Goal: Contribute content: Contribute content

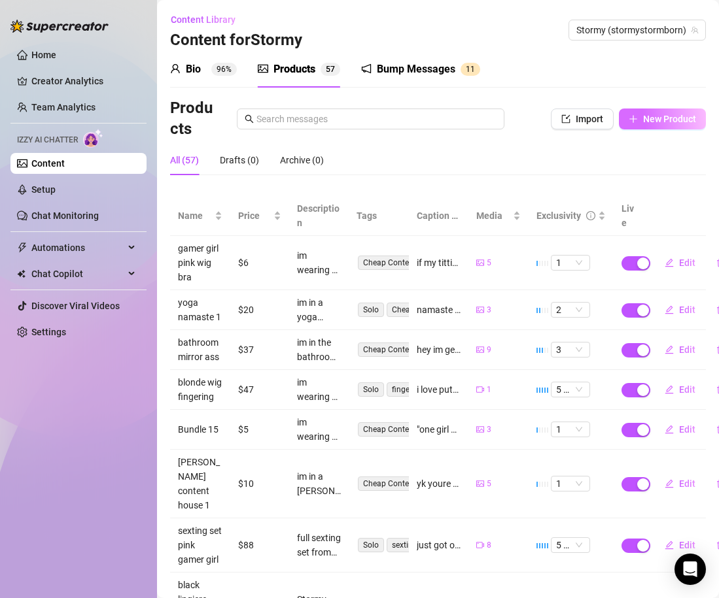
click at [678, 122] on span "New Product" at bounding box center [669, 119] width 53 height 10
type textarea "Type your message here..."
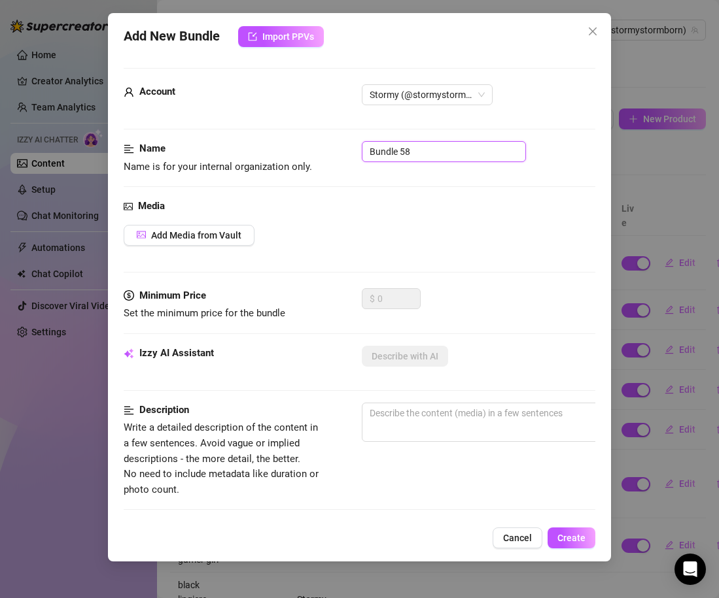
click at [460, 156] on input "Bundle 58" at bounding box center [444, 151] width 164 height 21
type input "purple wig dildo cosplay"
click at [220, 233] on span "Add Media from Vault" at bounding box center [196, 235] width 90 height 10
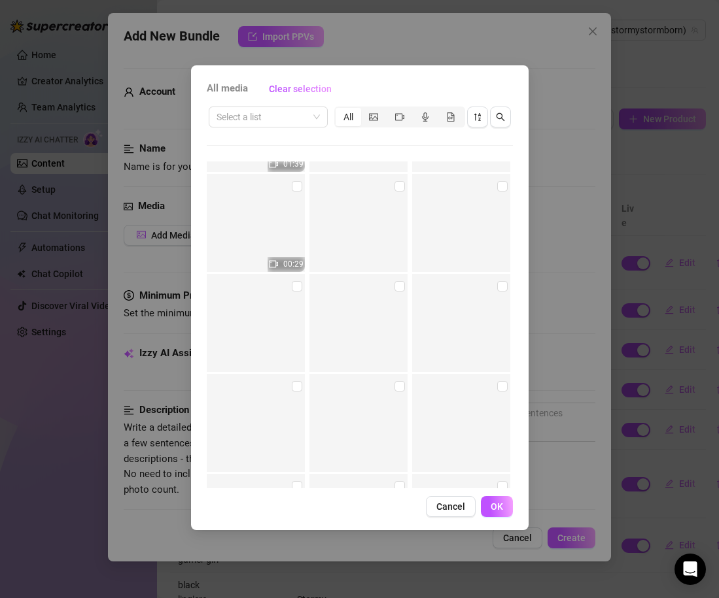
scroll to position [10291, 0]
click at [500, 190] on input "checkbox" at bounding box center [502, 187] width 10 height 10
checkbox input "true"
click at [294, 288] on input "checkbox" at bounding box center [297, 287] width 10 height 10
checkbox input "true"
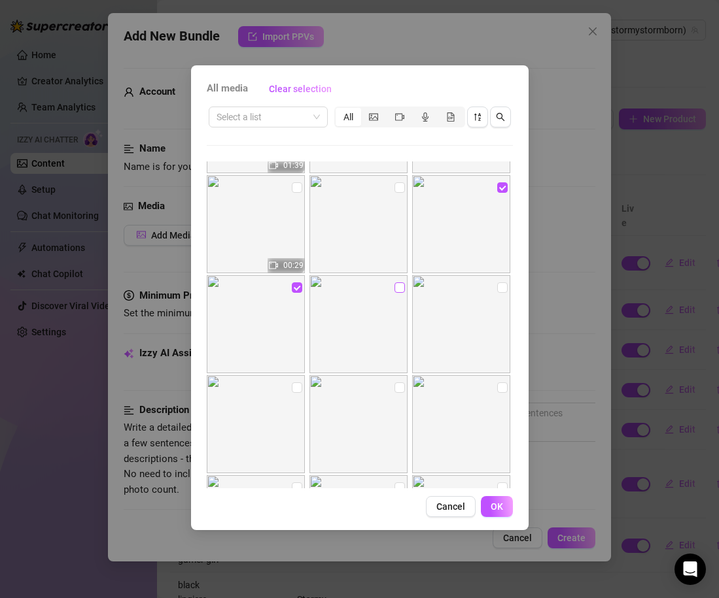
click at [400, 292] on input "checkbox" at bounding box center [399, 287] width 10 height 10
checkbox input "true"
click at [500, 289] on input "checkbox" at bounding box center [502, 287] width 10 height 10
checkbox input "true"
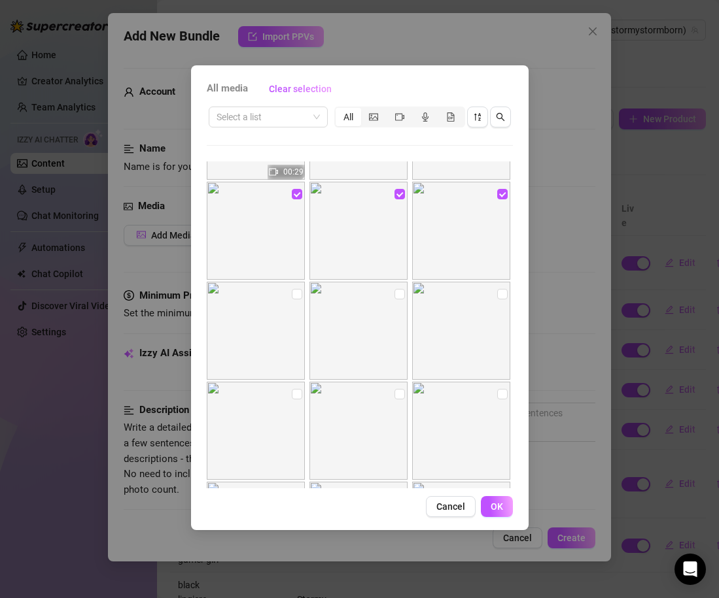
scroll to position [10395, 0]
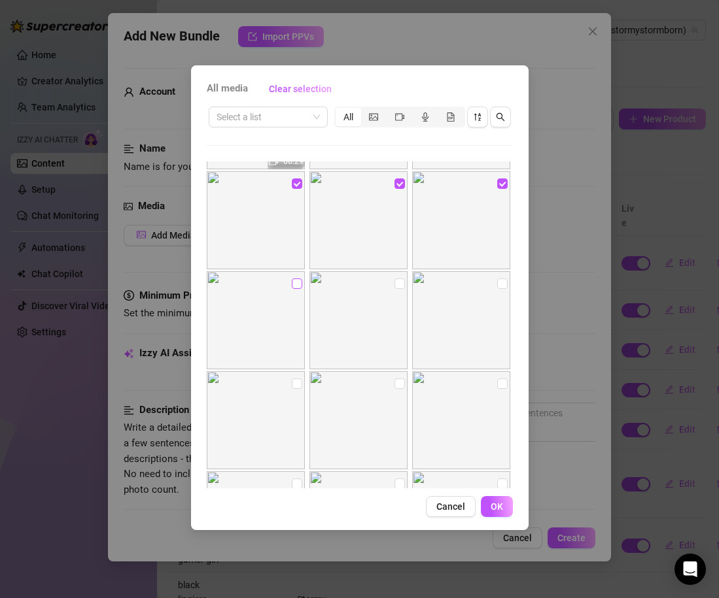
click at [299, 286] on input "checkbox" at bounding box center [297, 284] width 10 height 10
checkbox input "true"
click at [400, 287] on input "checkbox" at bounding box center [399, 284] width 10 height 10
checkbox input "true"
click at [498, 288] on input "checkbox" at bounding box center [502, 284] width 10 height 10
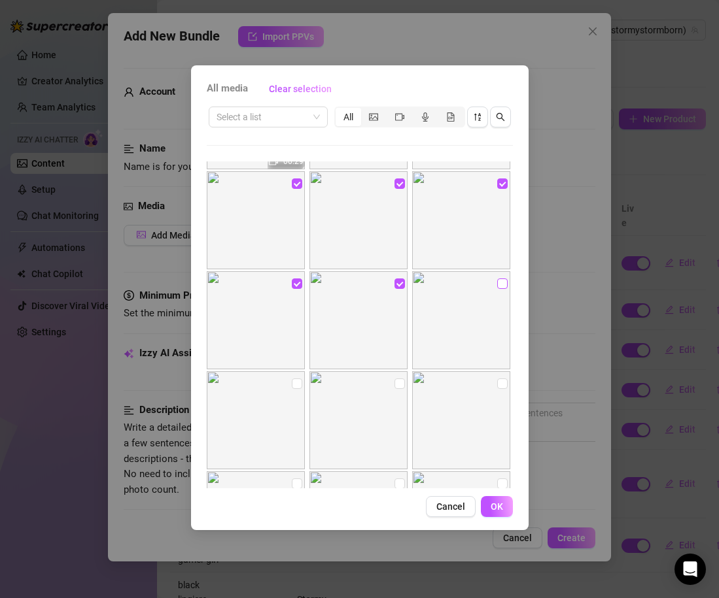
checkbox input "true"
click at [294, 384] on input "checkbox" at bounding box center [297, 384] width 10 height 10
checkbox input "true"
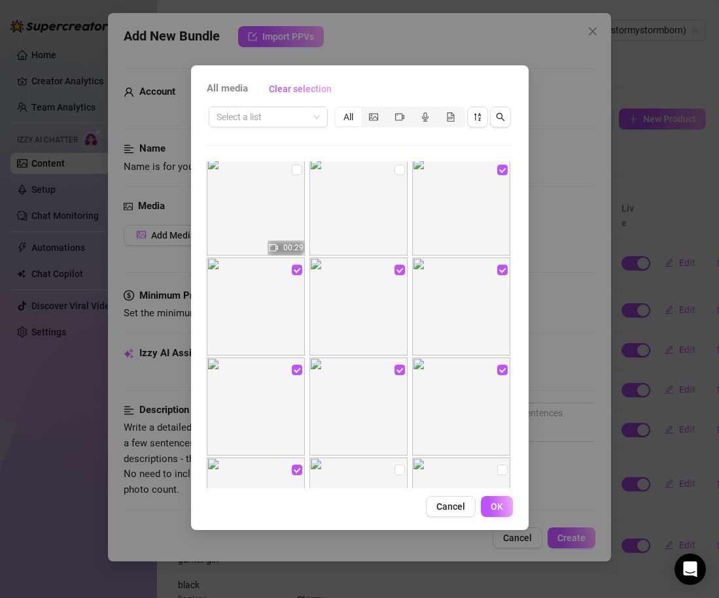
scroll to position [10335, 0]
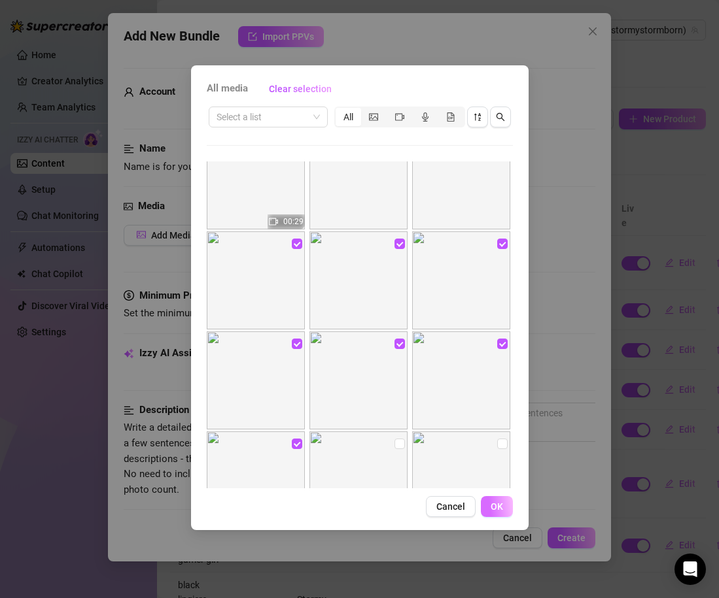
click at [495, 512] on button "OK" at bounding box center [497, 506] width 32 height 21
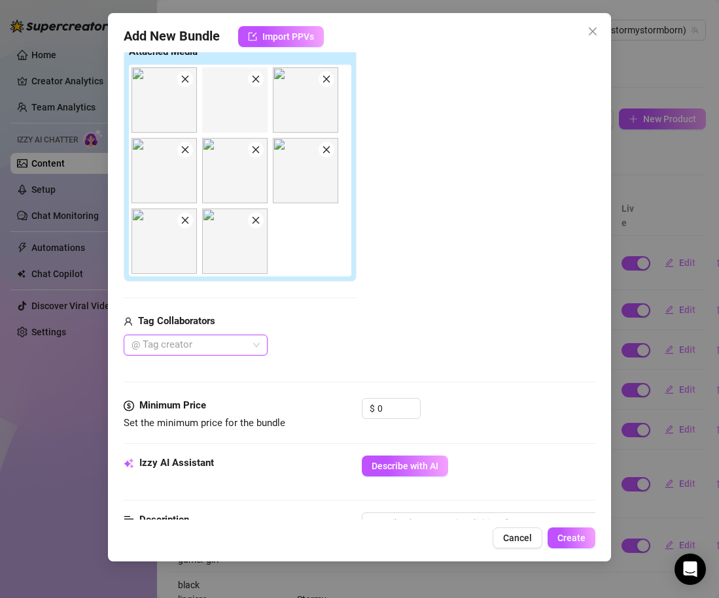
scroll to position [226, 0]
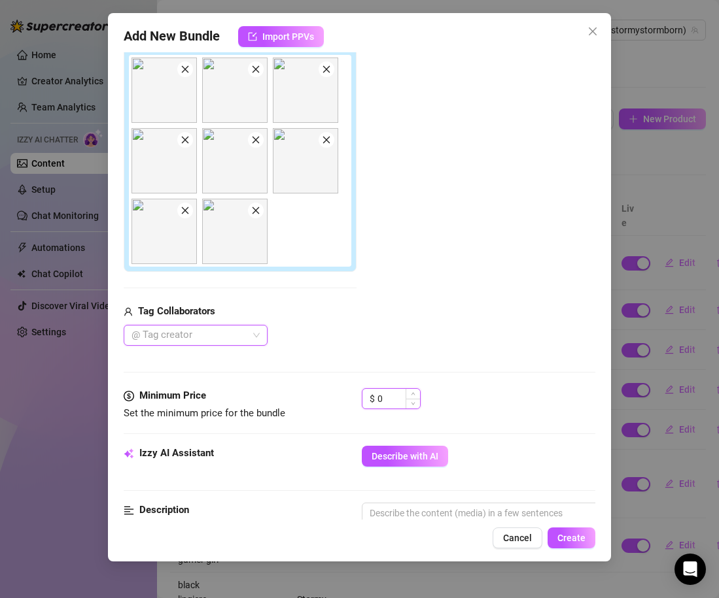
click at [388, 400] on input "0" at bounding box center [398, 399] width 43 height 20
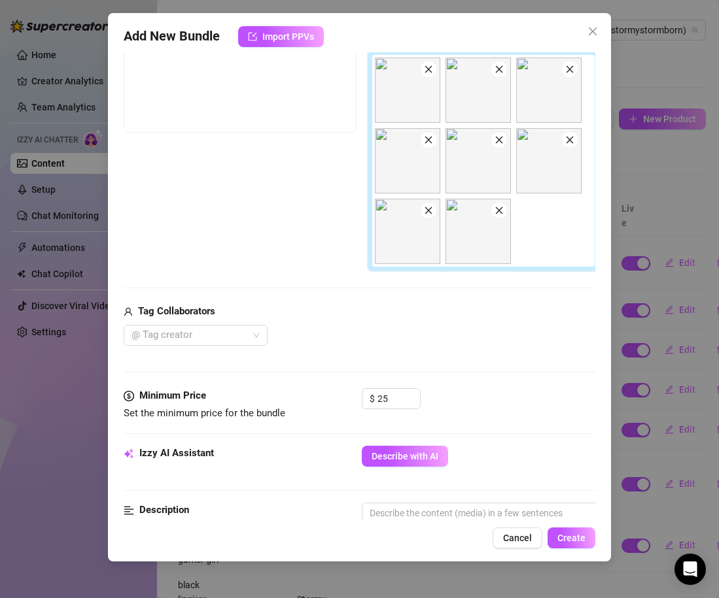
click at [401, 366] on div "Media Add Media from Vault Free preview Pay to view Tag Collaborators @ Tag cre…" at bounding box center [359, 181] width 471 height 416
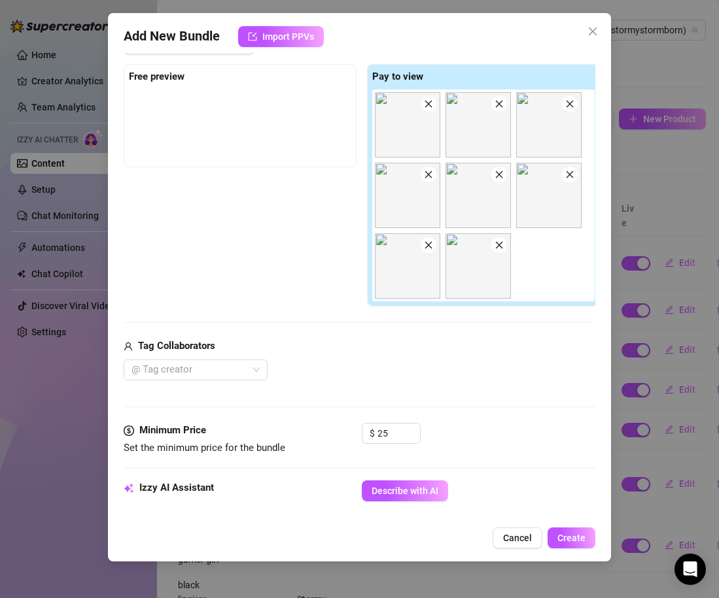
scroll to position [193, 1]
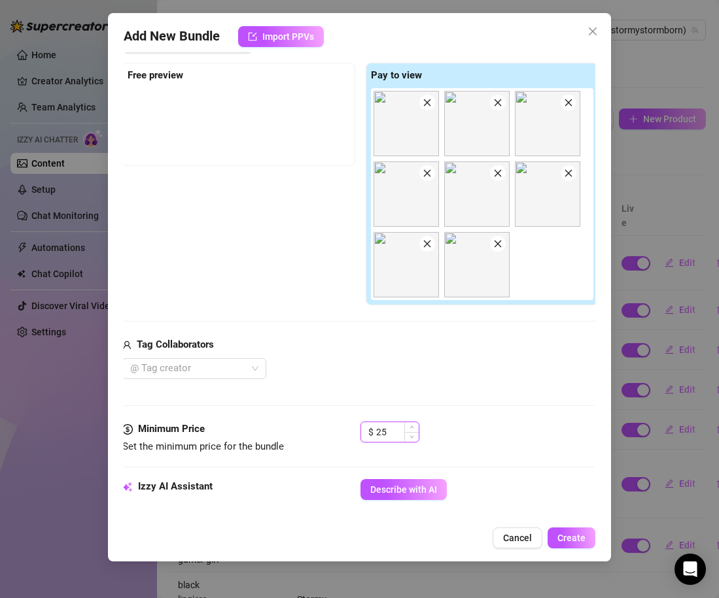
click at [387, 435] on input "25" at bounding box center [397, 432] width 43 height 20
type input "23"
click at [508, 401] on div "Media Add Media from Vault Free preview Pay to view Tag Collaborators @ Tag cre…" at bounding box center [357, 214] width 471 height 416
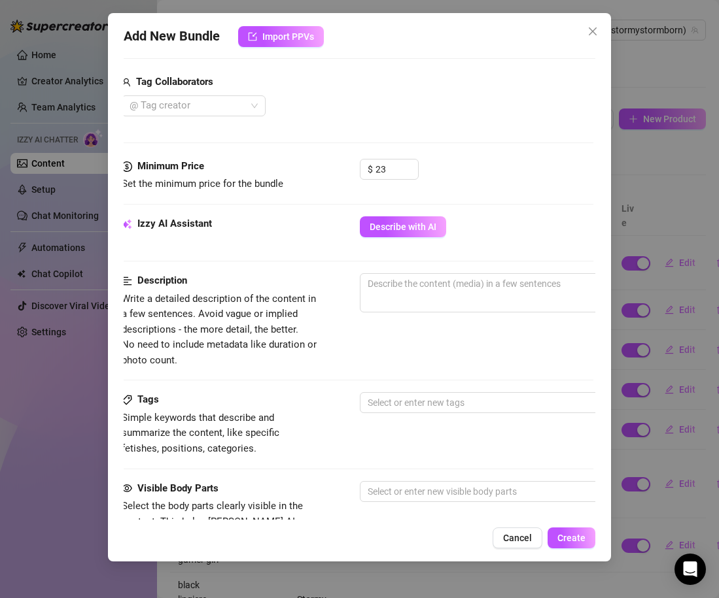
scroll to position [456, 3]
click at [416, 231] on span "Describe with AI" at bounding box center [402, 227] width 67 height 10
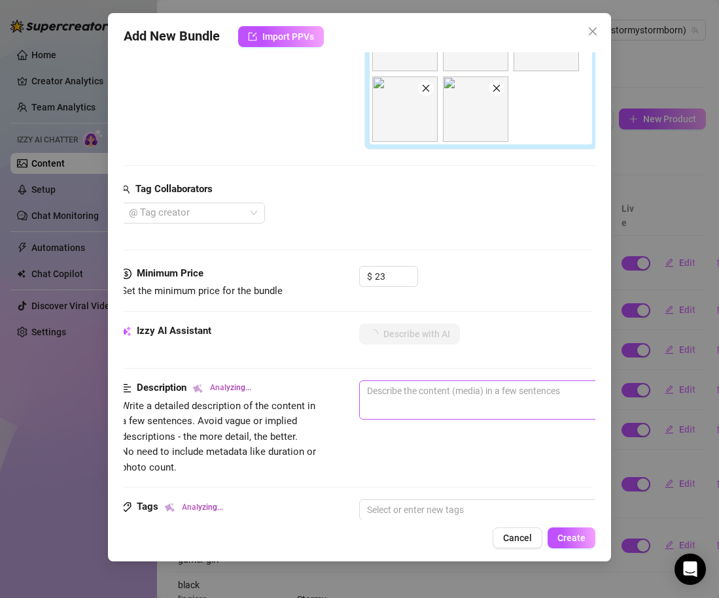
scroll to position [340, 0]
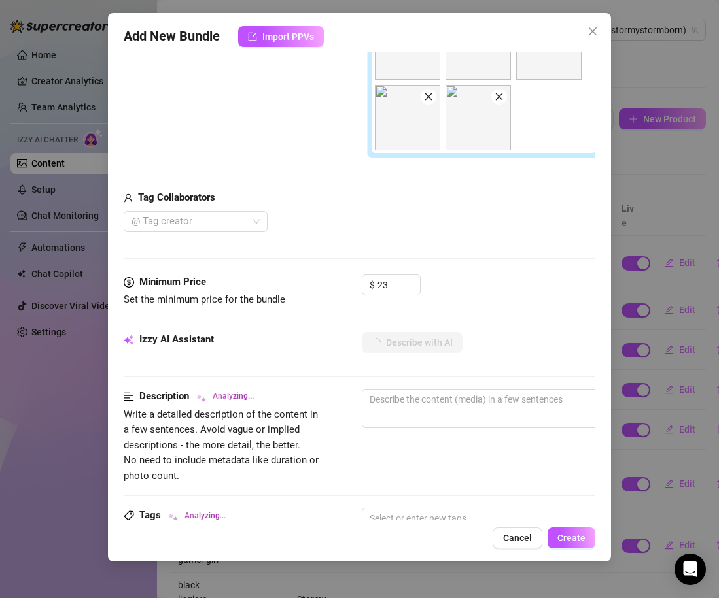
type textarea "Stormy"
type textarea "Stormy teases"
type textarea "Stormy teases in"
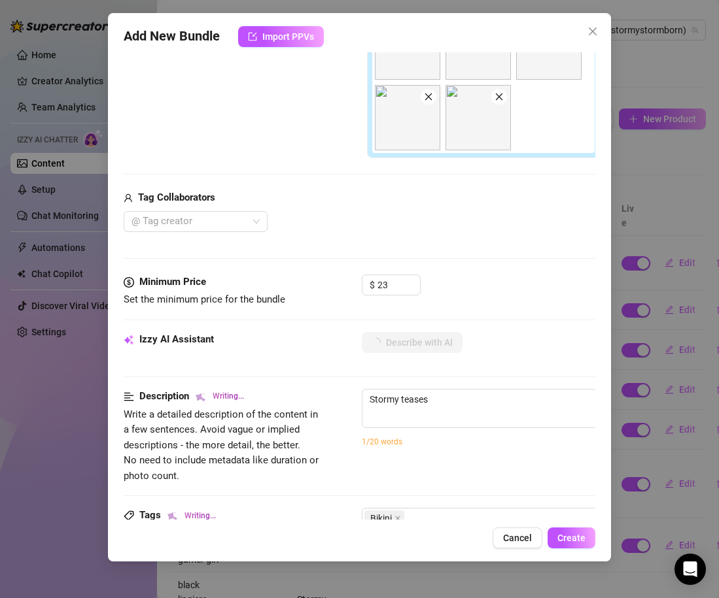
type textarea "Stormy teases in"
type textarea "Stormy teases in a"
type textarea "Stormy teases in a tiny"
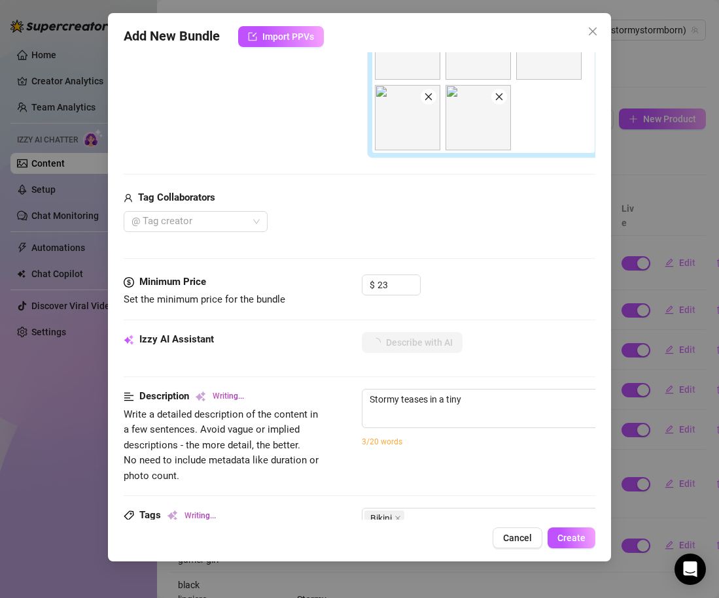
type textarea "Stormy teases in a tiny pink-and-white"
type textarea "Stormy teases in a tiny pink-and-white striped"
type textarea "Stormy teases in a tiny pink-and-white striped bikini"
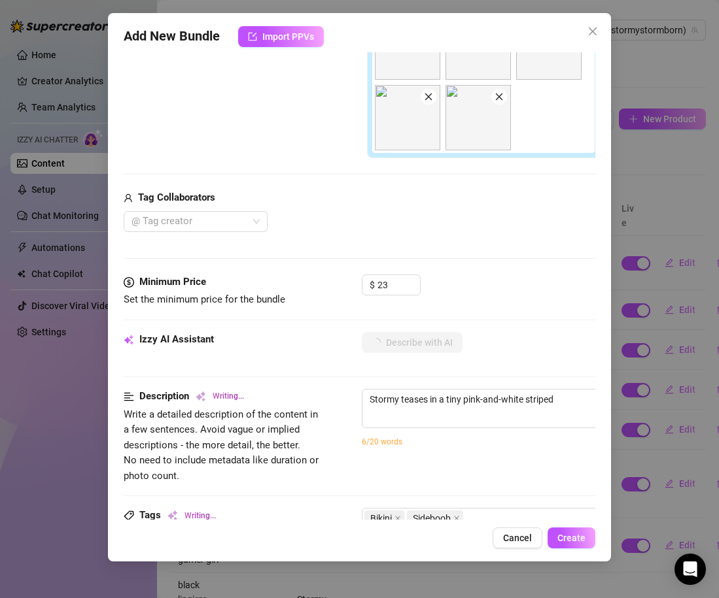
type textarea "Stormy teases in a tiny pink-and-white striped bikini"
type textarea "Stormy teases in a tiny pink-and-white striped bikini with"
type textarea "Stormy teases in a tiny pink-and-white striped bikini with matching"
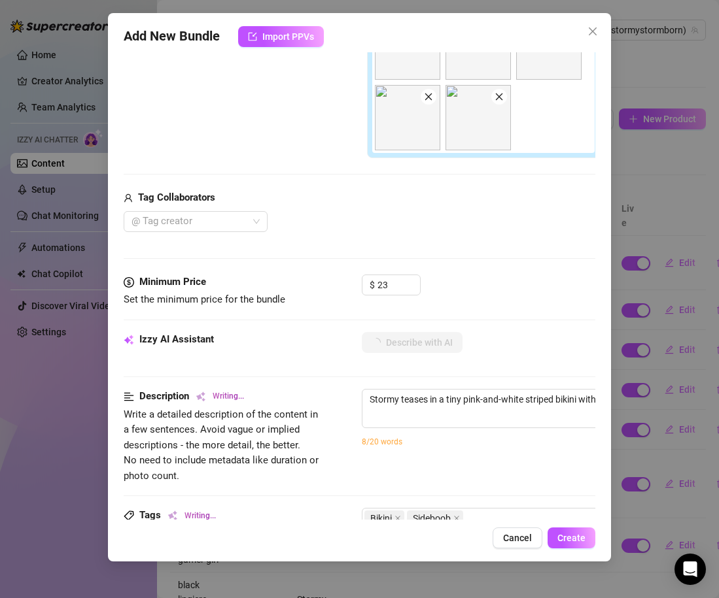
type textarea "Stormy teases in a tiny pink-and-white striped bikini with matching thigh-high"
type textarea "Stormy teases in a tiny pink-and-white striped bikini with matching thigh-high …"
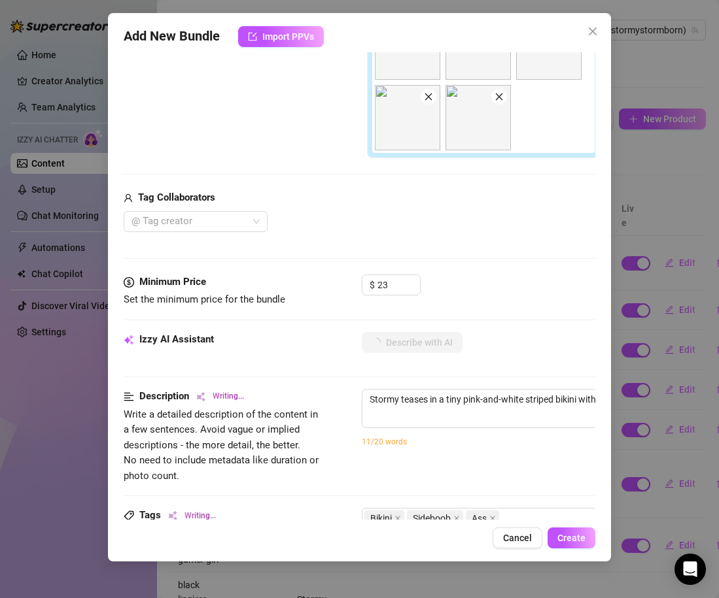
type textarea "Stormy teases in a tiny pink-and-white striped bikini with matching thigh-high …"
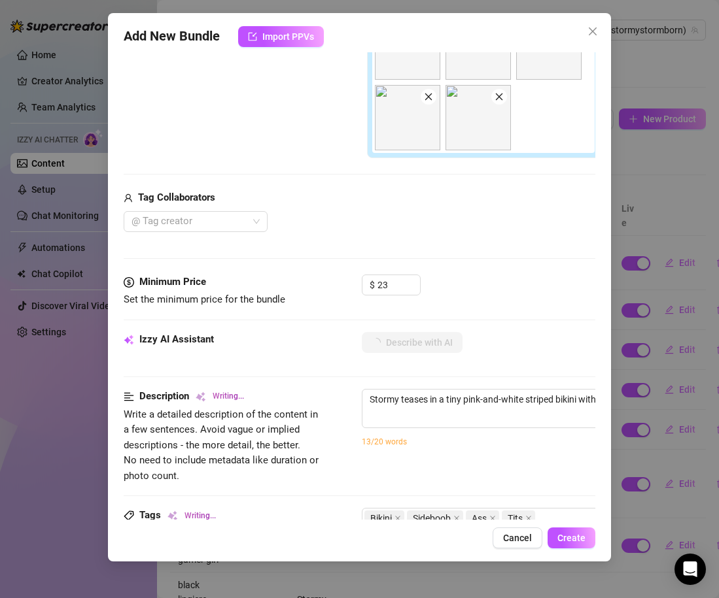
type textarea "Stormy teases in a tiny pink-and-white striped bikini with matching thigh-high …"
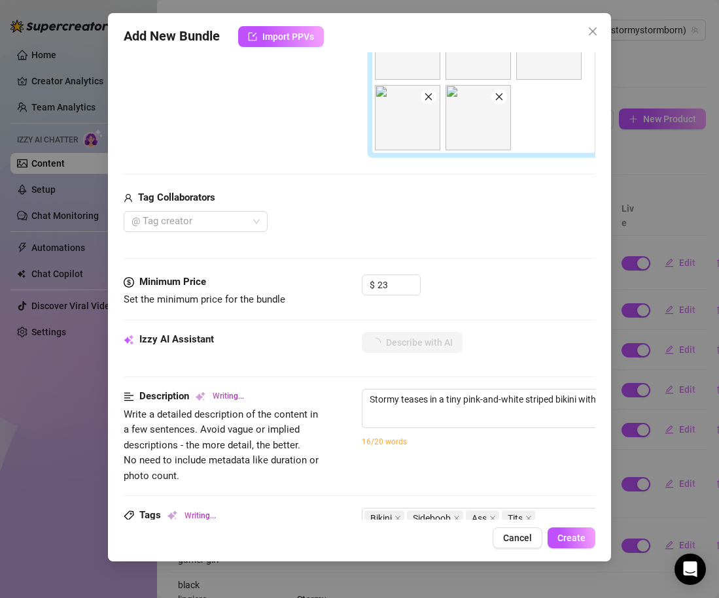
type textarea "Stormy teases in a tiny pink-and-white striped bikini with matching thigh-high …"
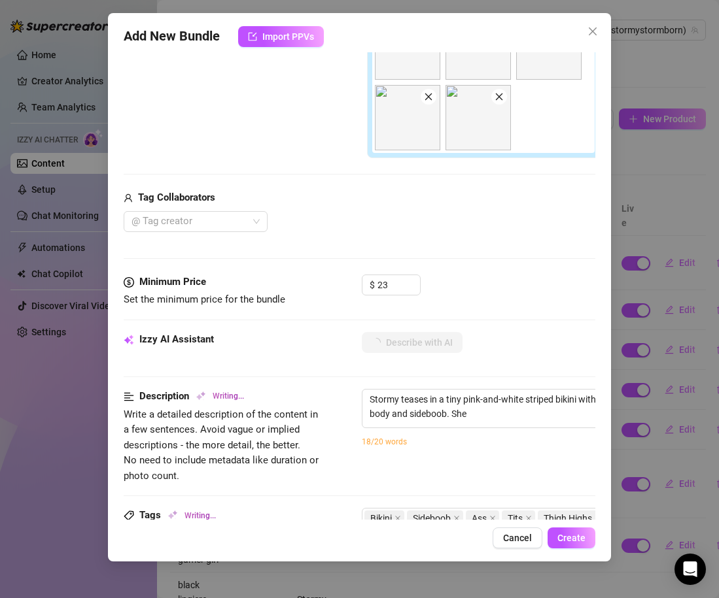
type textarea "Stormy teases in a tiny pink-and-white striped bikini with matching thigh-high …"
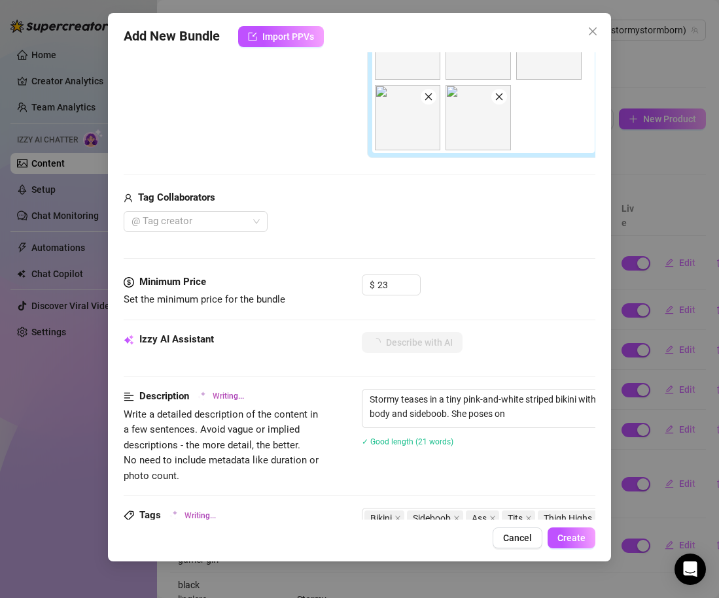
type textarea "Stormy teases in a tiny pink-and-white striped bikini with matching thigh-high …"
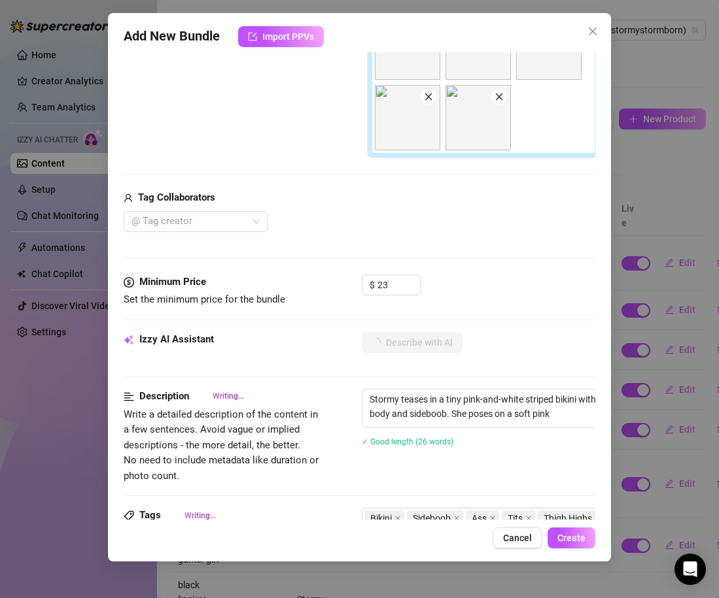
type textarea "Stormy teases in a tiny pink-and-white striped bikini with matching thigh-high …"
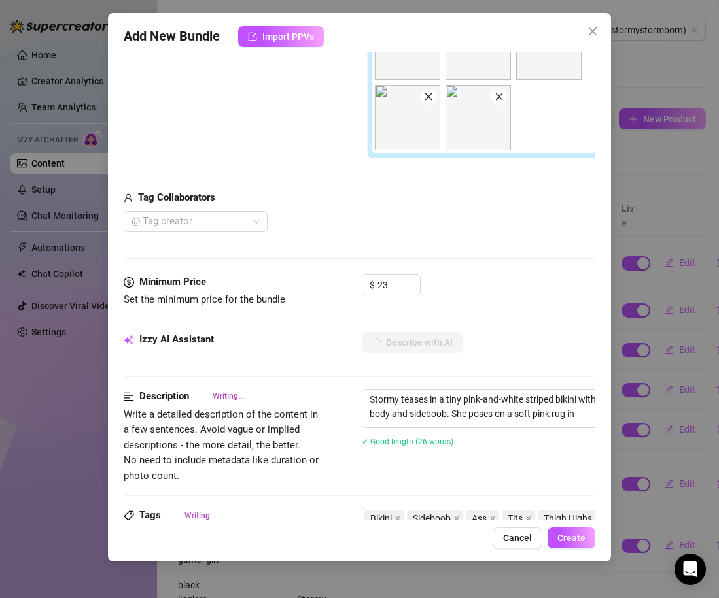
type textarea "Stormy teases in a tiny pink-and-white striped bikini with matching thigh-high …"
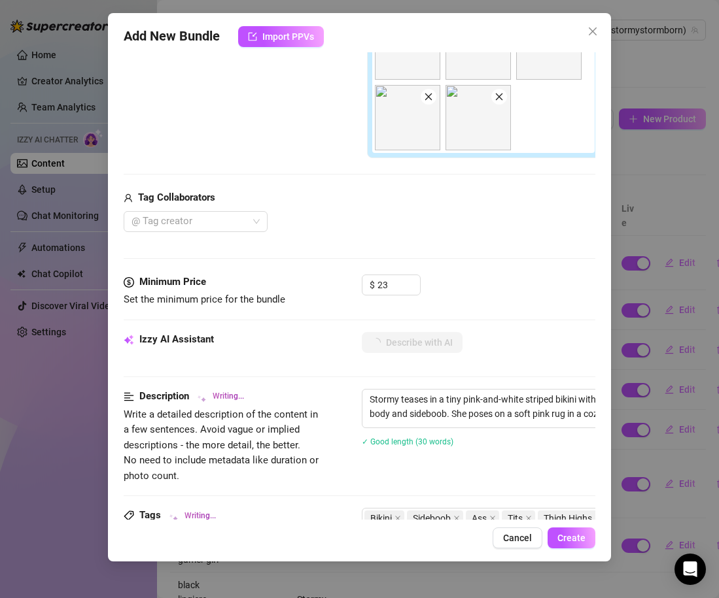
type textarea "Stormy teases in a tiny pink-and-white striped bikini with matching thigh-high …"
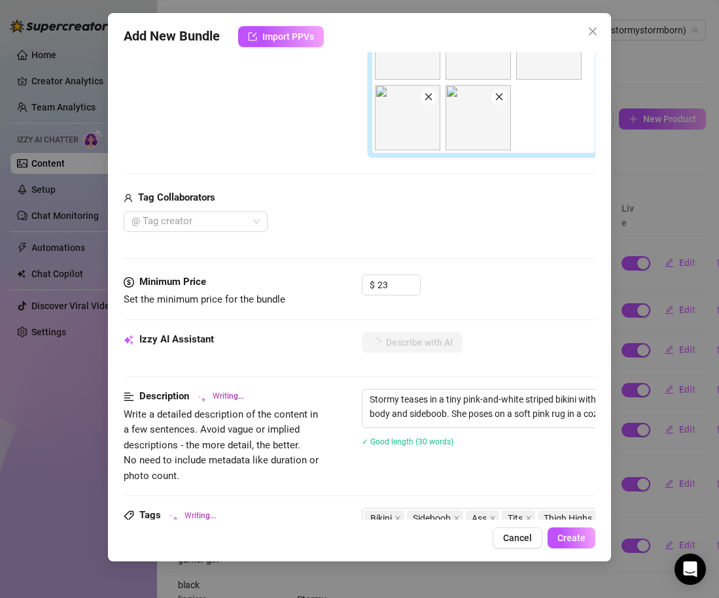
type textarea "Stormy teases in a tiny pink-and-white striped bikini with matching thigh-high …"
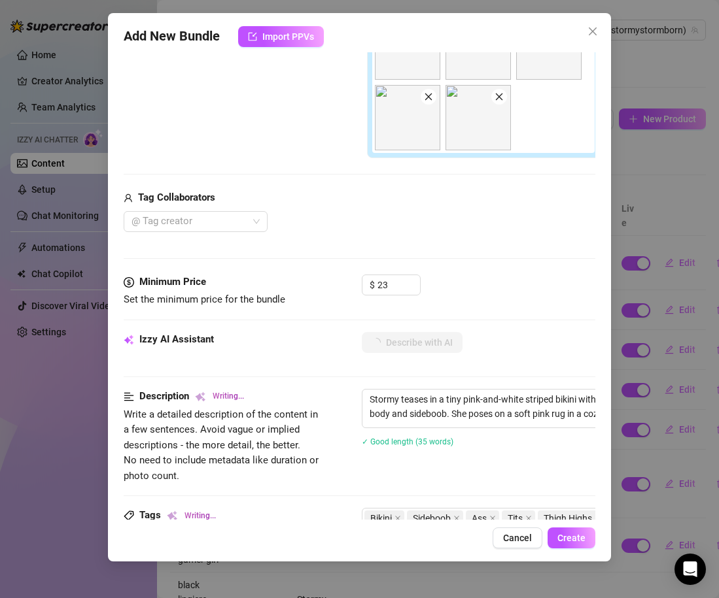
type textarea "Stormy teases in a tiny pink-and-white striped bikini with matching thigh-high …"
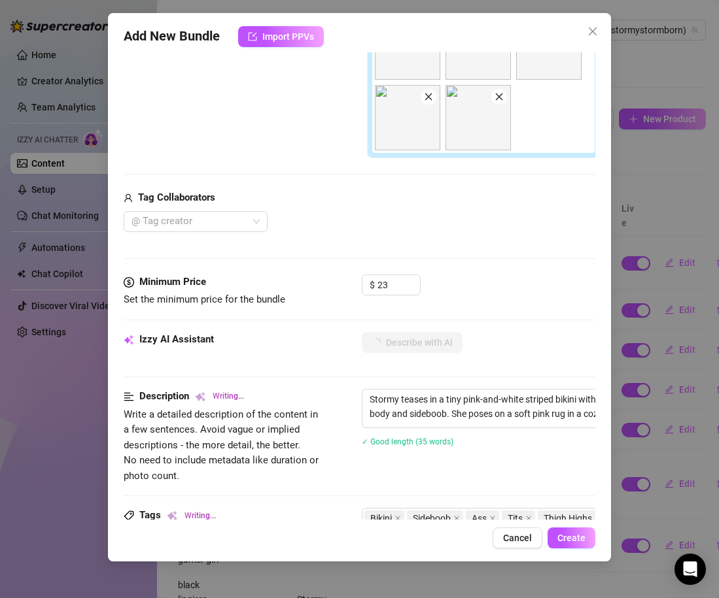
type textarea "Stormy teases in a tiny pink-and-white striped bikini with matching thigh-high …"
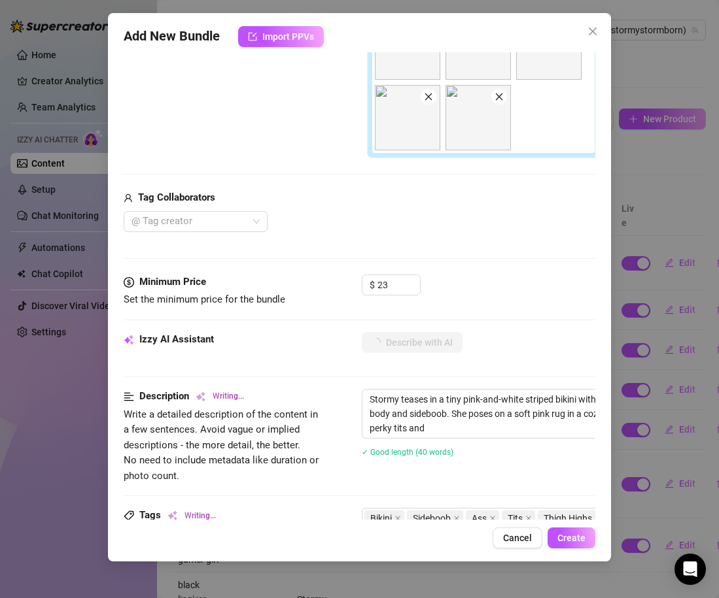
type textarea "Stormy teases in a tiny pink-and-white striped bikini with matching thigh-high …"
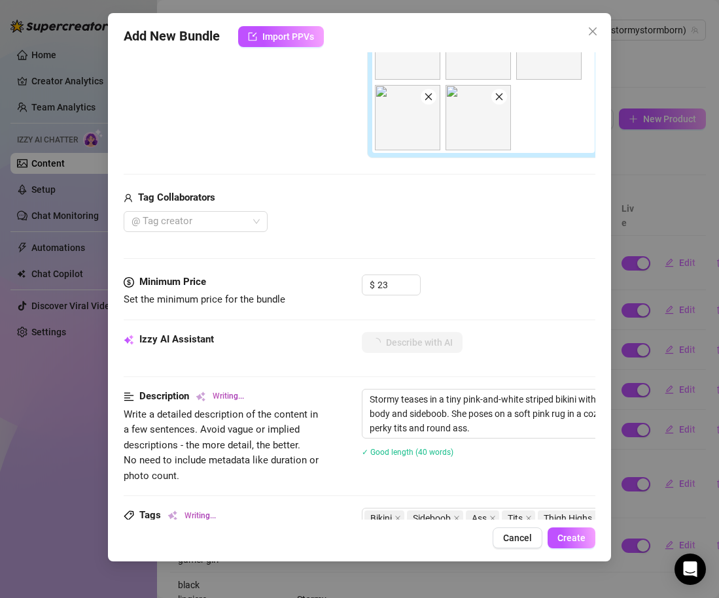
type textarea "Stormy teases in a tiny pink-and-white striped bikini with matching thigh-high …"
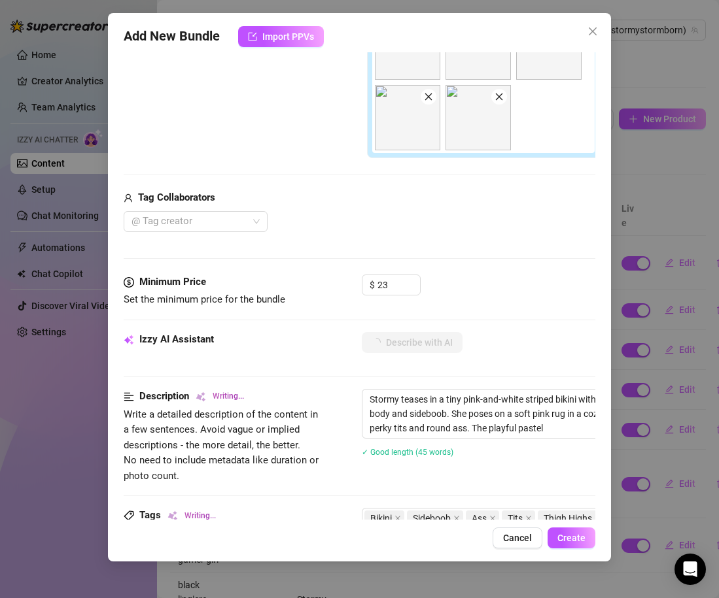
type textarea "Stormy teases in a tiny pink-and-white striped bikini with matching thigh-high …"
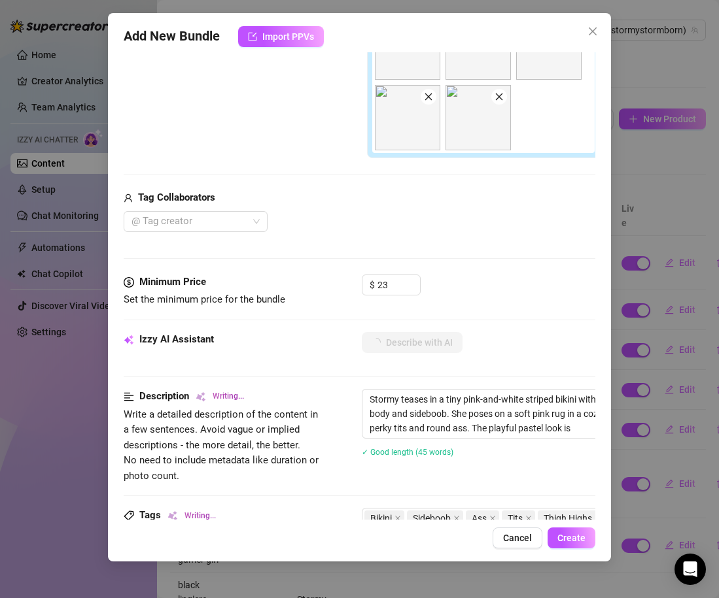
type textarea "Stormy teases in a tiny pink-and-white striped bikini with matching thigh-high …"
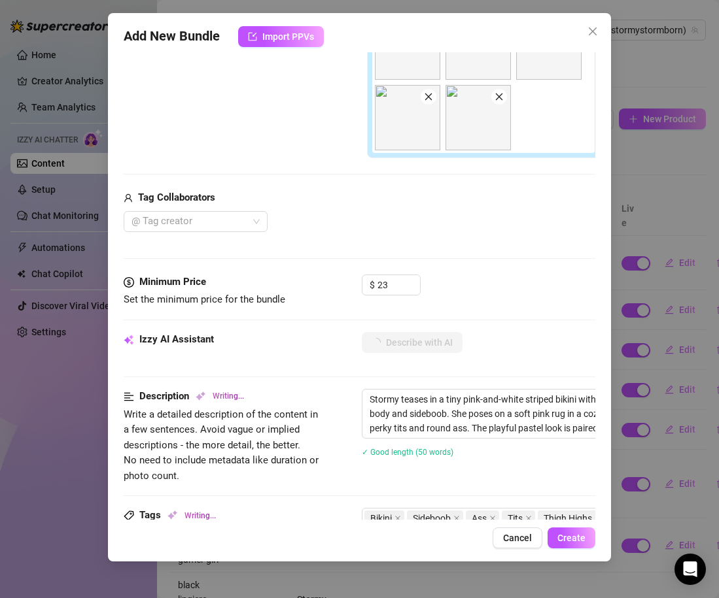
type textarea "Stormy teases in a tiny pink-and-white striped bikini with matching thigh-high …"
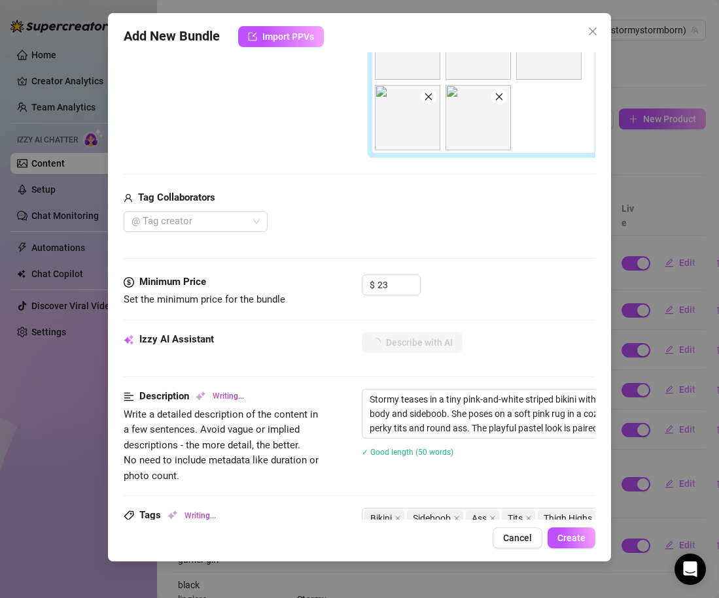
type textarea "Stormy teases in a tiny pink-and-white striped bikini with matching thigh-high …"
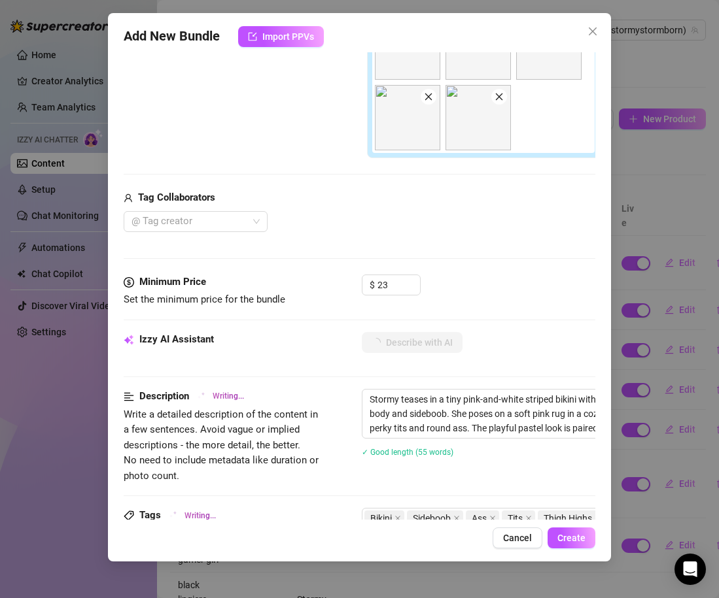
type textarea "Stormy teases in a tiny pink-and-white striped bikini with matching thigh-high …"
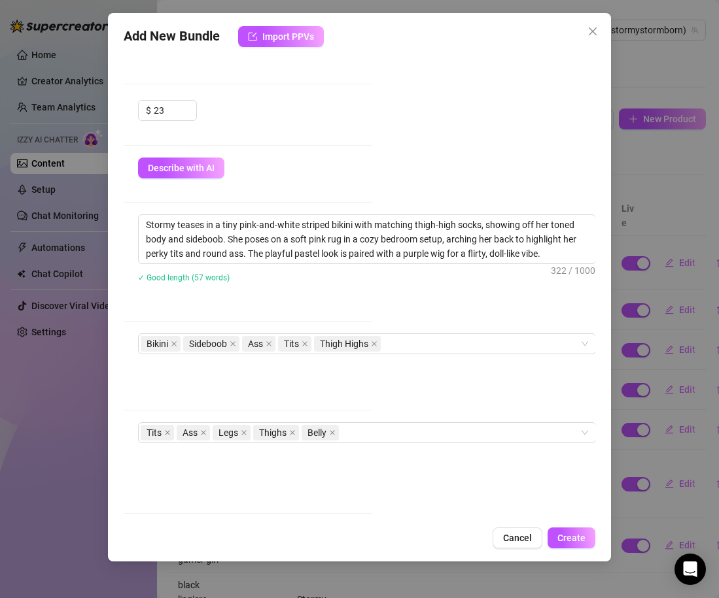
scroll to position [515, 217]
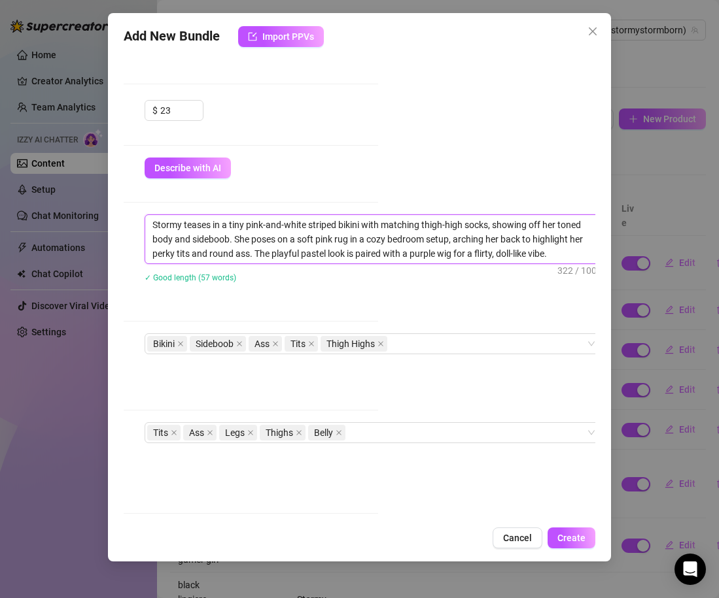
click at [371, 245] on textarea "Stormy teases in a tiny pink-and-white striped bikini with matching thigh-high …" at bounding box center [373, 239] width 456 height 48
click at [572, 248] on textarea "Stormy teases in a tiny pink-and-white striped bikini with matching thigh-high …" at bounding box center [373, 239] width 456 height 48
type textarea "Stormy teases in a tiny pink-and-white striped bikini with matching thigh-high …"
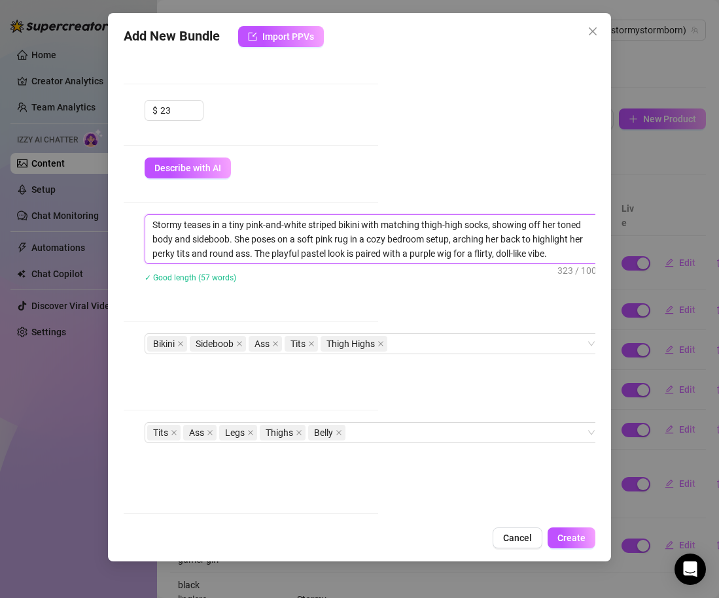
type textarea "Stormy teases in a tiny pink-and-white striped bikini with matching thigh-high …"
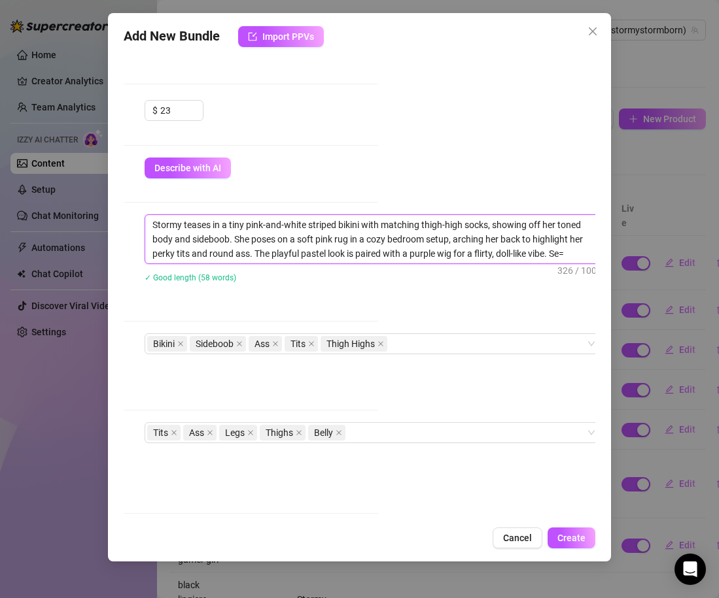
type textarea "Stormy teases in a tiny pink-and-white striped bikini with matching thigh-high …"
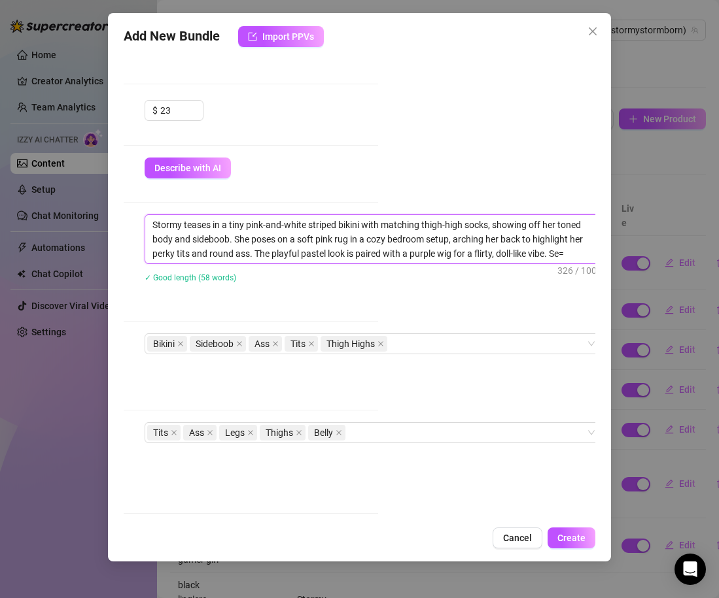
type textarea "Stormy teases in a tiny pink-and-white striped bikini with matching thigh-high …"
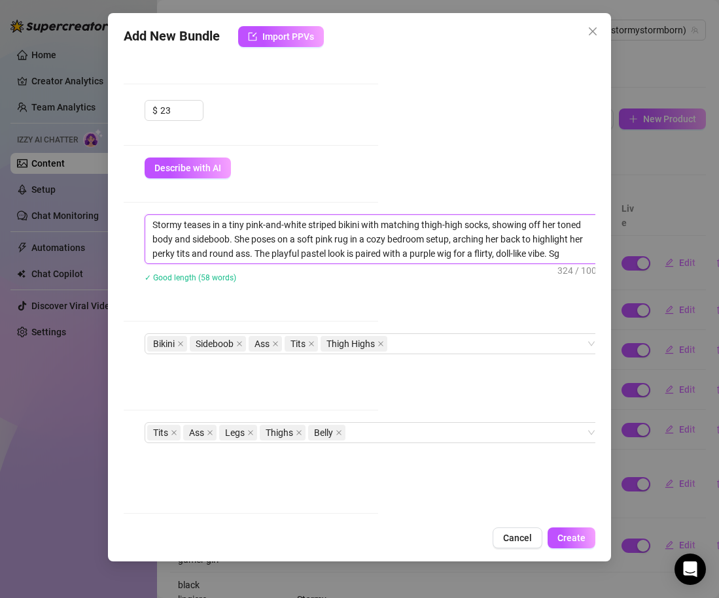
type textarea "Stormy teases in a tiny pink-and-white striped bikini with matching thigh-high …"
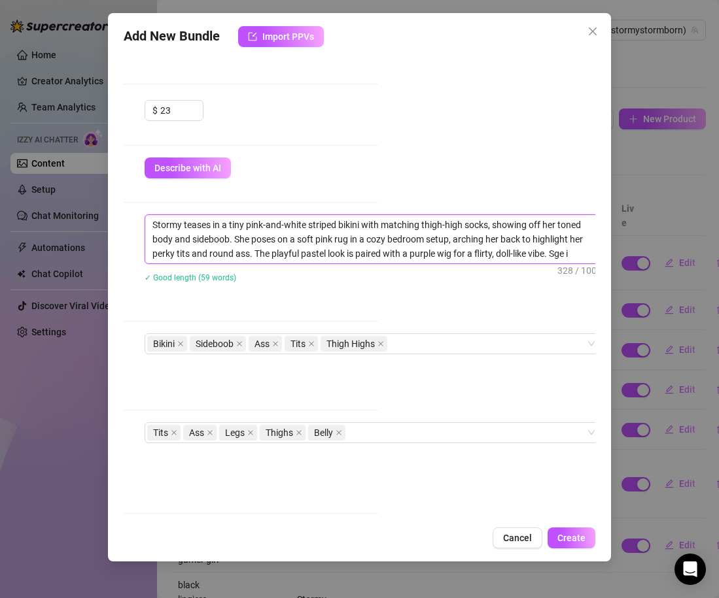
type textarea "Stormy teases in a tiny pink-and-white striped bikini with matching thigh-high …"
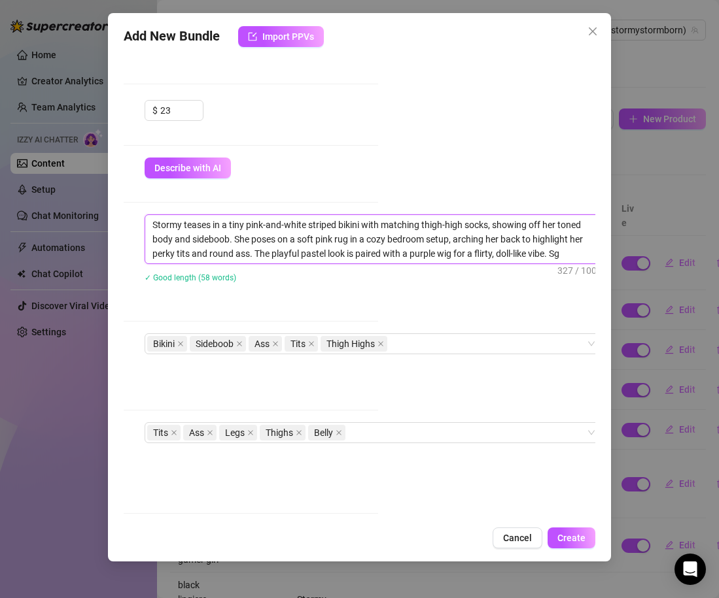
type textarea "Stormy teases in a tiny pink-and-white striped bikini with matching thigh-high …"
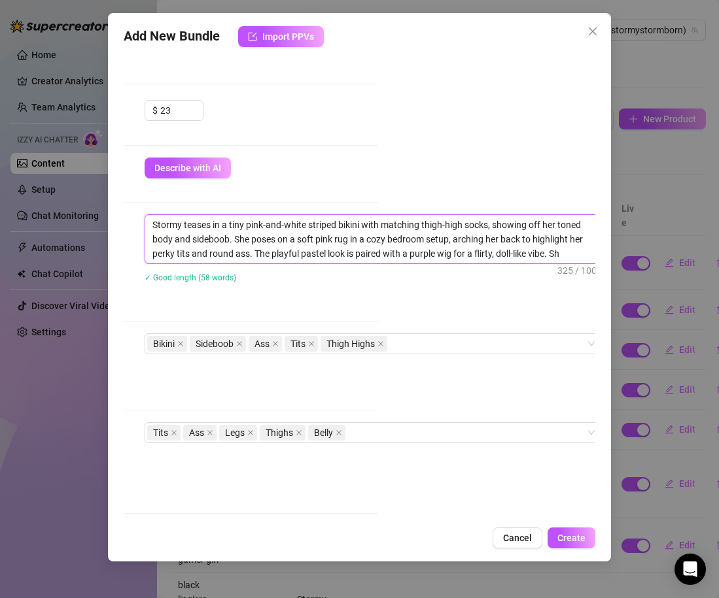
type textarea "Stormy teases in a tiny pink-and-white striped bikini with matching thigh-high …"
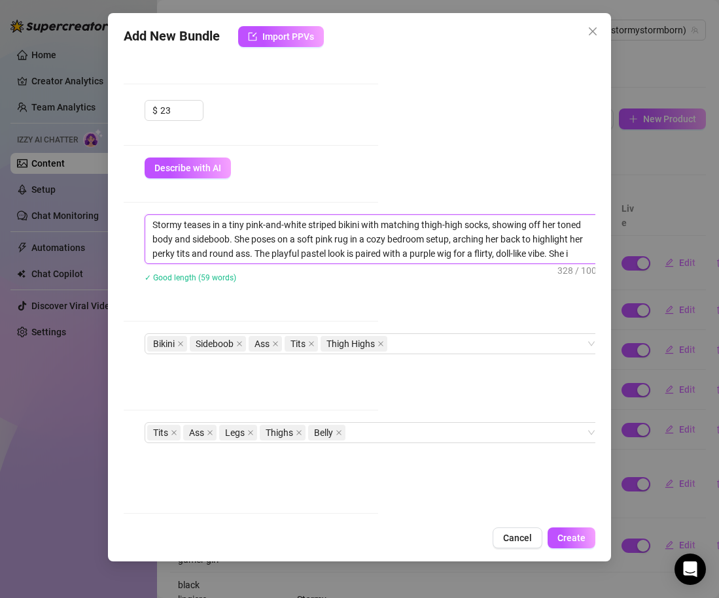
type textarea "Stormy teases in a tiny pink-and-white striped bikini with matching thigh-high …"
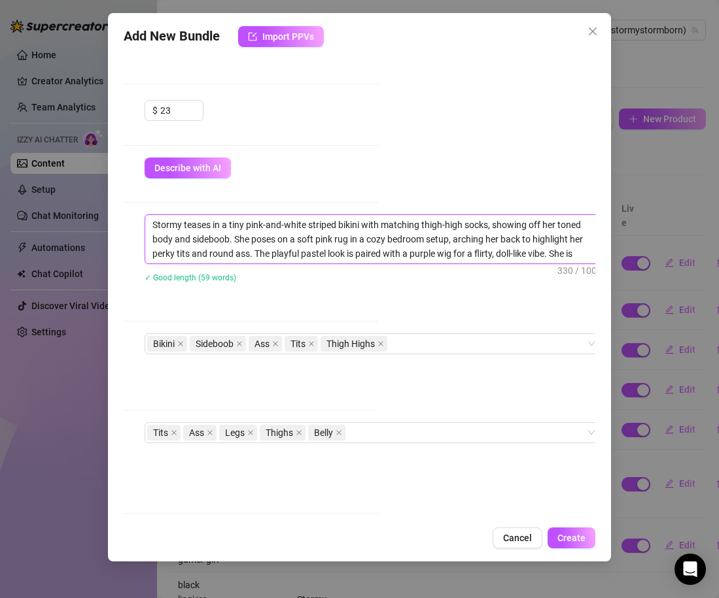
type textarea "Stormy teases in a tiny pink-and-white striped bikini with matching thigh-high …"
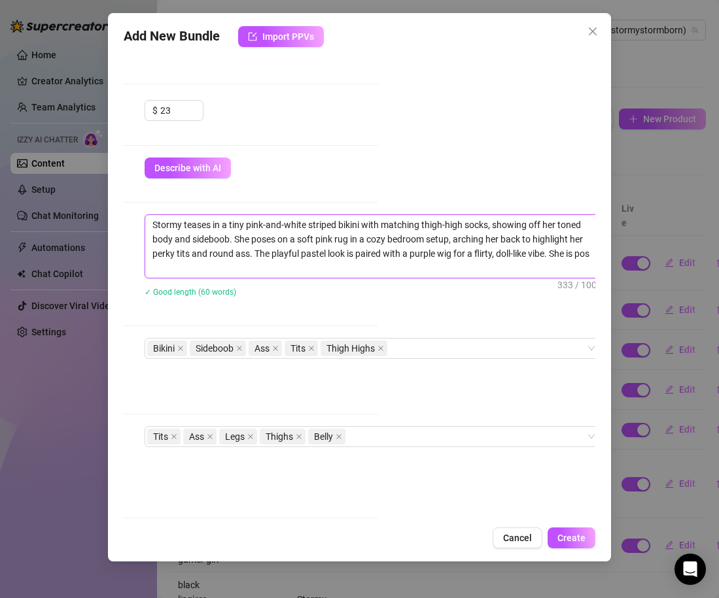
scroll to position [3, 0]
type textarea "Stormy teases in a tiny pink-and-white striped bikini with matching thigh-high …"
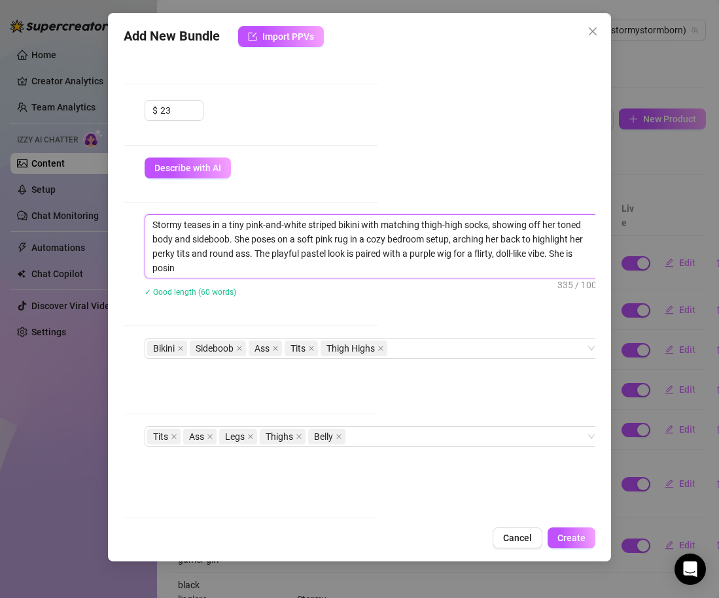
type textarea "Stormy teases in a tiny pink-and-white striped bikini with matching thigh-high …"
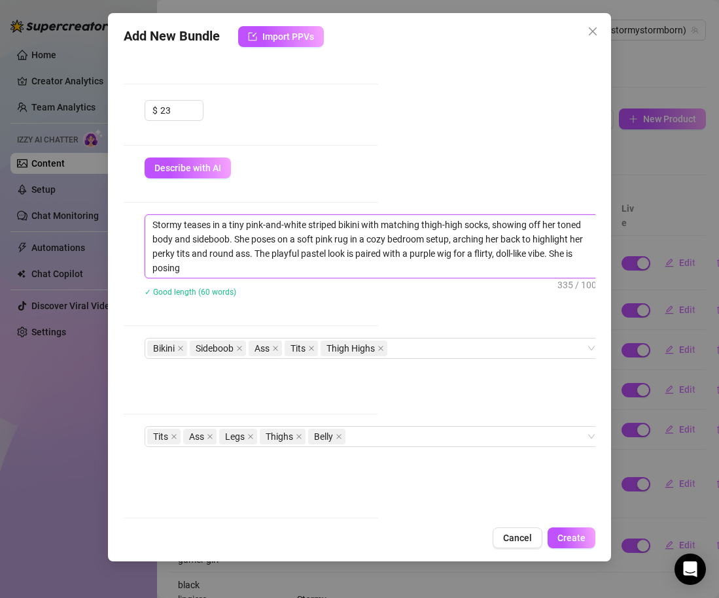
type textarea "Stormy teases in a tiny pink-and-white striped bikini with matching thigh-high …"
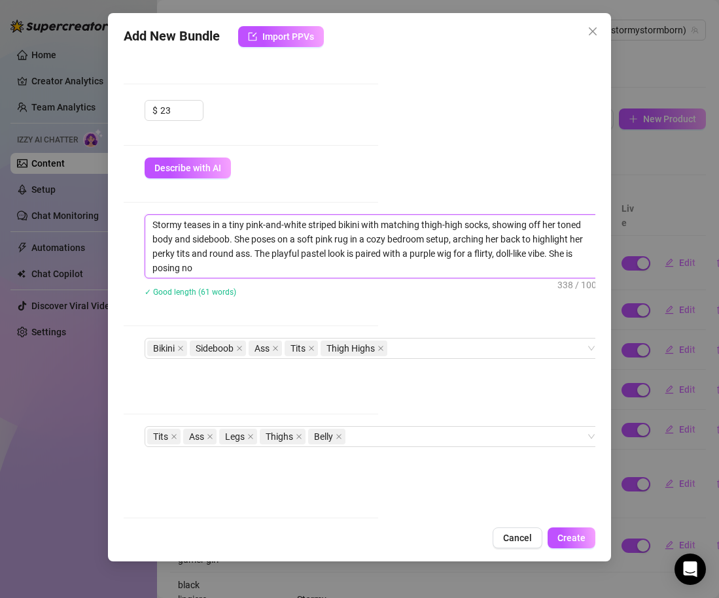
type textarea "Stormy teases in a tiny pink-and-white striped bikini with matching thigh-high …"
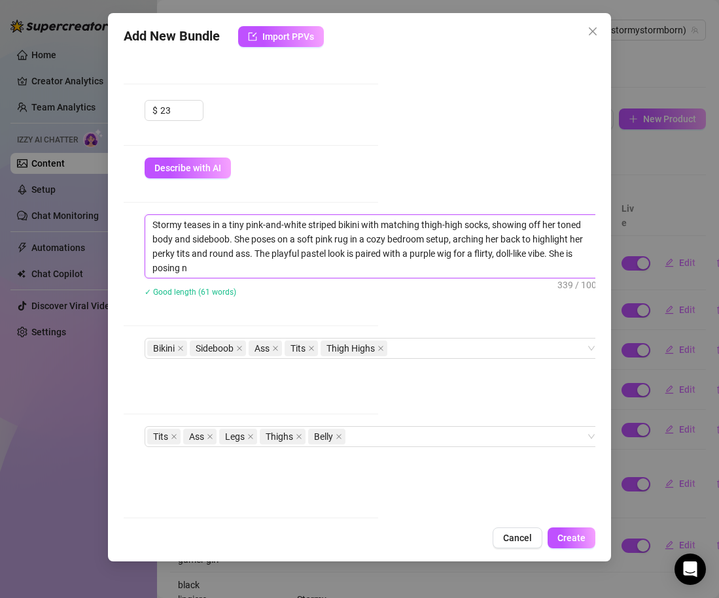
type textarea "Stormy teases in a tiny pink-and-white striped bikini with matching thigh-high …"
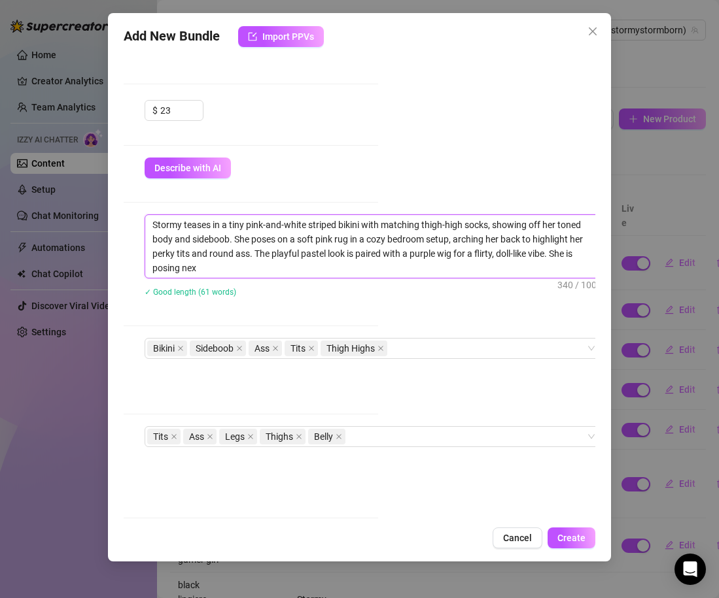
type textarea "Stormy teases in a tiny pink-and-white striped bikini with matching thigh-high …"
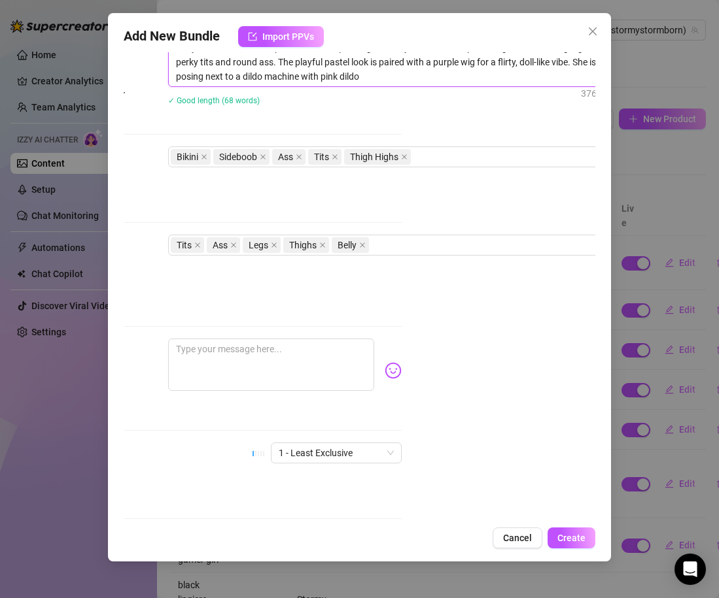
scroll to position [706, 185]
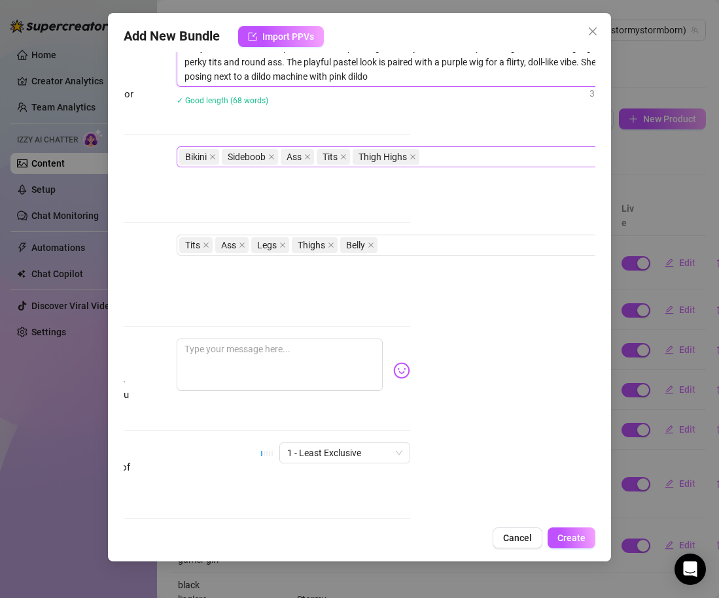
click at [443, 159] on div "Bikini Sideboob Ass Tits Thigh Highs" at bounding box center [398, 157] width 439 height 18
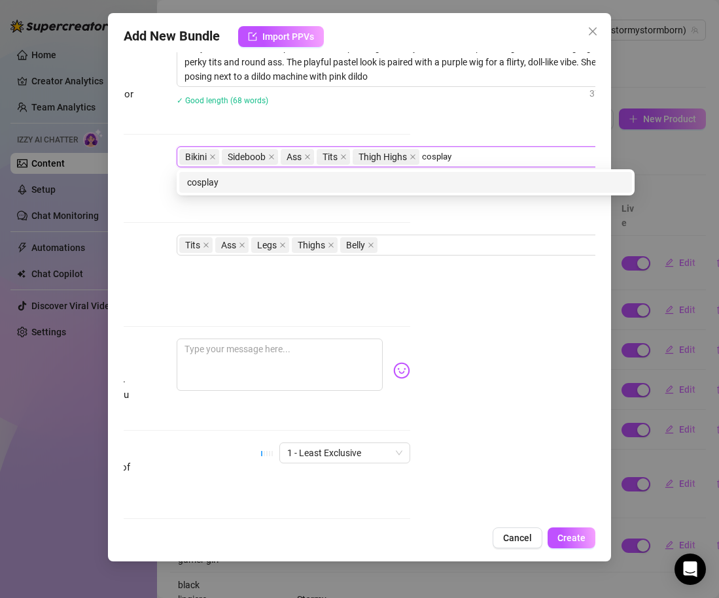
click at [245, 190] on div "cosplay" at bounding box center [405, 182] width 453 height 21
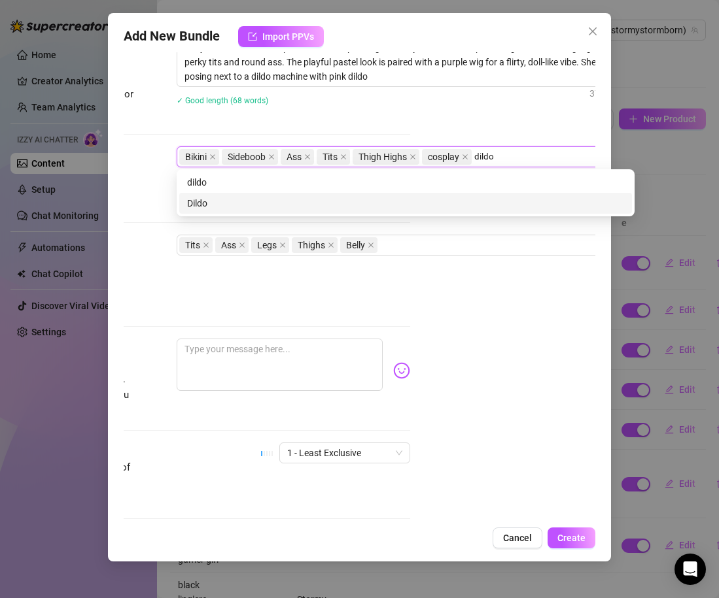
click at [253, 201] on div "Dildo" at bounding box center [405, 203] width 437 height 14
click at [343, 210] on div "Dildo" at bounding box center [405, 203] width 437 height 14
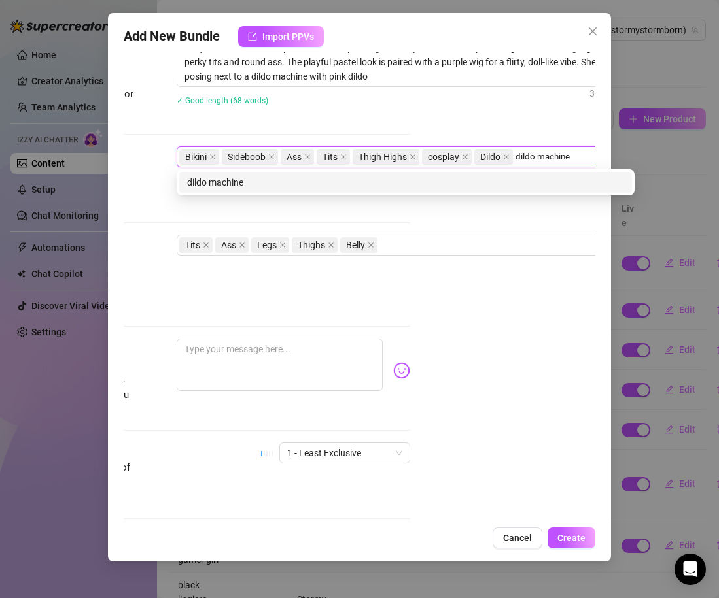
click at [235, 183] on div "dildo machine" at bounding box center [405, 182] width 437 height 14
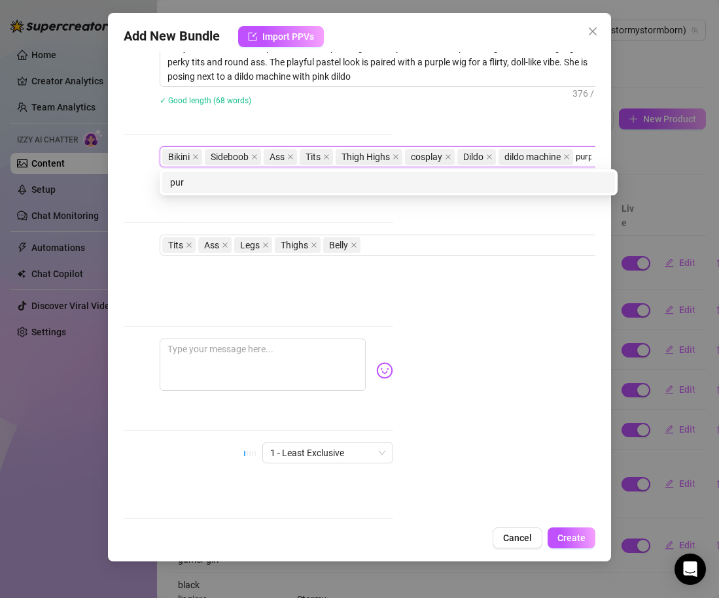
scroll to position [706, 204]
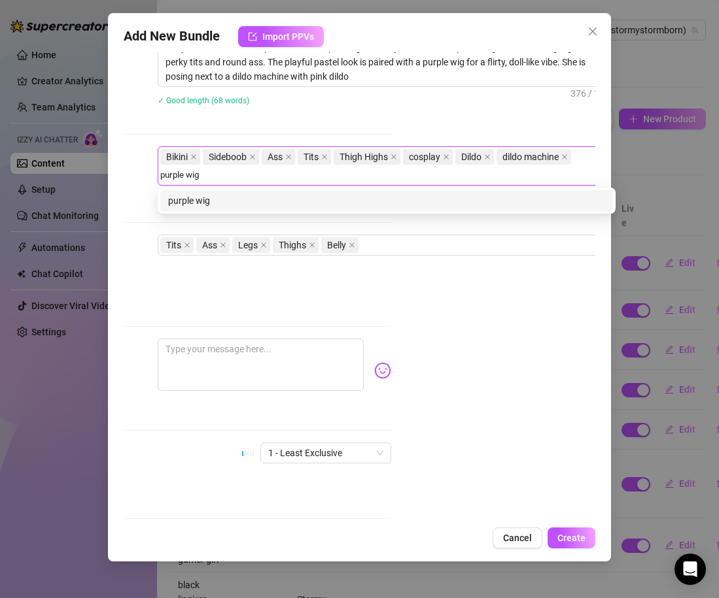
click at [201, 198] on div "purple wig" at bounding box center [386, 201] width 437 height 14
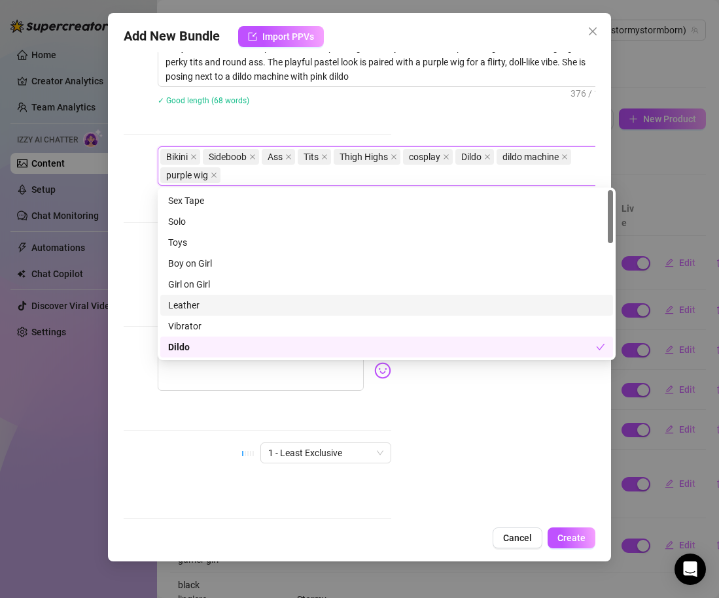
click at [137, 223] on div "Tags Simple keywords that describe and summarize the content, like specific fet…" at bounding box center [155, 190] width 471 height 88
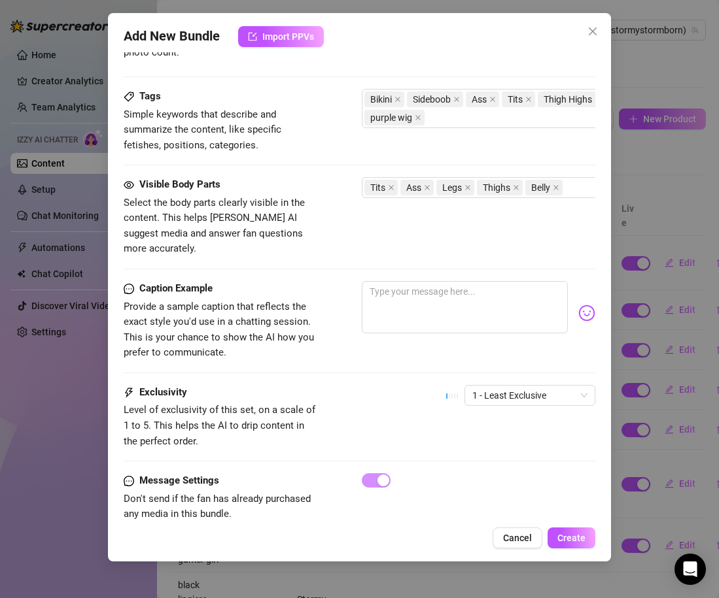
scroll to position [775, 0]
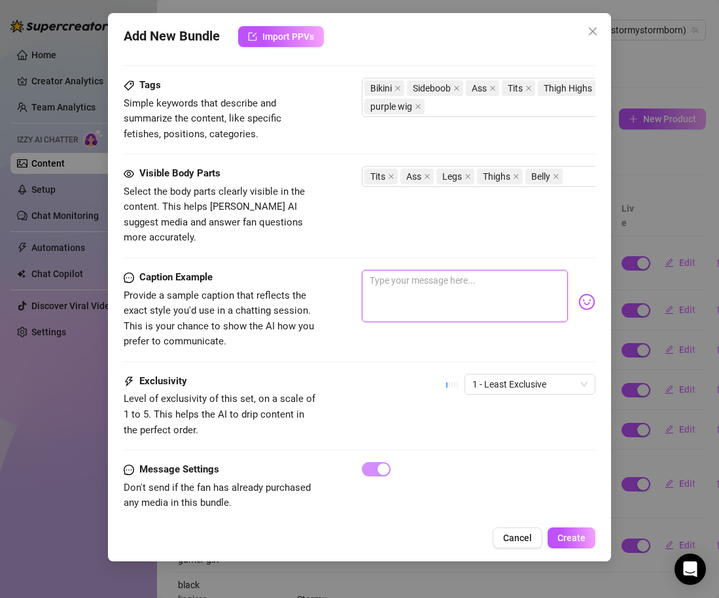
click at [366, 271] on textarea at bounding box center [465, 296] width 206 height 52
click at [589, 294] on img at bounding box center [586, 302] width 17 height 17
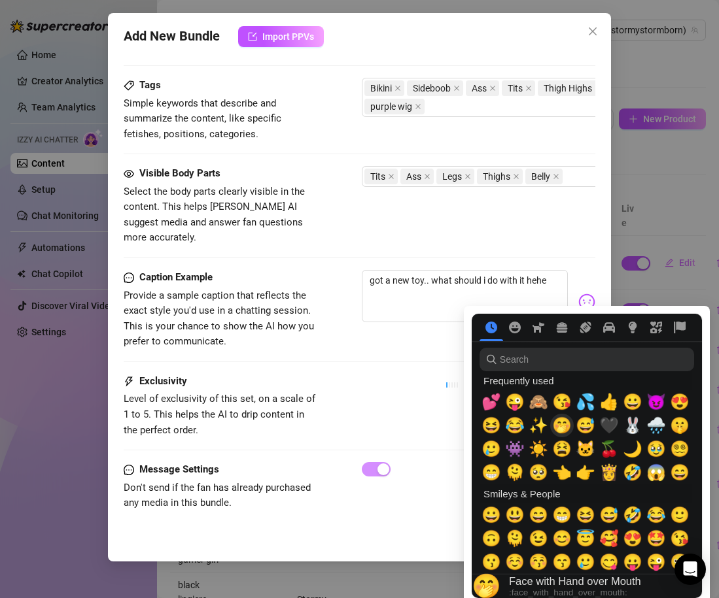
click at [558, 428] on span "🤭" at bounding box center [562, 426] width 20 height 18
click at [314, 315] on span "Provide a sample caption that reflects the exact style you'd use in a chatting …" at bounding box center [222, 318] width 196 height 61
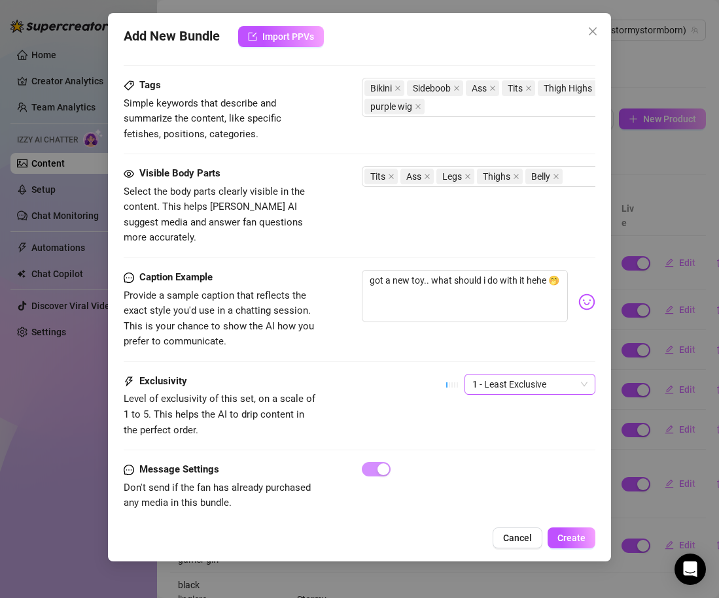
click at [504, 375] on span "1 - Least Exclusive" at bounding box center [529, 385] width 115 height 20
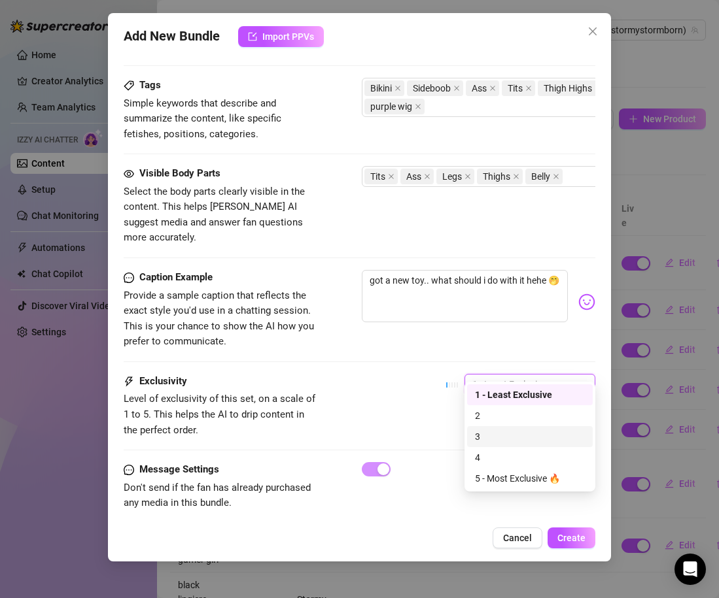
click at [502, 434] on div "3" at bounding box center [530, 437] width 110 height 14
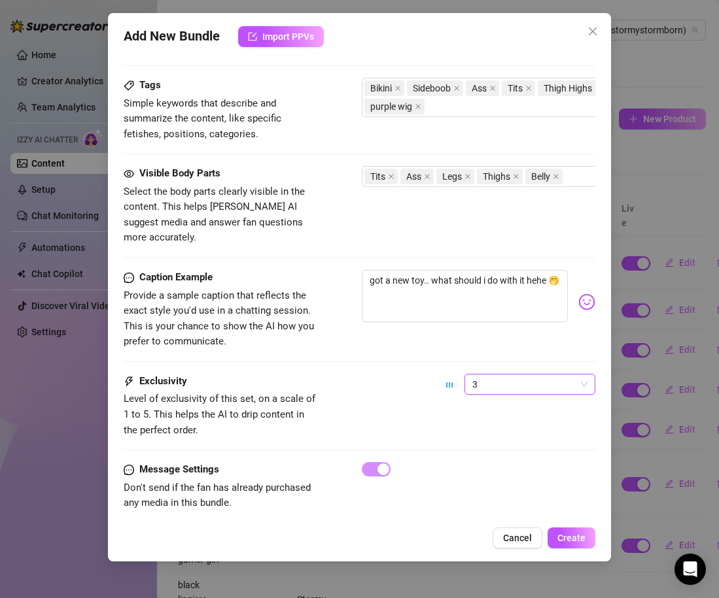
click at [373, 374] on div "Exclusivity Level of exclusivity of this set, on a scale of 1 to 5. This helps …" at bounding box center [359, 406] width 471 height 64
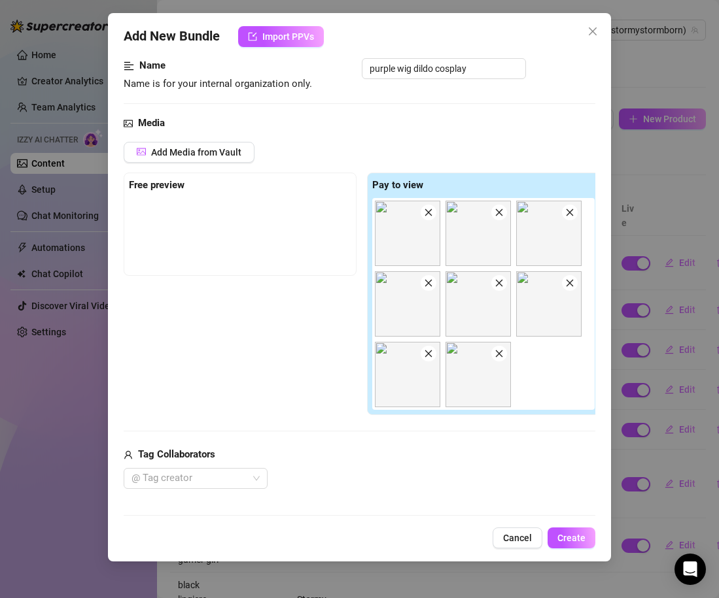
scroll to position [86, 3]
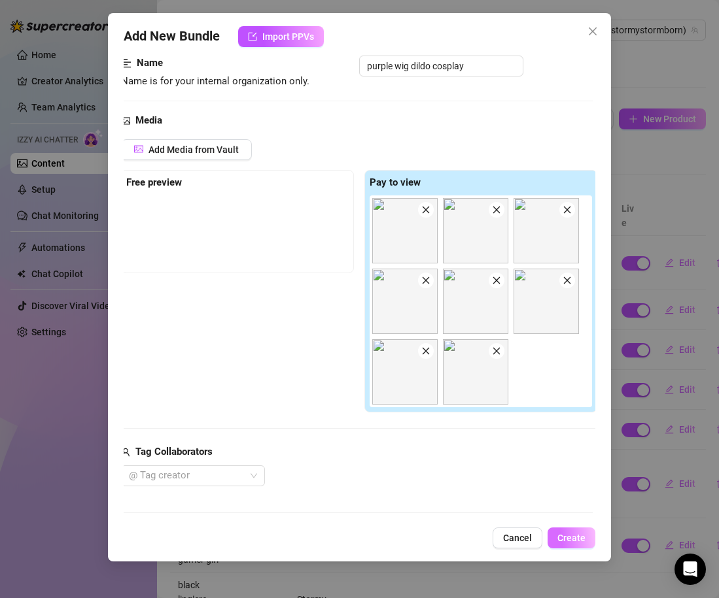
click at [581, 539] on span "Create" at bounding box center [571, 538] width 28 height 10
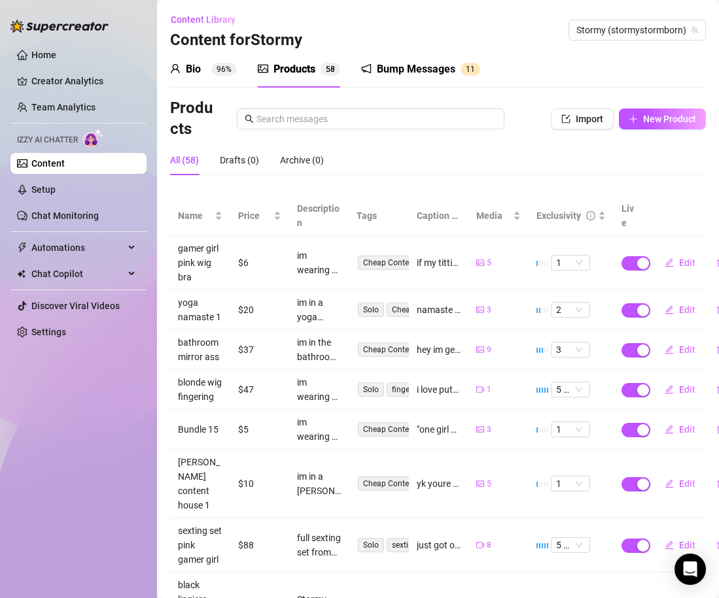
click at [449, 148] on div "All (58) Drafts (0) Archive (0)" at bounding box center [438, 160] width 536 height 30
click at [655, 121] on span "New Product" at bounding box center [669, 119] width 53 height 10
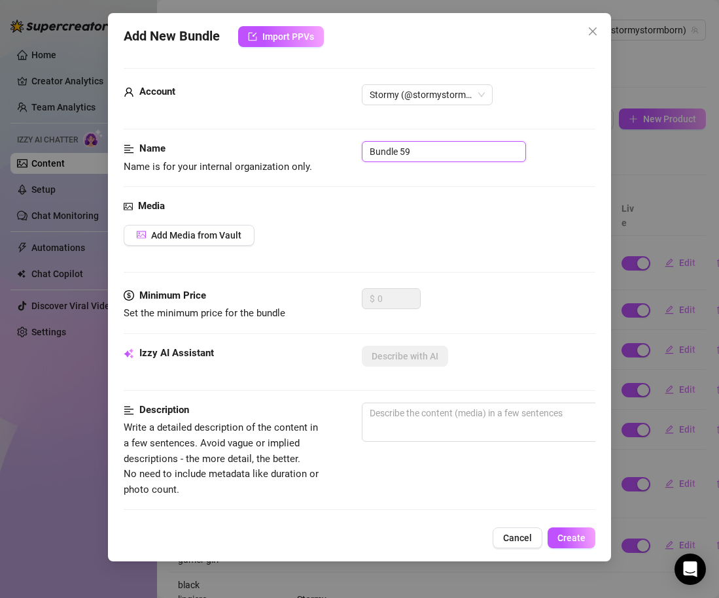
click at [402, 153] on input "Bundle 59" at bounding box center [444, 151] width 164 height 21
click at [180, 236] on span "Add Media from Vault" at bounding box center [196, 235] width 90 height 10
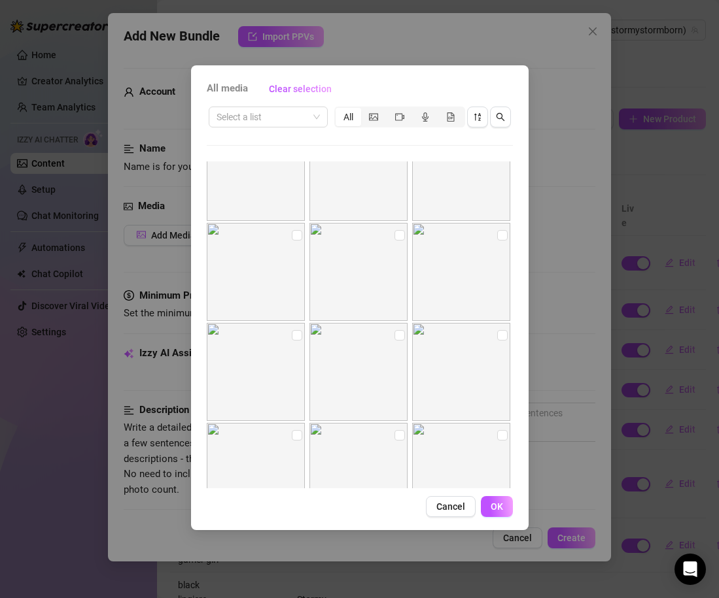
scroll to position [10544, 0]
click at [394, 240] on label at bounding box center [399, 235] width 10 height 14
click at [394, 240] on input "checkbox" at bounding box center [399, 235] width 10 height 10
click at [501, 236] on input "checkbox" at bounding box center [502, 235] width 10 height 10
click at [296, 337] on input "checkbox" at bounding box center [297, 335] width 10 height 10
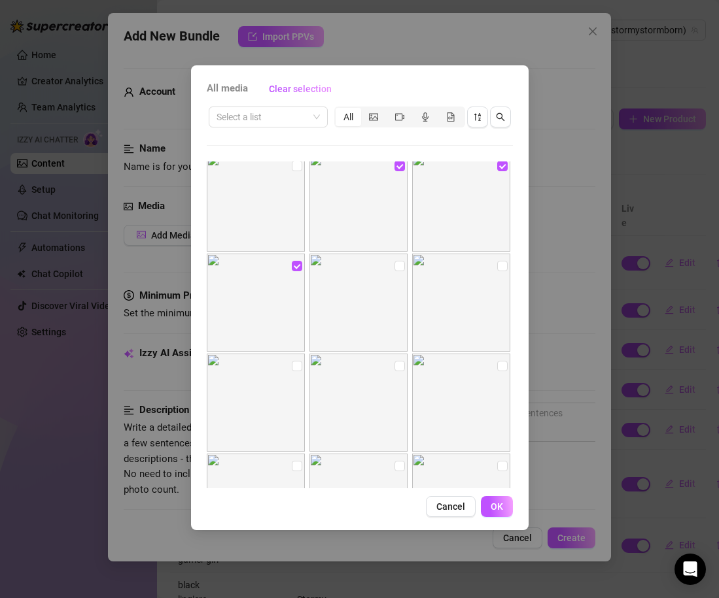
scroll to position [10601, 0]
click at [398, 275] on input "checkbox" at bounding box center [399, 278] width 10 height 10
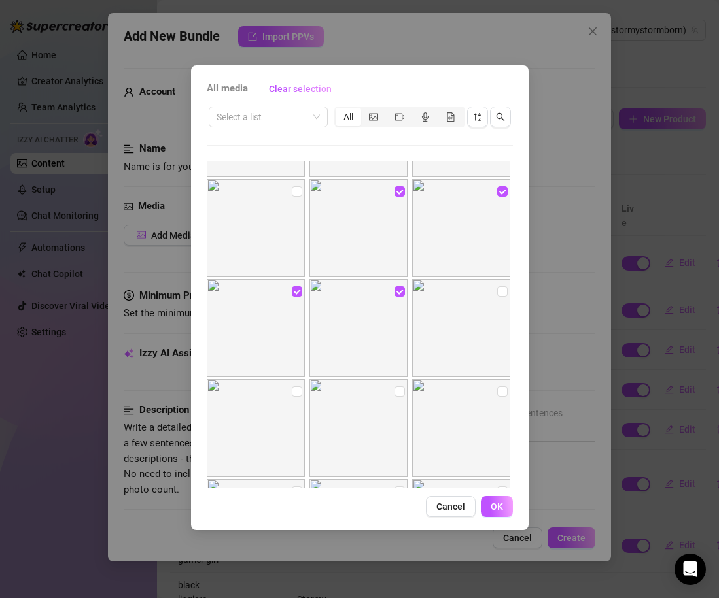
scroll to position [10593, 0]
click at [496, 506] on span "OK" at bounding box center [496, 507] width 12 height 10
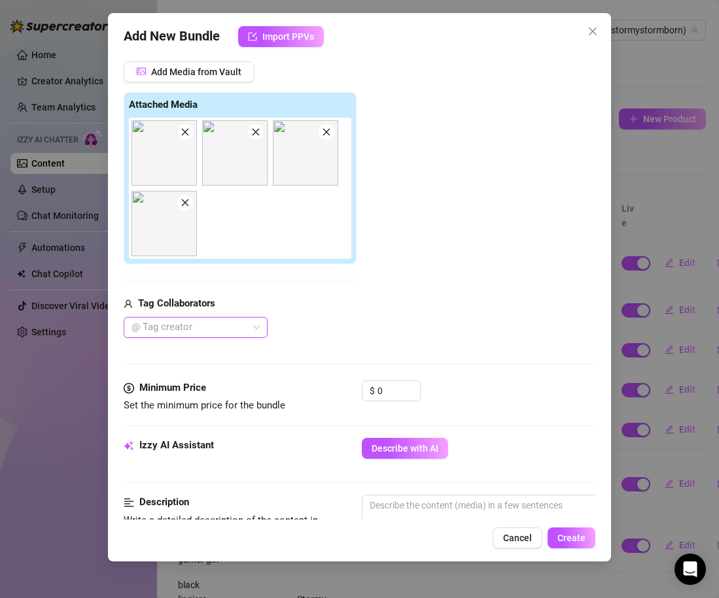
scroll to position [178, 3]
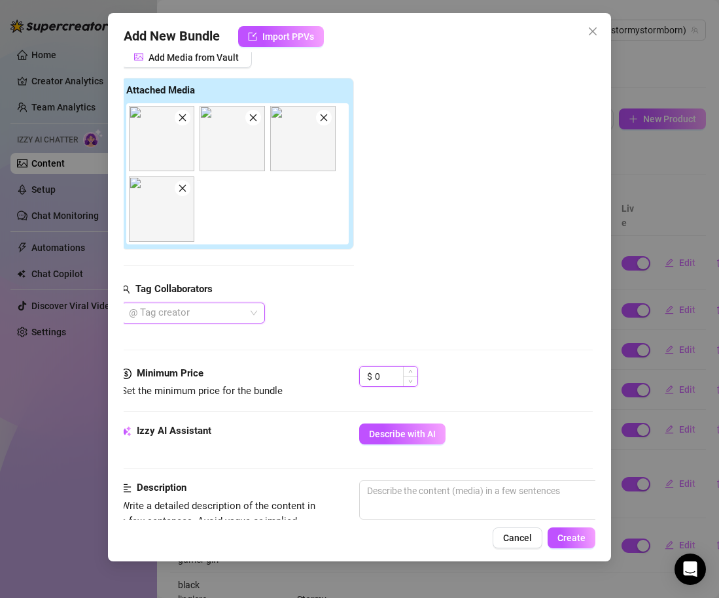
click at [393, 370] on input "0" at bounding box center [396, 377] width 43 height 20
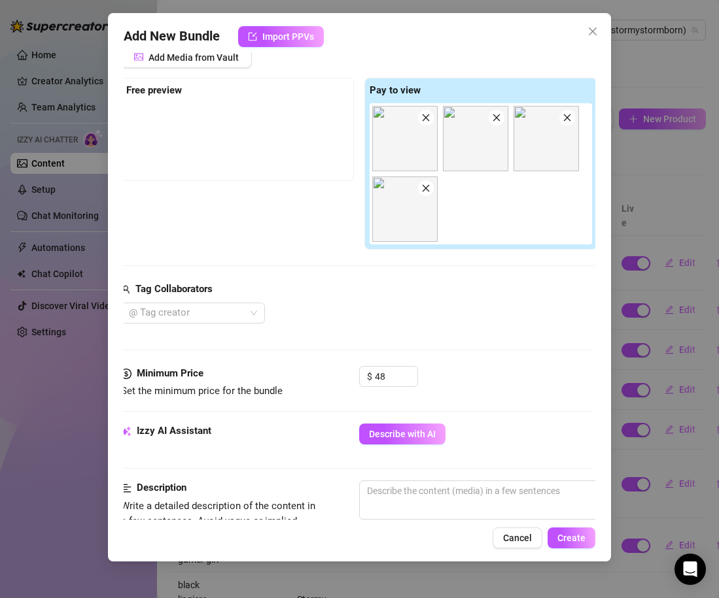
click at [456, 349] on div "Media Add Media from Vault Free preview Pay to view Tag Collaborators @ Tag cre…" at bounding box center [356, 193] width 471 height 345
click at [373, 374] on div "$ 48" at bounding box center [388, 376] width 59 height 21
click at [377, 378] on input "48" at bounding box center [396, 377] width 43 height 20
click at [460, 356] on div "Media Add Media from Vault Free preview Pay to view Tag Collaborators @ Tag cre…" at bounding box center [356, 193] width 471 height 345
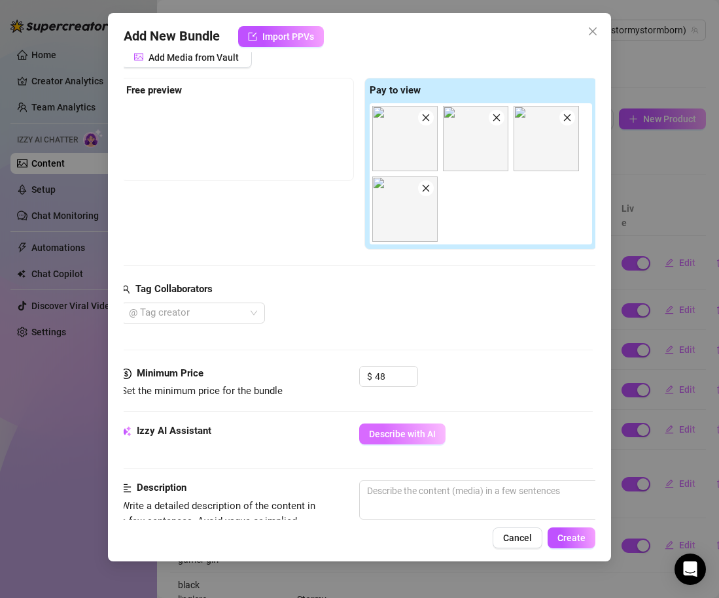
click at [401, 435] on span "Describe with AI" at bounding box center [402, 434] width 67 height 10
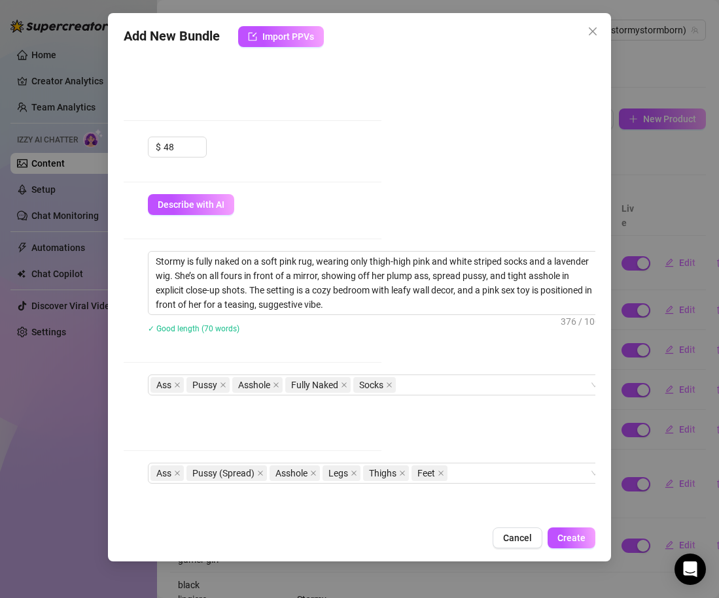
scroll to position [407, 211]
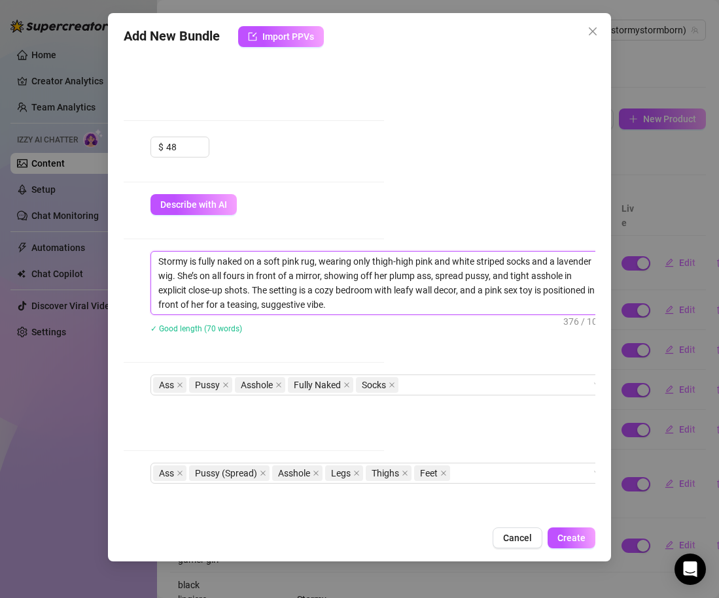
click at [528, 288] on textarea "Stormy is fully naked on a soft pink rug, wearing only thigh-high pink and whit…" at bounding box center [379, 283] width 456 height 63
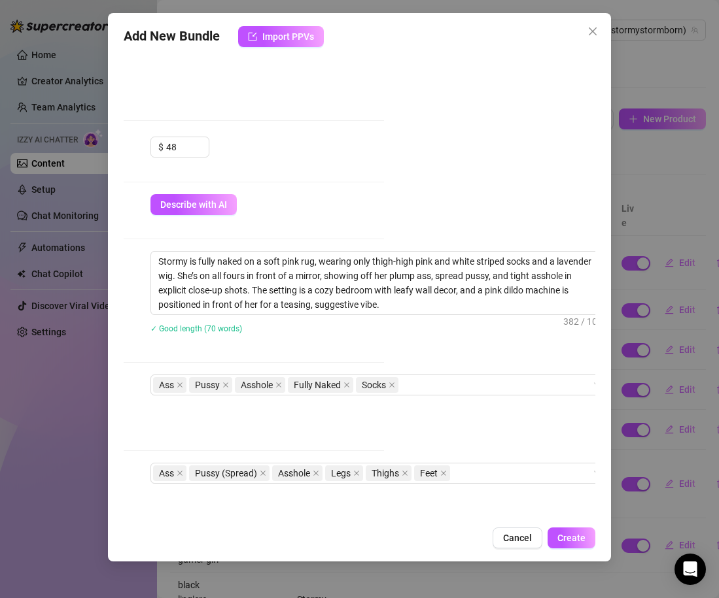
click at [453, 328] on div "✓ Good length (70 words)" at bounding box center [379, 328] width 458 height 14
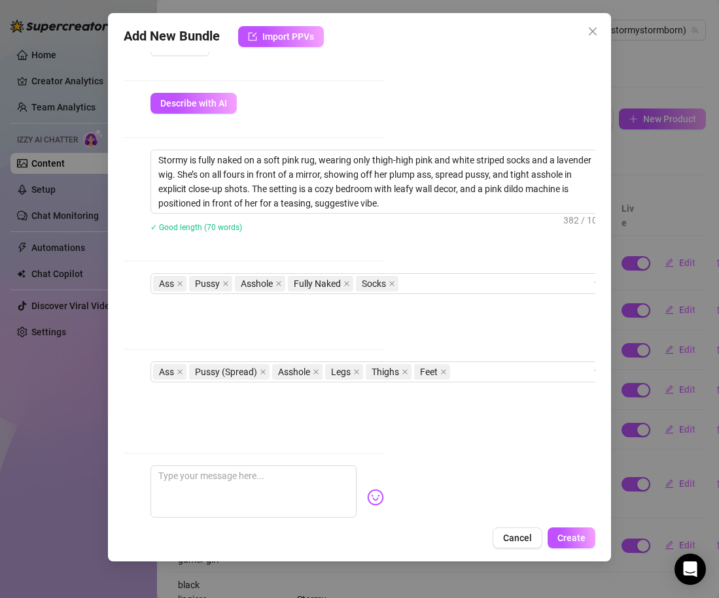
scroll to position [526, 211]
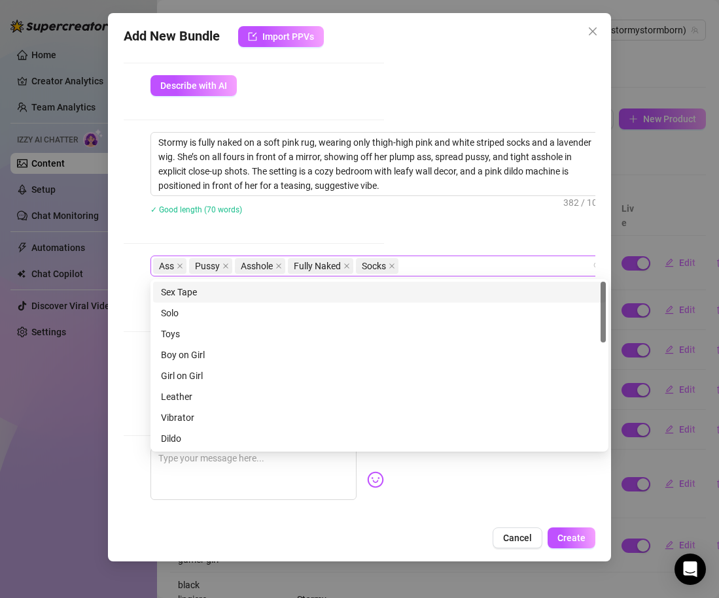
click at [426, 267] on div "Ass Pussy Asshole Fully Naked Socks" at bounding box center [372, 266] width 439 height 18
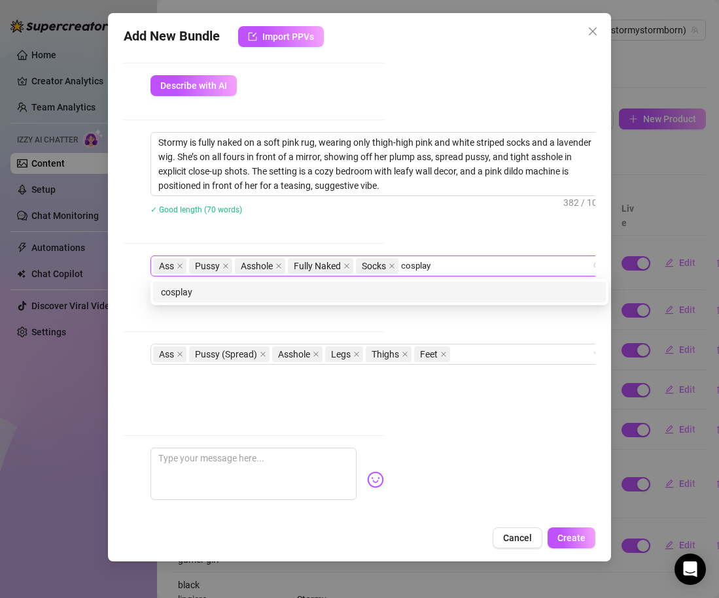
click at [373, 300] on div "cosplay" at bounding box center [379, 292] width 453 height 21
click at [328, 301] on div "purple wig" at bounding box center [379, 292] width 453 height 21
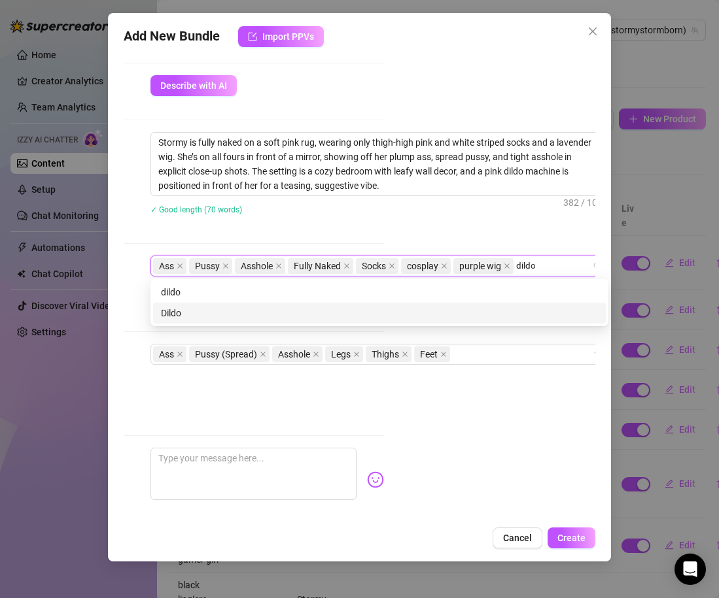
click at [243, 320] on div "Dildo" at bounding box center [379, 313] width 437 height 14
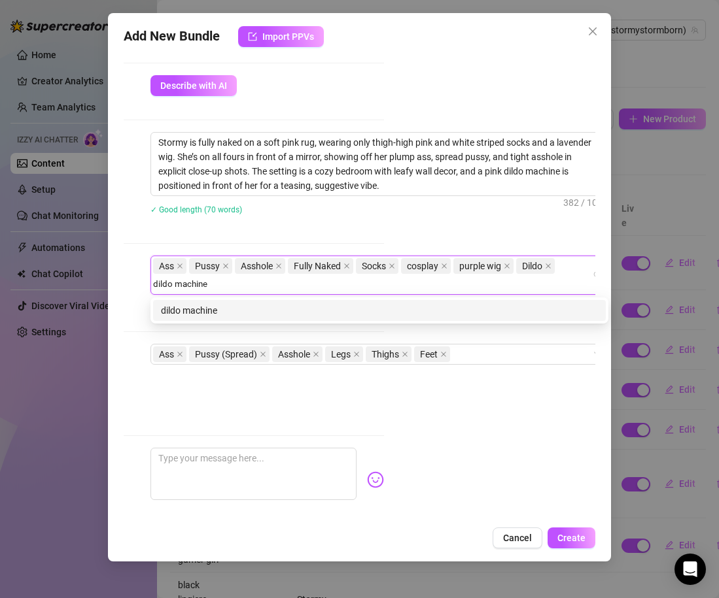
click at [165, 308] on div "dildo machine" at bounding box center [379, 310] width 437 height 14
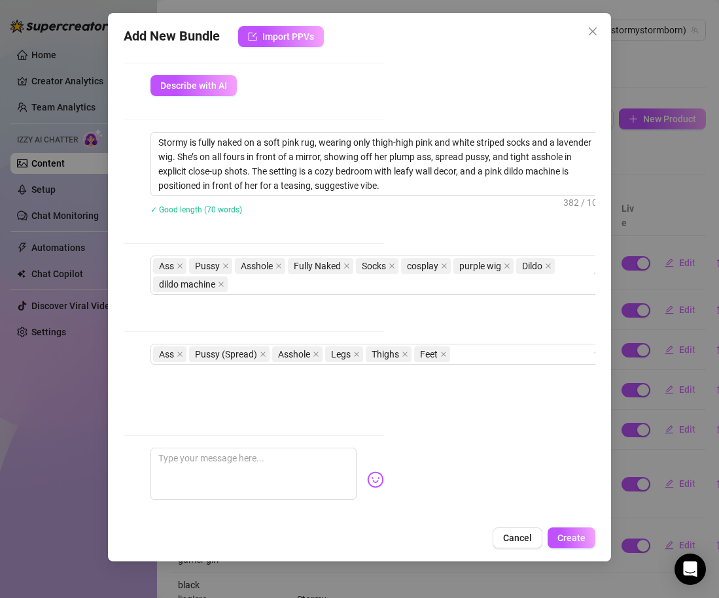
click at [201, 245] on div "Description Write a detailed description of the content in a few sentences. Avo…" at bounding box center [147, 194] width 471 height 124
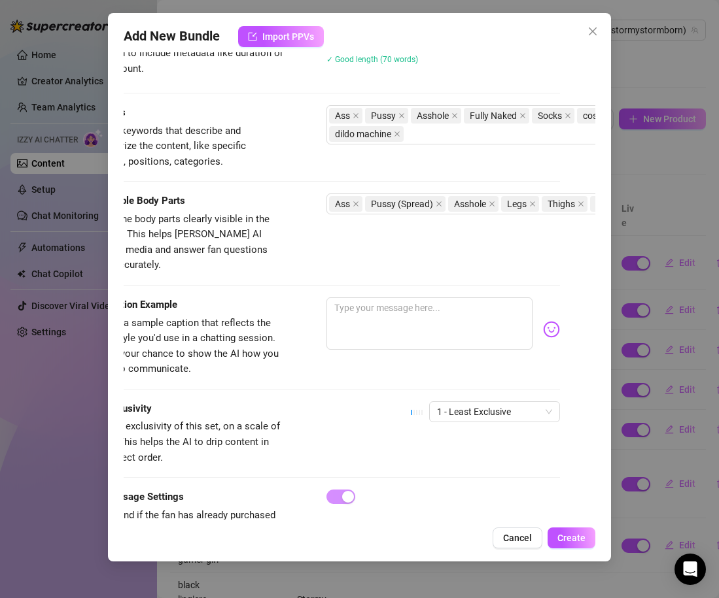
scroll to position [704, 35]
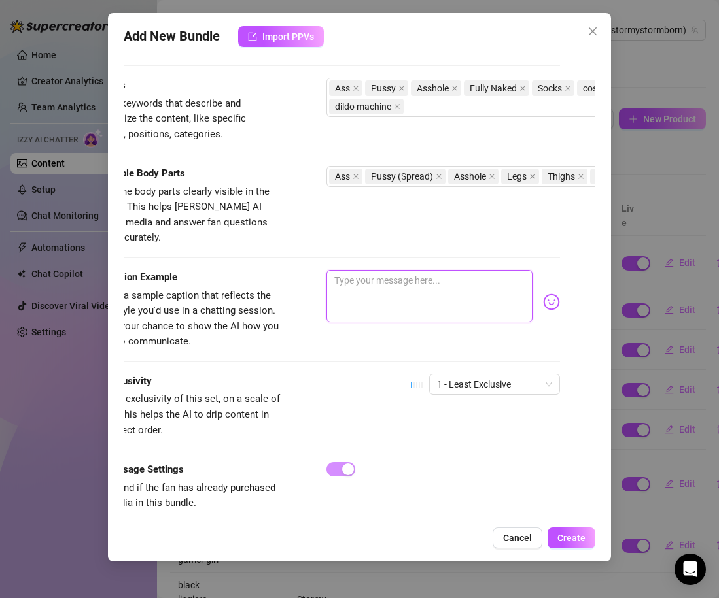
click at [371, 283] on textarea at bounding box center [429, 296] width 206 height 52
click at [553, 294] on img at bounding box center [551, 302] width 17 height 17
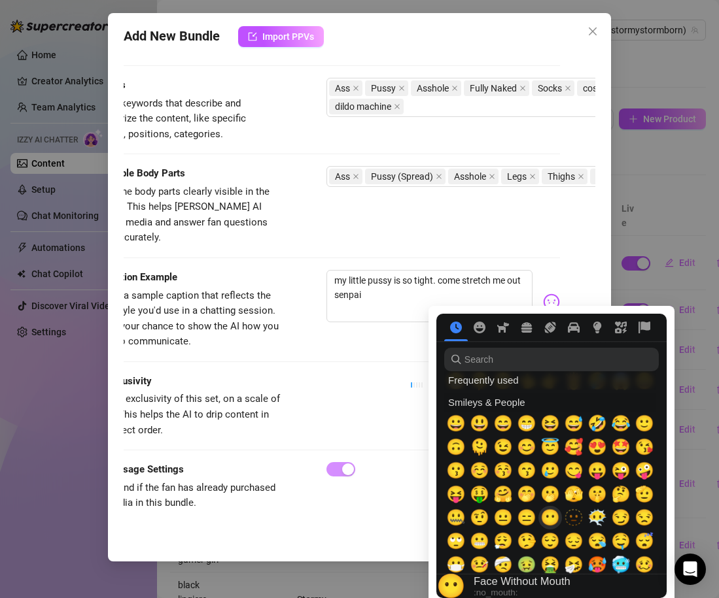
scroll to position [91, 0]
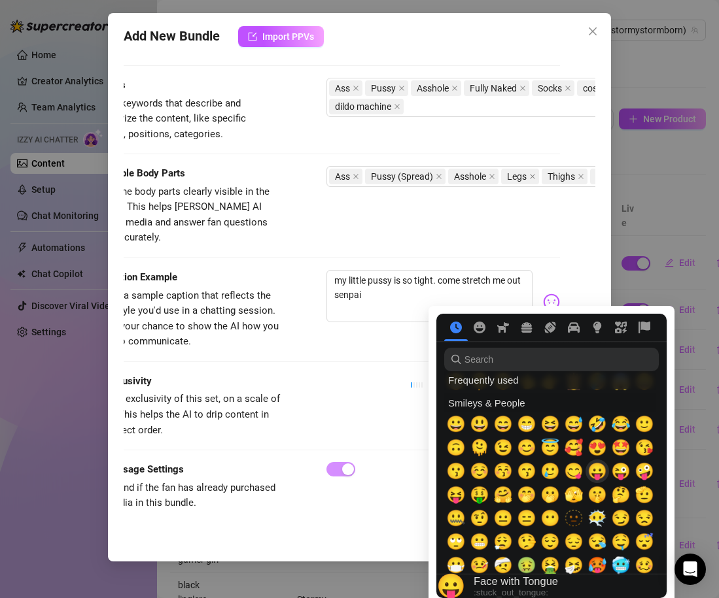
click at [596, 475] on span "😛" at bounding box center [597, 471] width 20 height 18
click at [311, 374] on div "Exclusivity Level of exclusivity of this set, on a scale of 1 to 5. This helps …" at bounding box center [323, 406] width 471 height 64
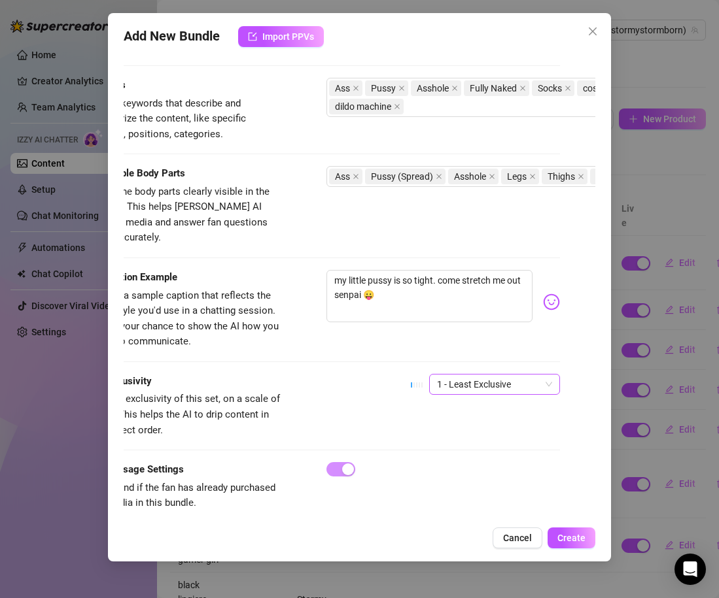
click at [461, 375] on span "1 - Least Exclusive" at bounding box center [494, 385] width 115 height 20
click at [471, 464] on div "4" at bounding box center [494, 458] width 110 height 14
click at [379, 385] on div "Exclusivity Level of exclusivity of this set, on a scale of 1 to 5. This helps …" at bounding box center [323, 406] width 471 height 64
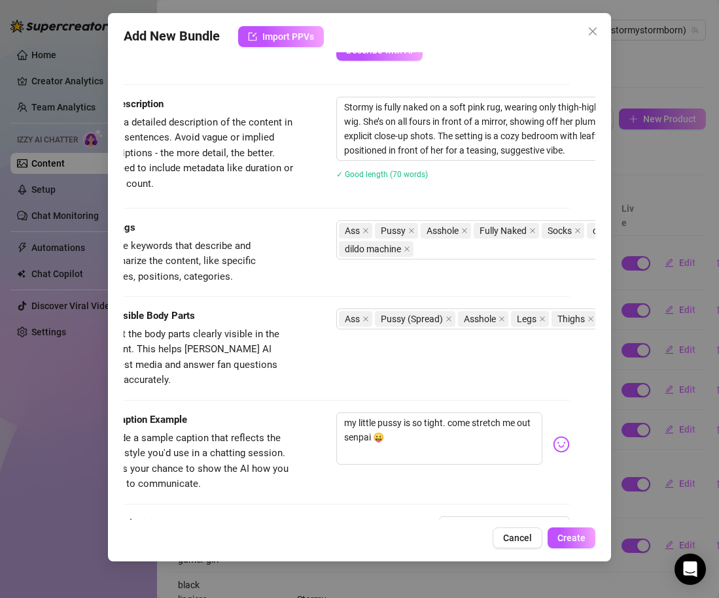
scroll to position [704, 26]
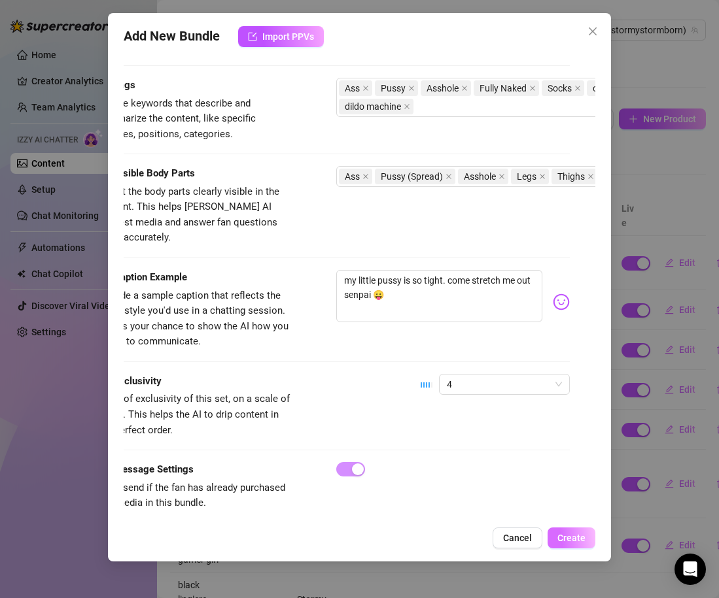
click at [569, 543] on button "Create" at bounding box center [571, 538] width 48 height 21
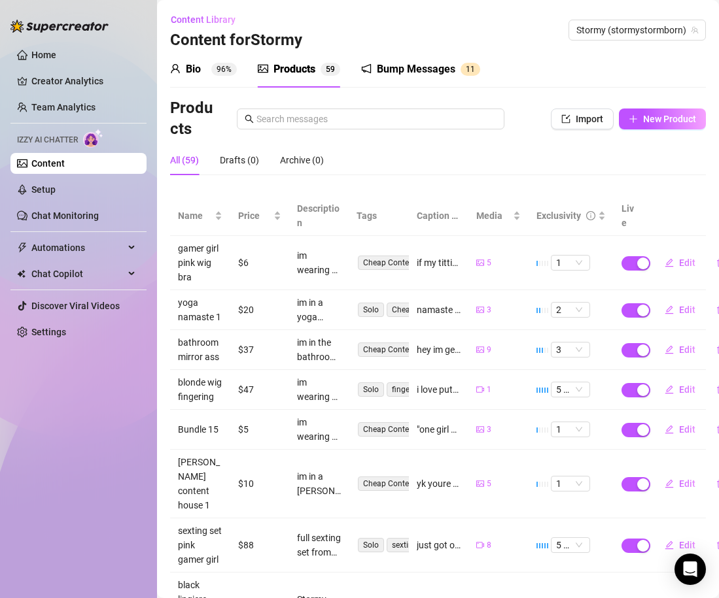
click at [692, 159] on div "All (59) Drafts (0) Archive (0)" at bounding box center [438, 160] width 536 height 30
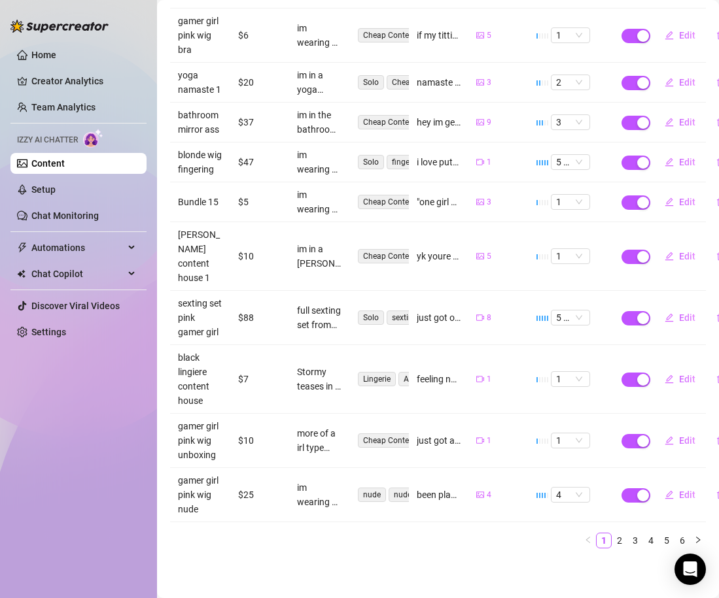
scroll to position [0, 0]
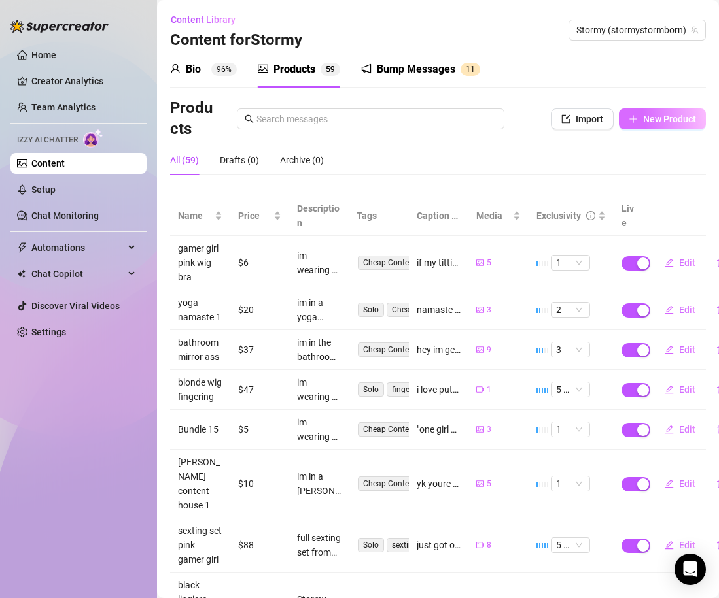
click at [651, 113] on button "New Product" at bounding box center [662, 119] width 87 height 21
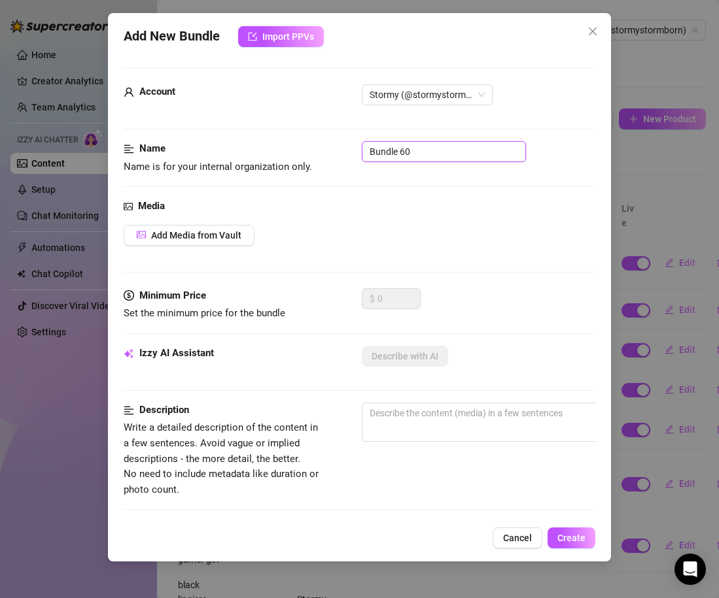
click at [398, 143] on input "Bundle 60" at bounding box center [444, 151] width 164 height 21
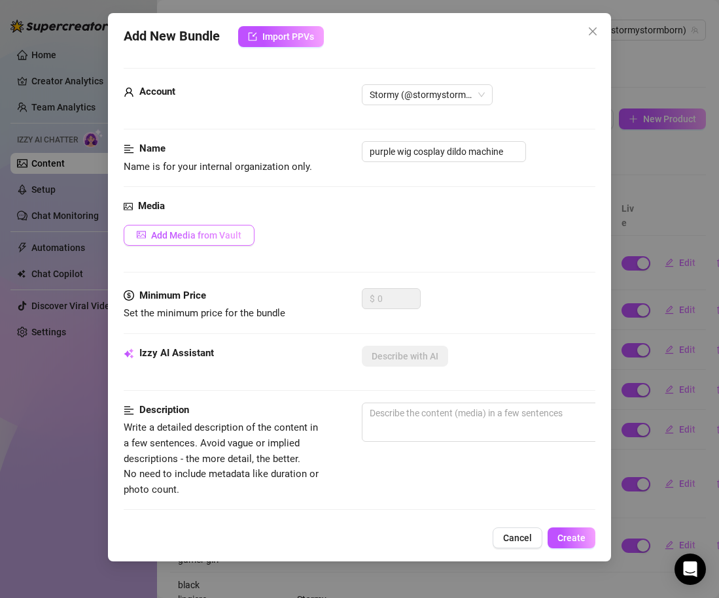
click at [233, 230] on span "Add Media from Vault" at bounding box center [196, 235] width 90 height 10
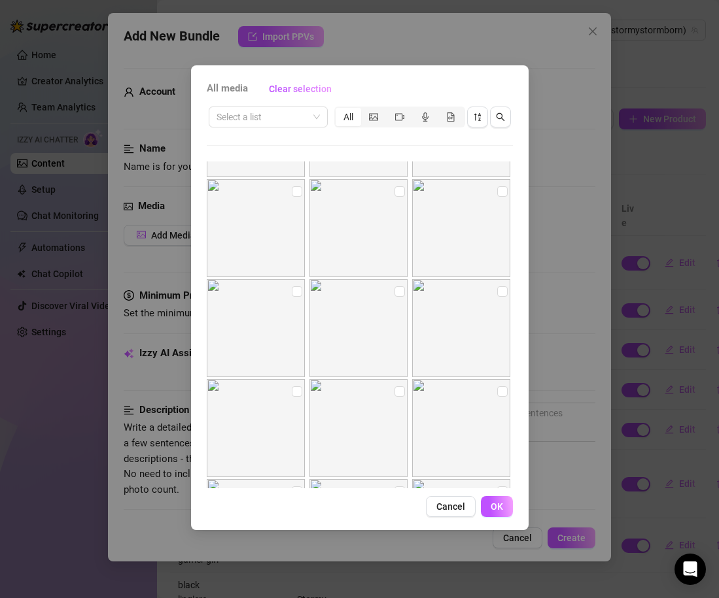
scroll to position [10693, 0]
click at [498, 189] on input "checkbox" at bounding box center [502, 185] width 10 height 10
click at [298, 284] on input "checkbox" at bounding box center [297, 286] width 10 height 10
click at [395, 285] on input "checkbox" at bounding box center [399, 286] width 10 height 10
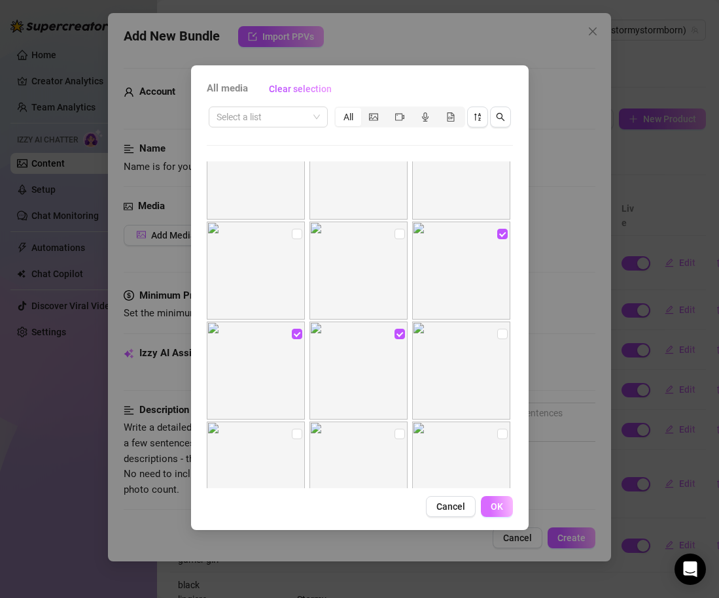
click at [498, 512] on button "OK" at bounding box center [497, 506] width 32 height 21
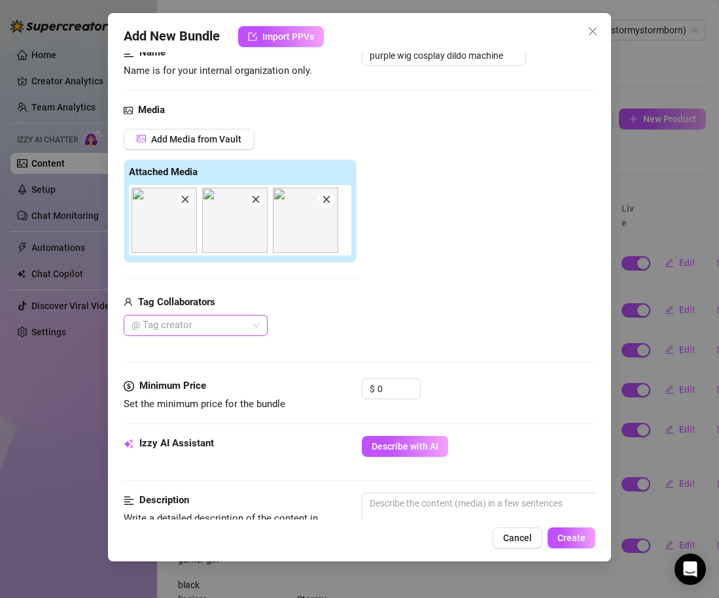
scroll to position [109, 0]
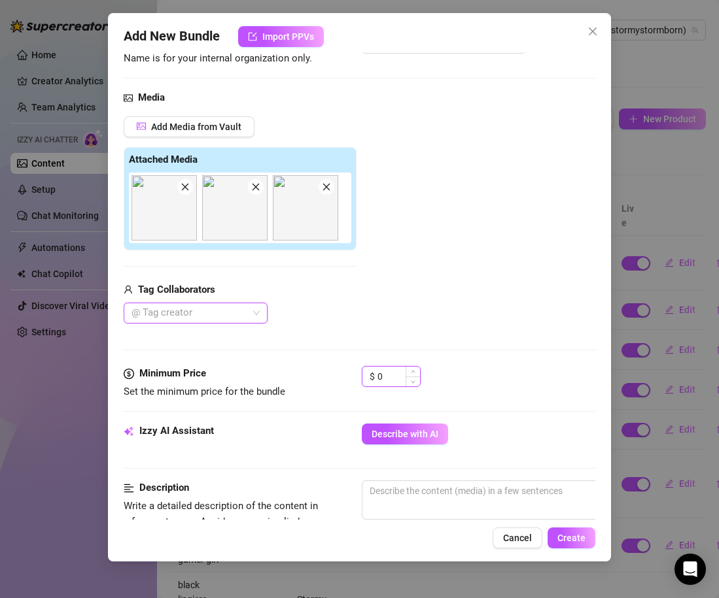
click at [394, 374] on input "0" at bounding box center [398, 377] width 43 height 20
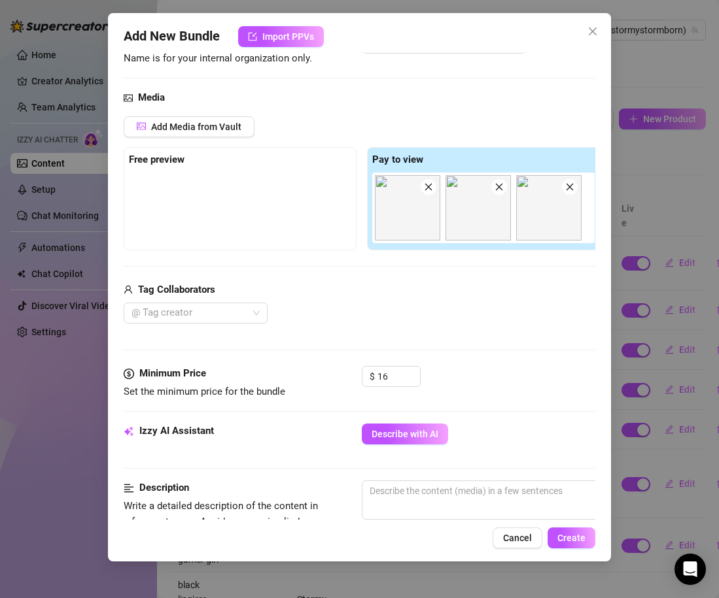
click at [464, 313] on div "@ Tag creator" at bounding box center [362, 313] width 476 height 21
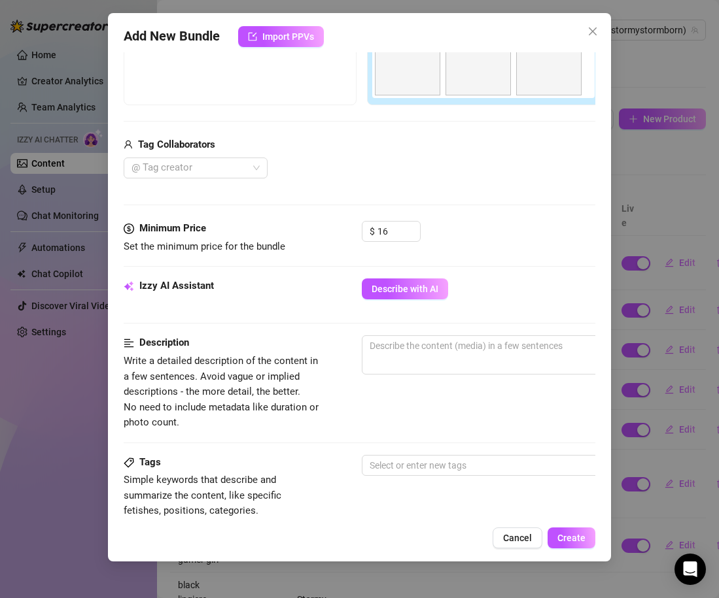
scroll to position [260, 0]
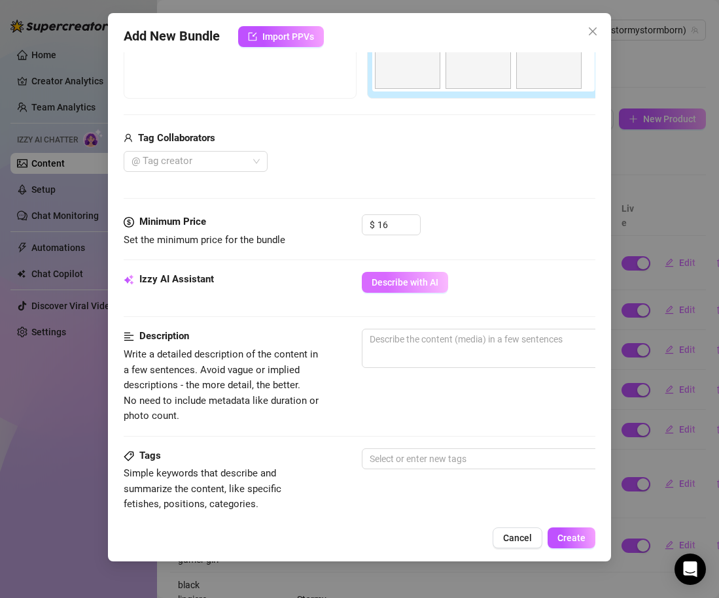
click at [415, 279] on span "Describe with AI" at bounding box center [404, 282] width 67 height 10
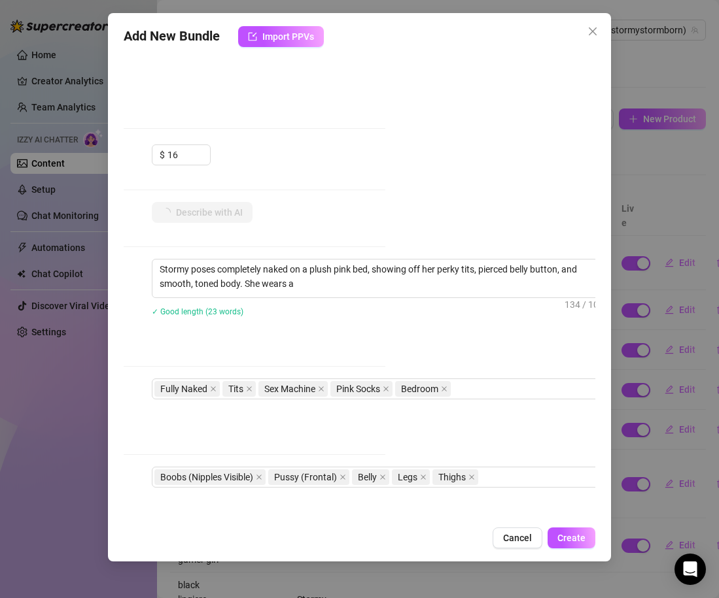
scroll to position [330, 224]
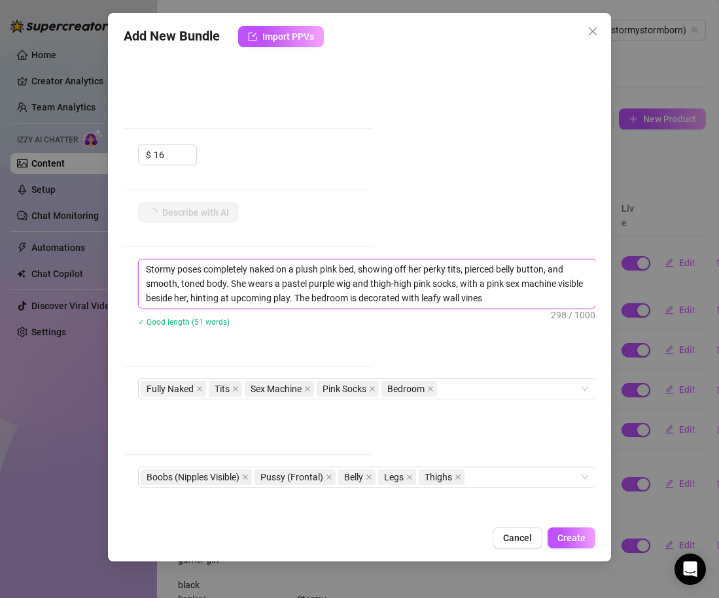
click at [350, 269] on textarea "Stormy poses completely naked on a plush pink bed, showing off her perky tits, …" at bounding box center [367, 284] width 456 height 48
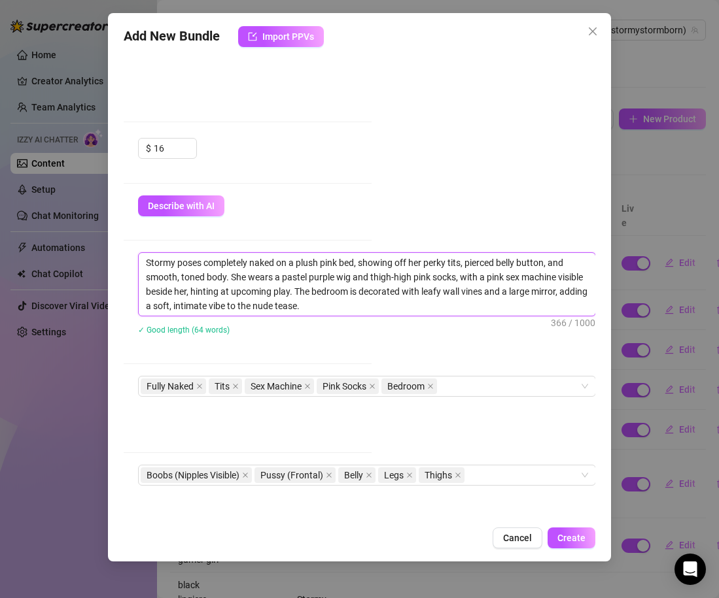
scroll to position [339, 224]
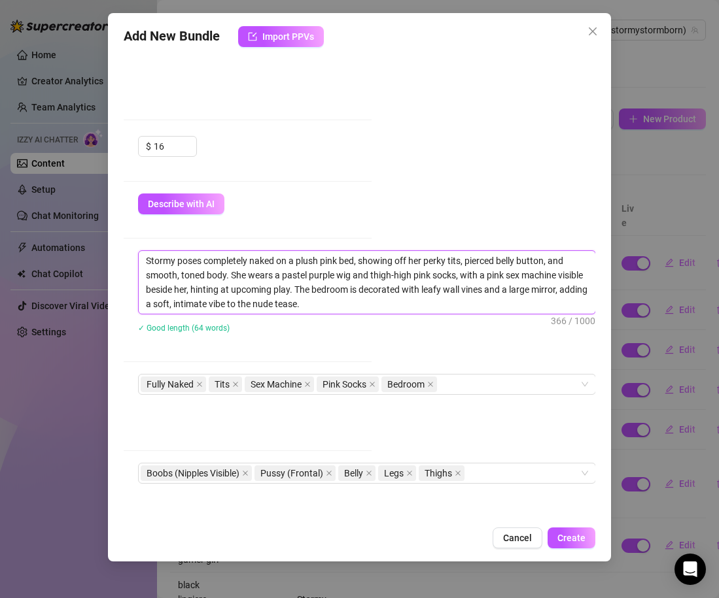
click at [538, 277] on textarea "Stormy poses completely naked on a plush pink bed, showing off her perky tits, …" at bounding box center [367, 282] width 456 height 63
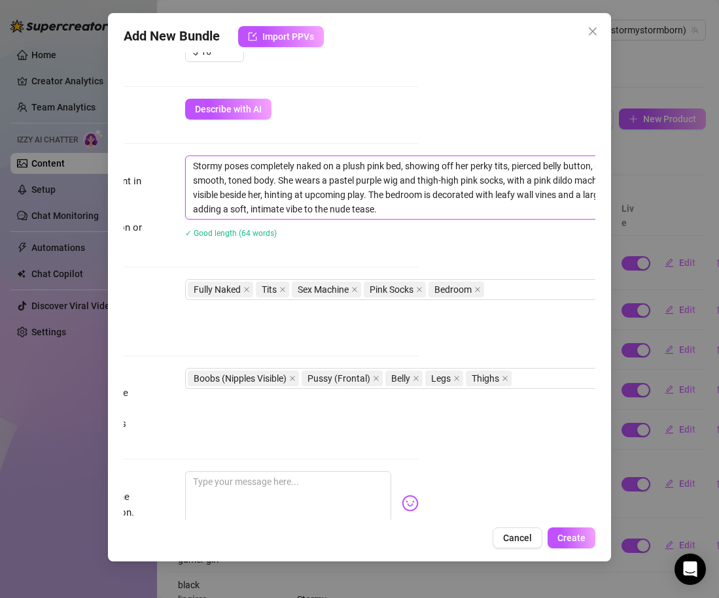
scroll to position [434, 170]
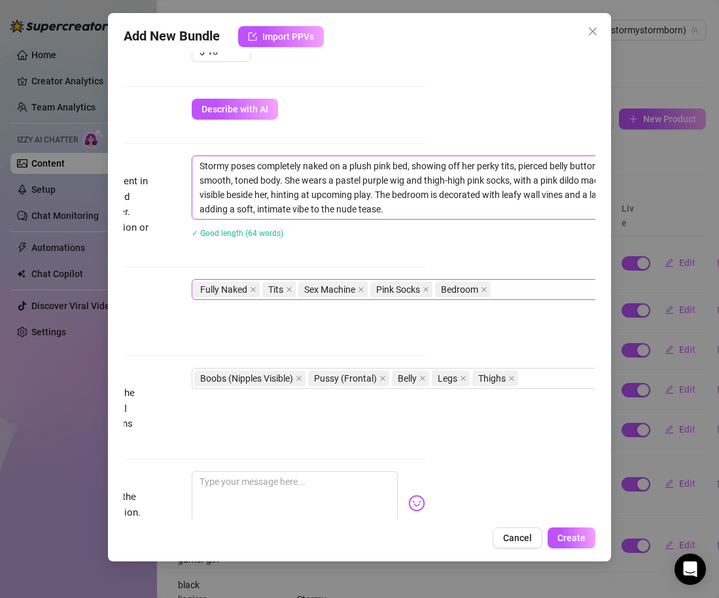
click at [513, 285] on div "Fully Naked Tits Sex Machine Pink Socks Bedroom" at bounding box center [413, 290] width 439 height 18
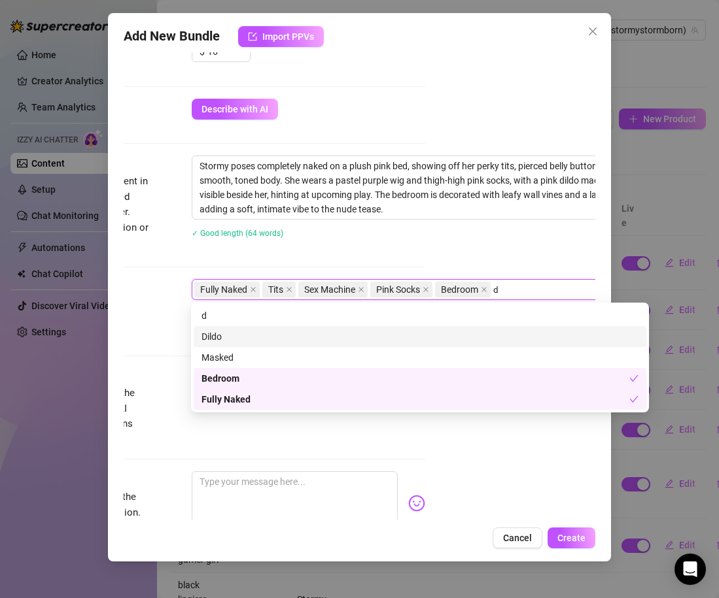
click at [317, 332] on div "Dildo" at bounding box center [419, 337] width 437 height 14
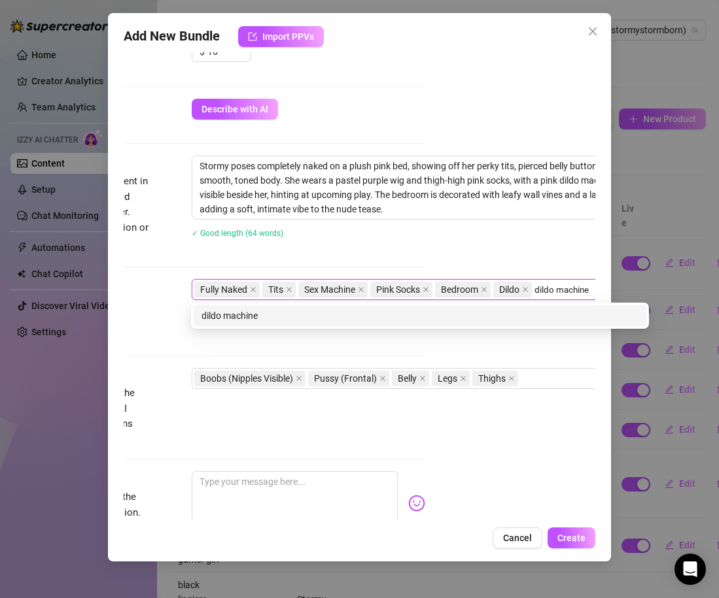
click at [254, 318] on div "dildo machine" at bounding box center [419, 316] width 437 height 14
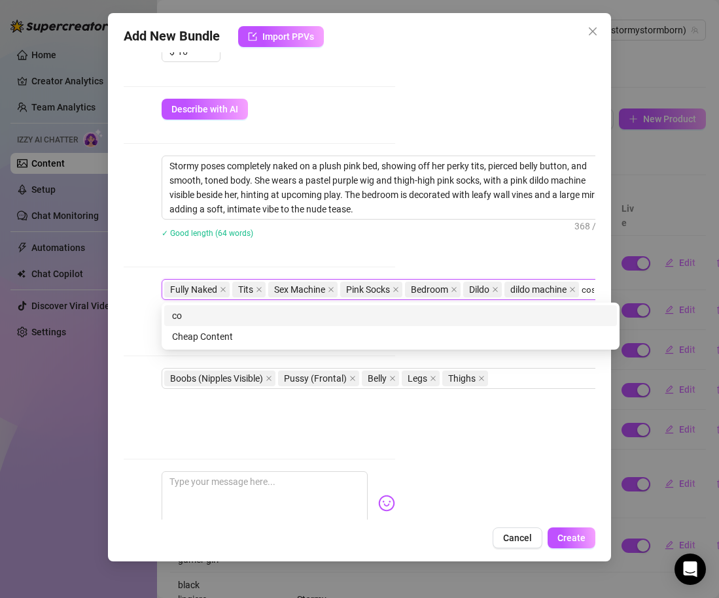
scroll to position [434, 205]
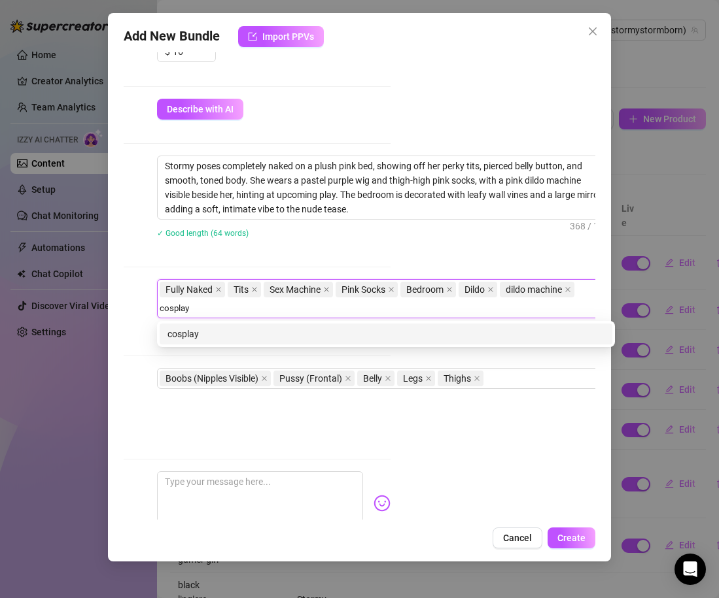
click at [226, 341] on div "cosplay" at bounding box center [386, 334] width 453 height 21
click at [213, 339] on div "purple wig" at bounding box center [385, 334] width 437 height 14
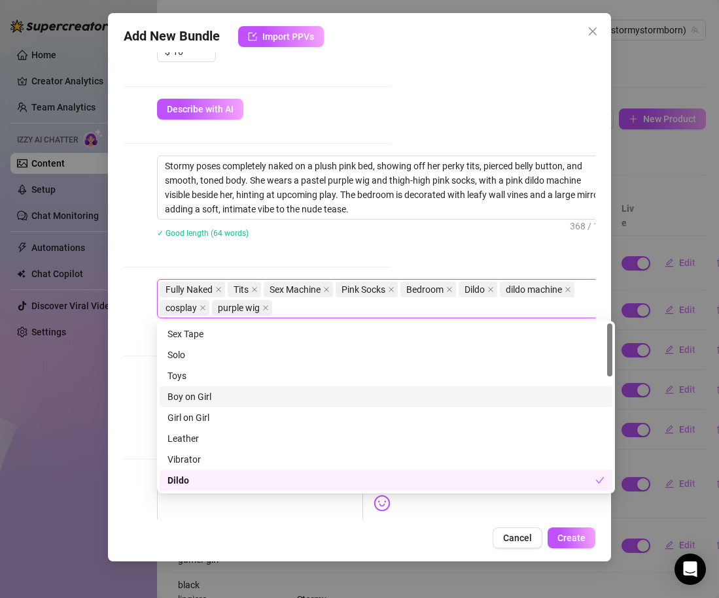
click at [134, 380] on div "Visible Body Parts Select the body parts clearly visible in the content. This h…" at bounding box center [154, 408] width 471 height 80
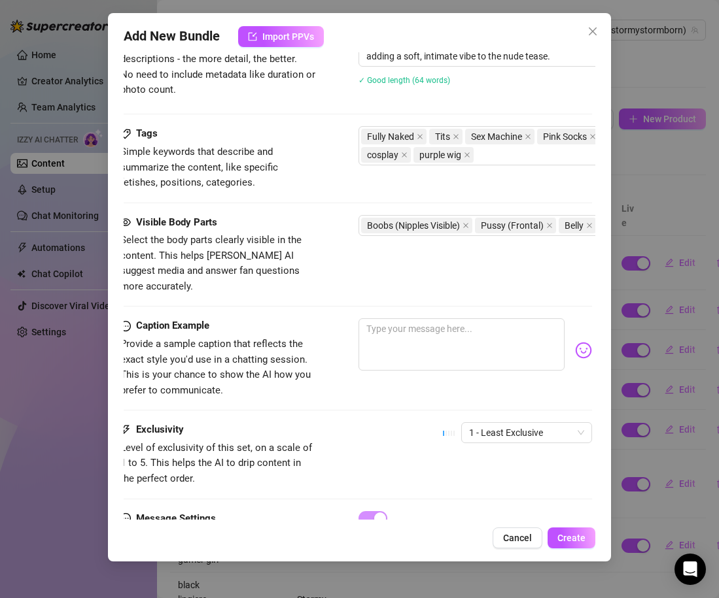
scroll to position [606, 0]
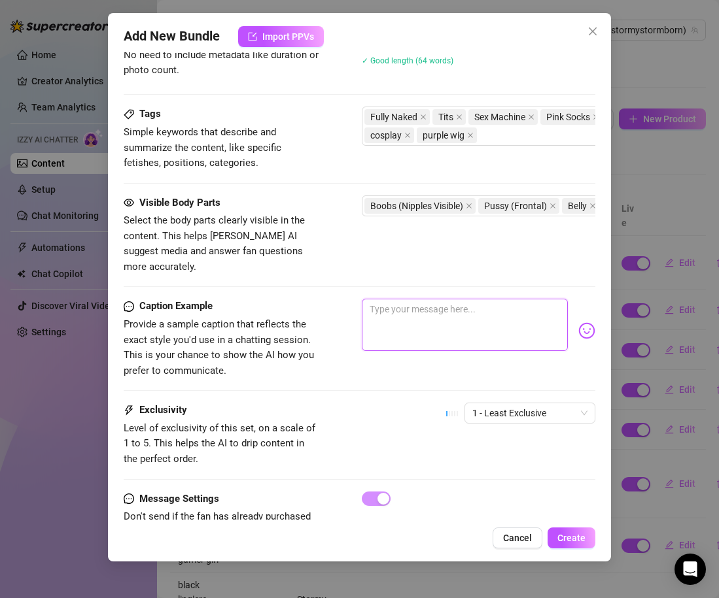
click at [375, 318] on textarea at bounding box center [465, 325] width 206 height 52
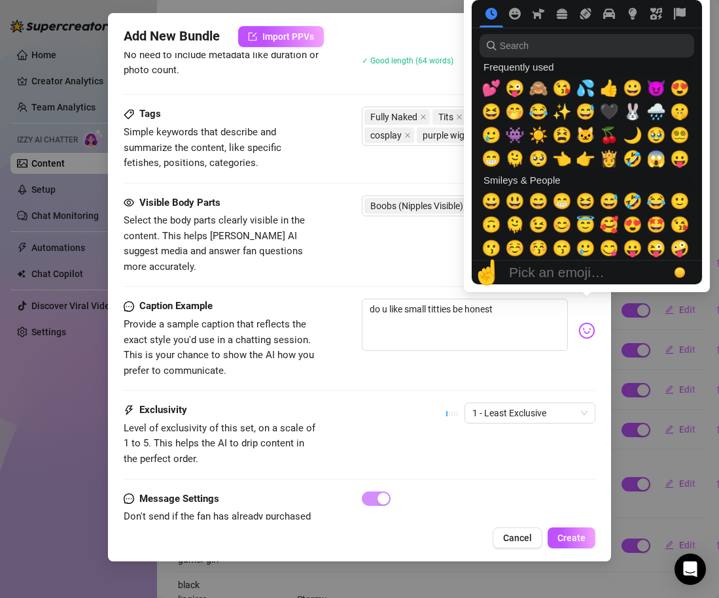
click at [589, 322] on img at bounding box center [586, 330] width 17 height 17
click at [540, 97] on span "🙈" at bounding box center [538, 88] width 20 height 18
click at [652, 137] on span "🥹" at bounding box center [656, 135] width 20 height 18
click at [540, 163] on span "🥺" at bounding box center [538, 159] width 20 height 18
click at [495, 313] on textarea "do u like small titties be honest 🙈🥹🥺" at bounding box center [465, 325] width 206 height 52
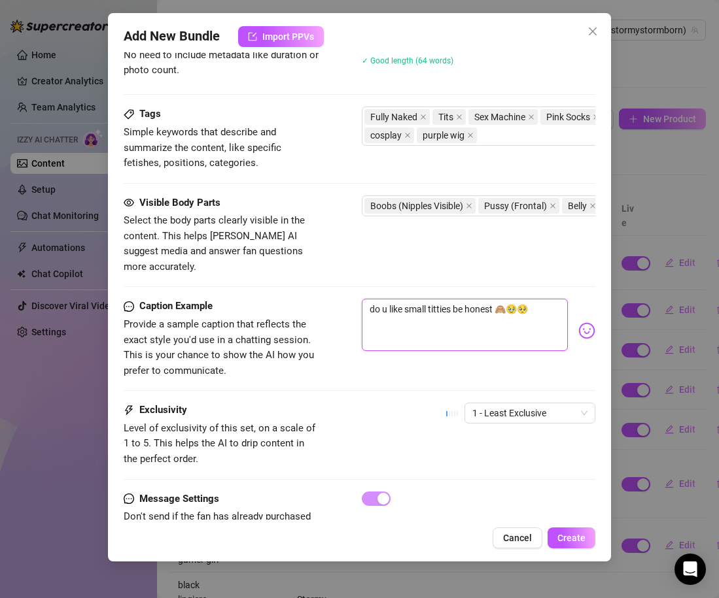
click at [515, 299] on textarea "do u like small titties be honest 🙈🥹🥺" at bounding box center [465, 325] width 206 height 52
click at [527, 403] on span "1 - Least Exclusive" at bounding box center [529, 413] width 115 height 20
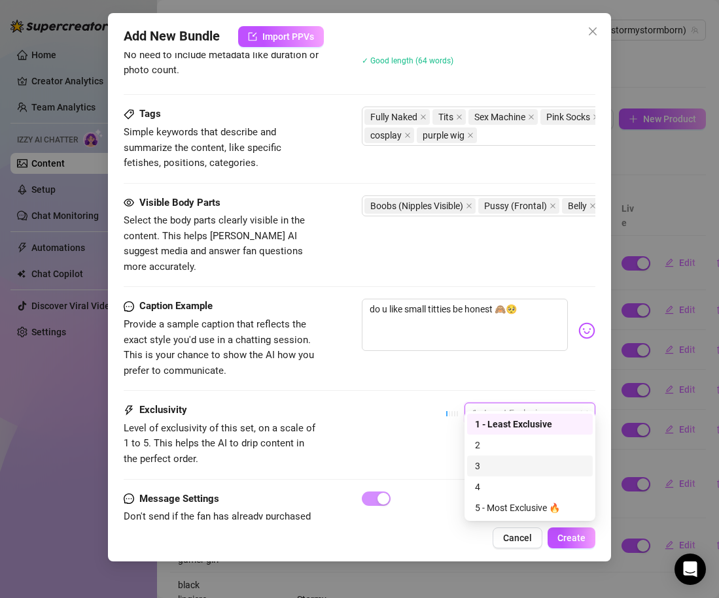
click at [524, 468] on div "3" at bounding box center [530, 466] width 110 height 14
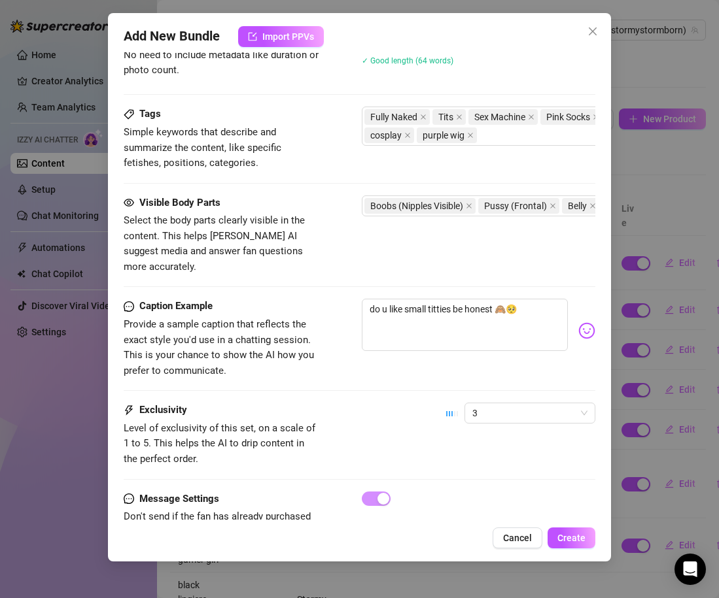
click at [392, 420] on div "Exclusivity Level of exclusivity of this set, on a scale of 1 to 5. This helps …" at bounding box center [359, 435] width 471 height 64
click at [519, 410] on div "3" at bounding box center [520, 419] width 149 height 33
click at [515, 403] on span "3" at bounding box center [529, 413] width 115 height 20
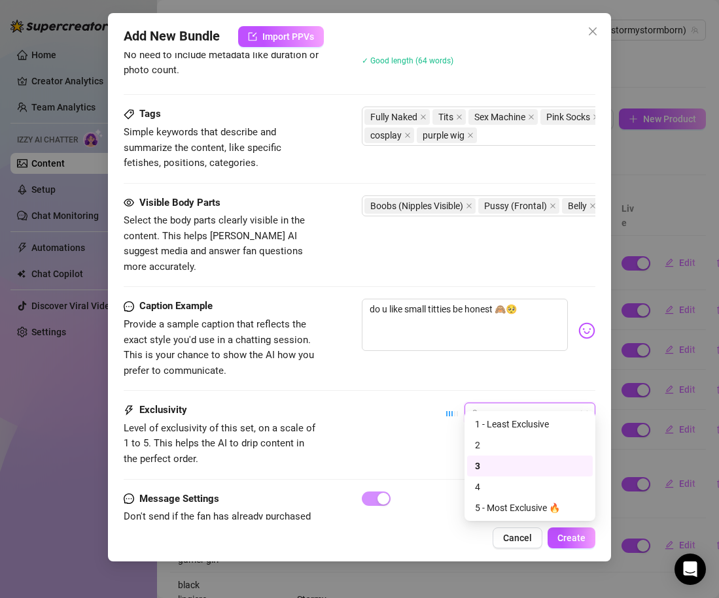
click at [406, 442] on div "Exclusivity Level of exclusivity of this set, on a scale of 1 to 5. This helps …" at bounding box center [359, 435] width 471 height 64
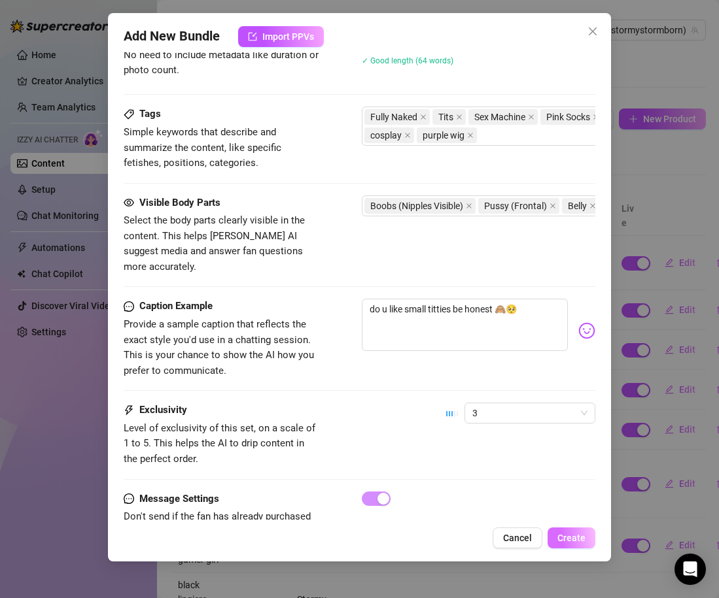
click at [572, 539] on span "Create" at bounding box center [571, 538] width 28 height 10
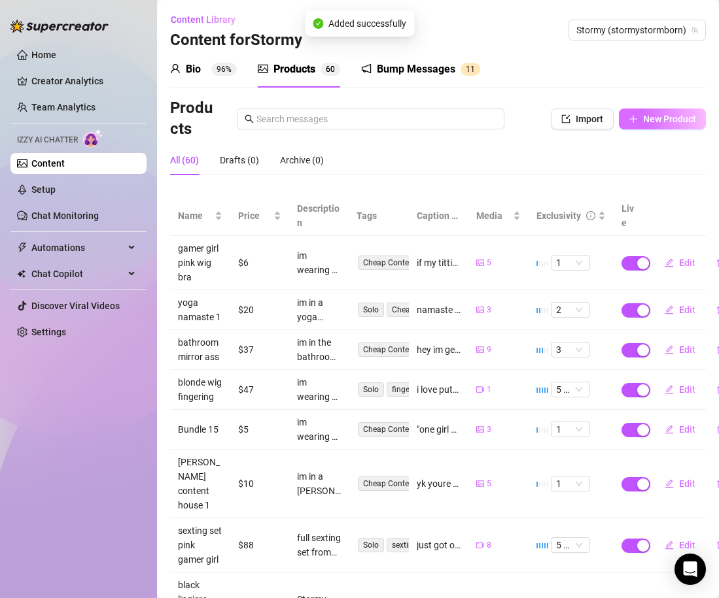
click at [646, 118] on span "New Product" at bounding box center [669, 119] width 53 height 10
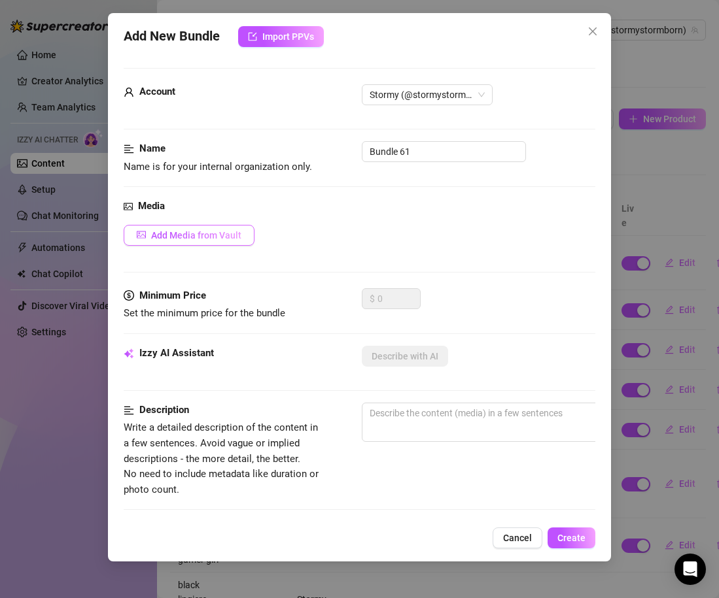
click at [224, 226] on button "Add Media from Vault" at bounding box center [189, 235] width 131 height 21
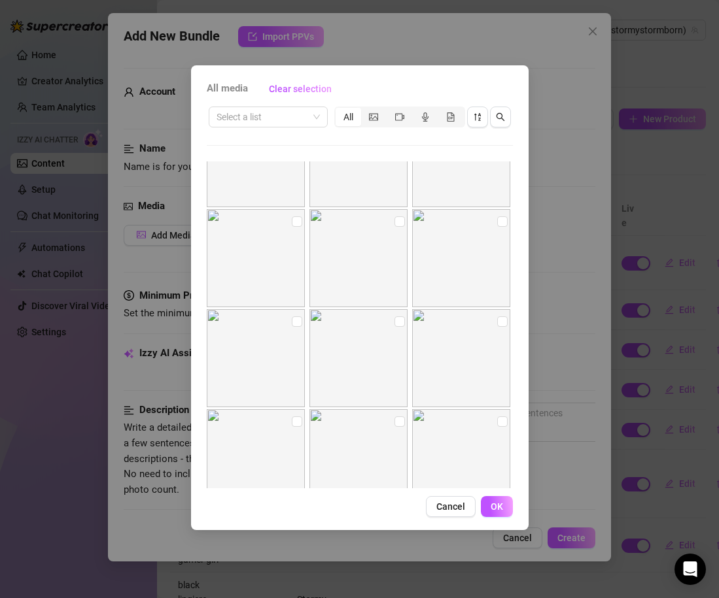
scroll to position [10755, 0]
click at [500, 226] on input "checkbox" at bounding box center [502, 224] width 10 height 10
click at [298, 326] on input "checkbox" at bounding box center [297, 324] width 10 height 10
click at [400, 324] on input "checkbox" at bounding box center [399, 324] width 10 height 10
click at [503, 326] on input "checkbox" at bounding box center [502, 324] width 10 height 10
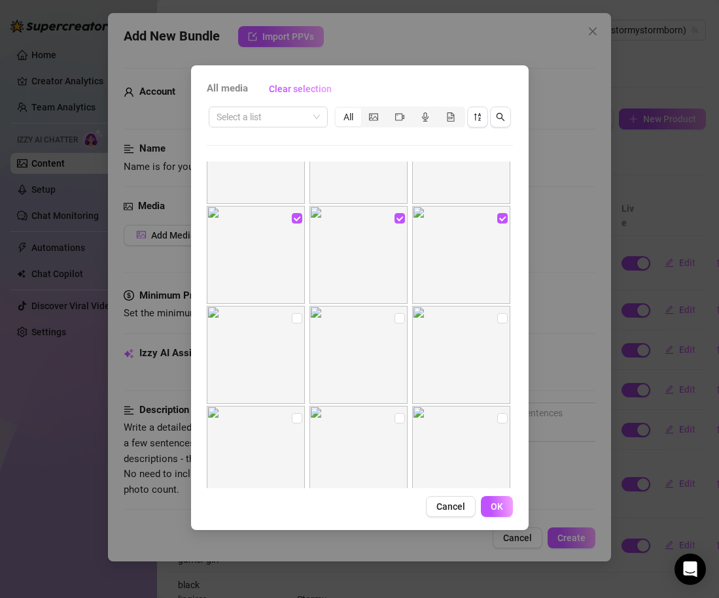
scroll to position [10860, 0]
click at [292, 318] on input "checkbox" at bounding box center [297, 319] width 10 height 10
click at [400, 320] on input "checkbox" at bounding box center [399, 319] width 10 height 10
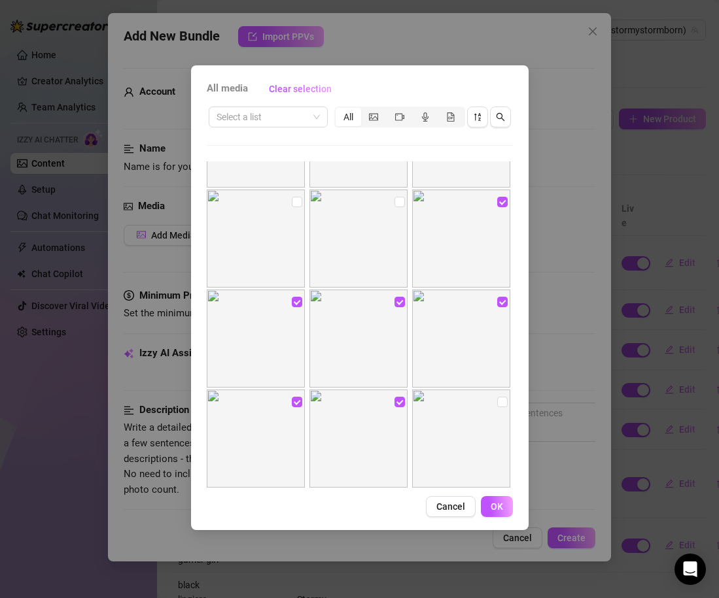
scroll to position [10772, 0]
click at [492, 506] on span "OK" at bounding box center [496, 507] width 12 height 10
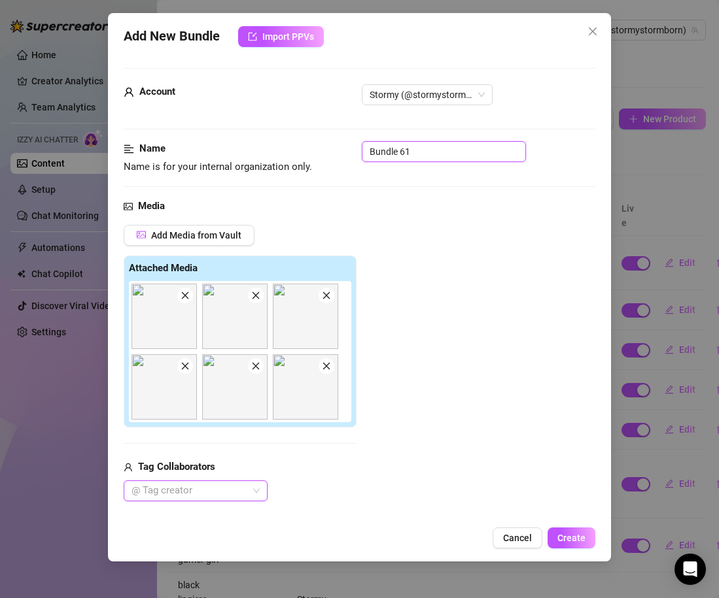
click at [421, 152] on input "Bundle 61" at bounding box center [444, 151] width 164 height 21
click at [413, 303] on div "Add Media from Vault Attached Media Tag Collaborators @ Tag creator" at bounding box center [359, 363] width 471 height 277
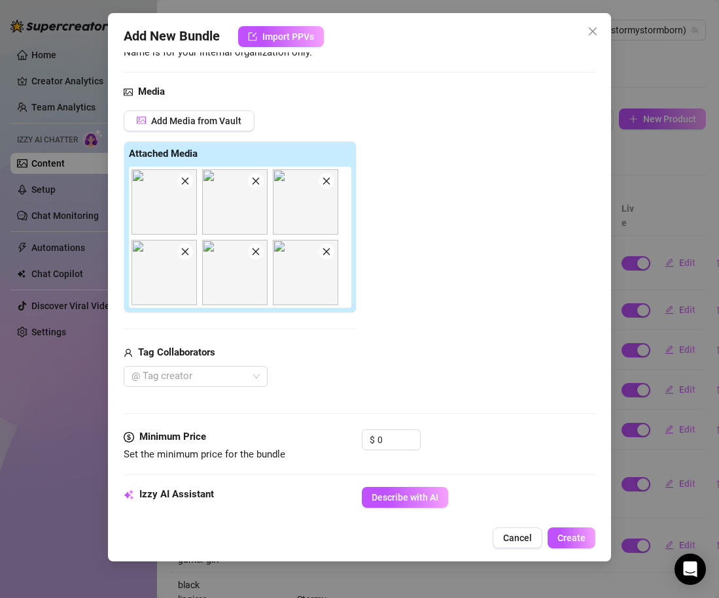
scroll to position [164, 0]
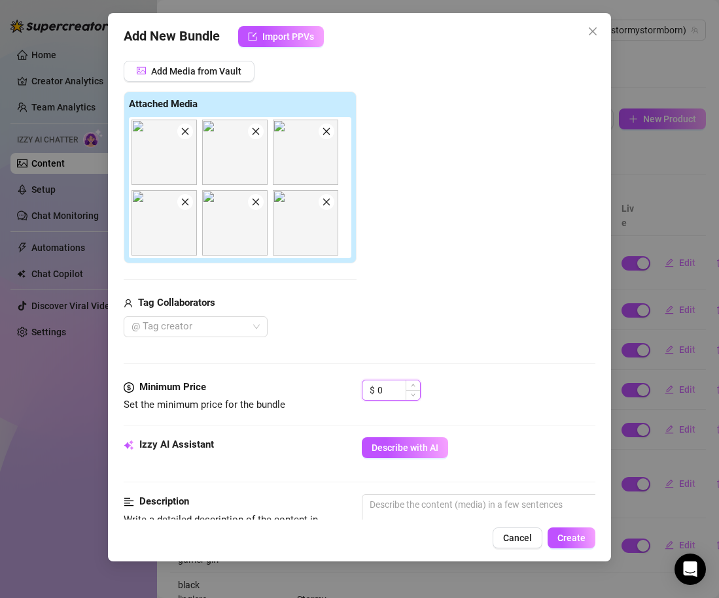
click at [396, 386] on input "0" at bounding box center [398, 391] width 43 height 20
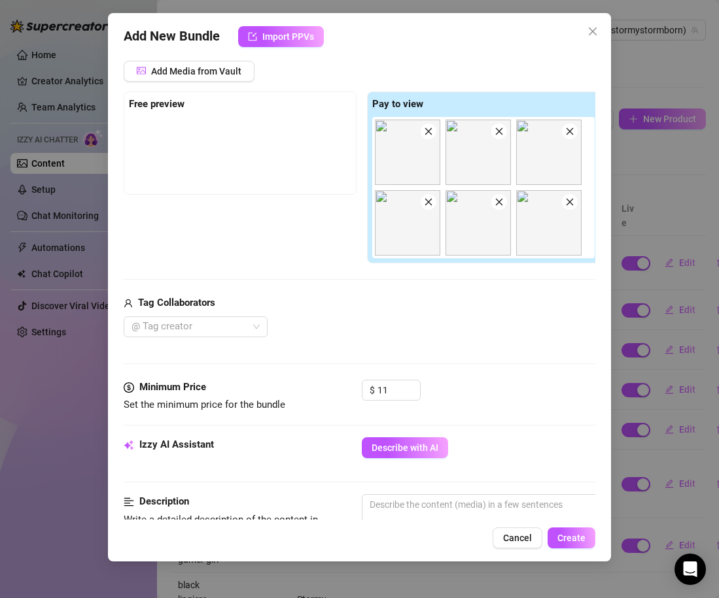
click at [471, 300] on div "Tag Collaborators" at bounding box center [362, 304] width 476 height 16
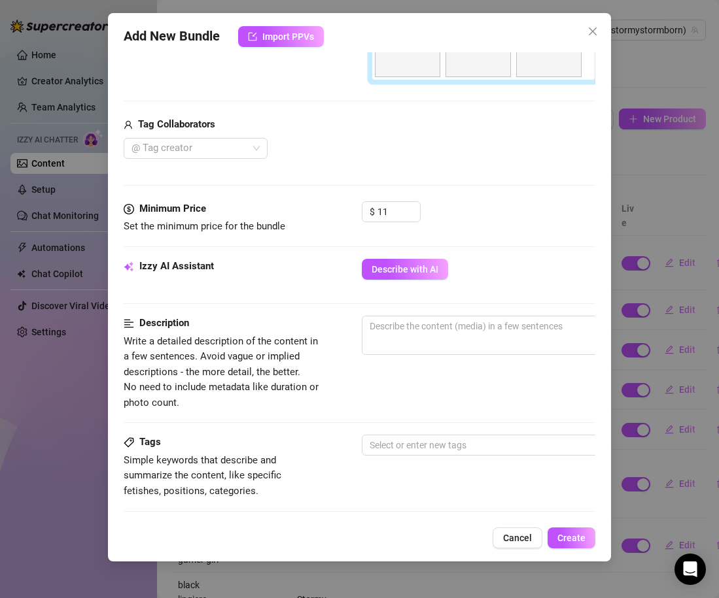
scroll to position [352, 0]
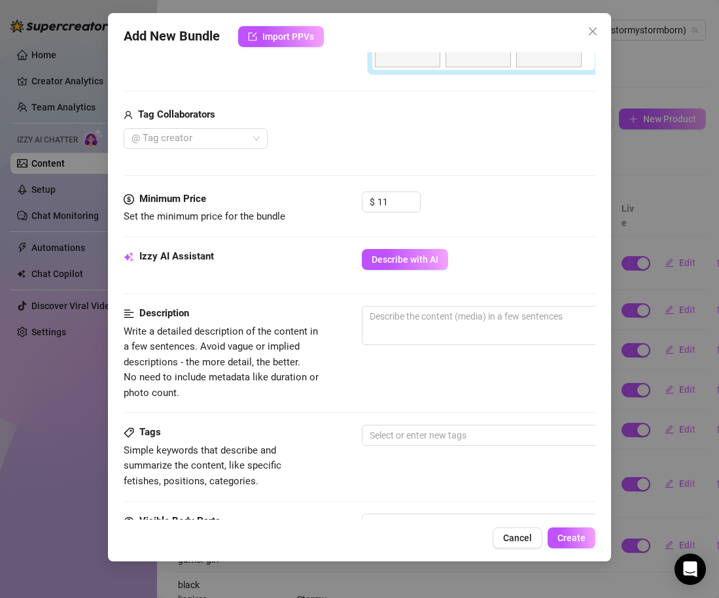
click at [398, 248] on div "Minimum Price Set the minimum price for the bundle $ 11" at bounding box center [359, 221] width 471 height 58
click at [422, 276] on div "Izzy AI Assistant Describe with AI" at bounding box center [359, 265] width 471 height 33
click at [418, 267] on button "Describe with AI" at bounding box center [405, 259] width 86 height 21
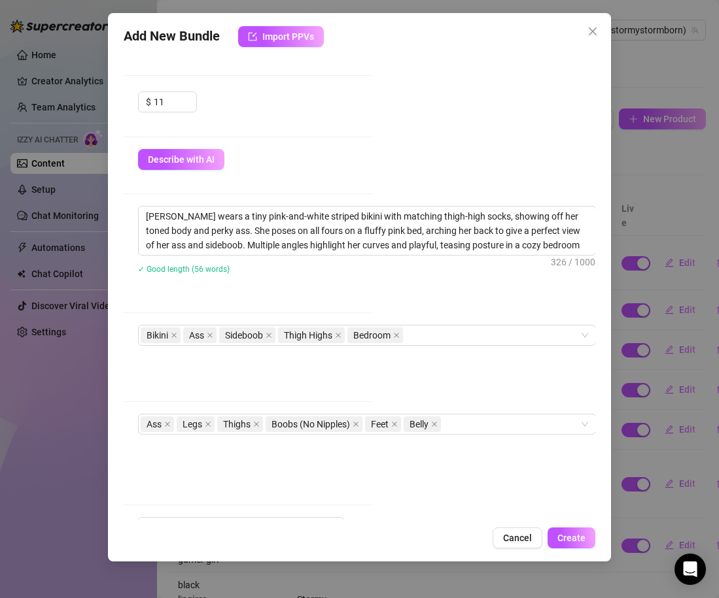
scroll to position [460, 224]
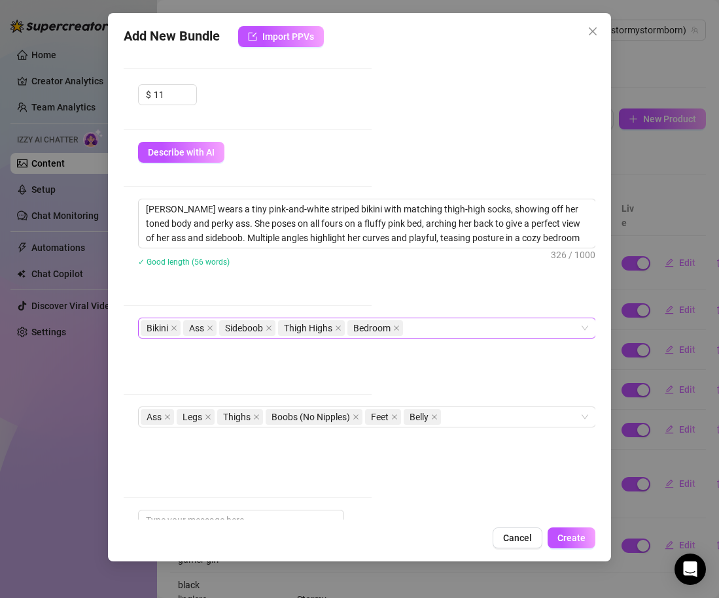
click at [435, 330] on div "Bikini Ass Sideboob Thigh Highs Bedroom" at bounding box center [360, 328] width 439 height 18
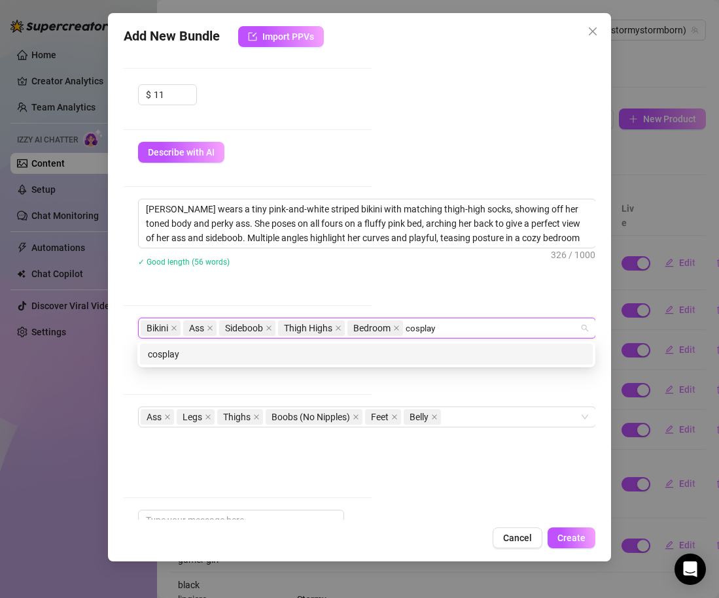
click at [380, 361] on div "cosplay" at bounding box center [366, 354] width 437 height 14
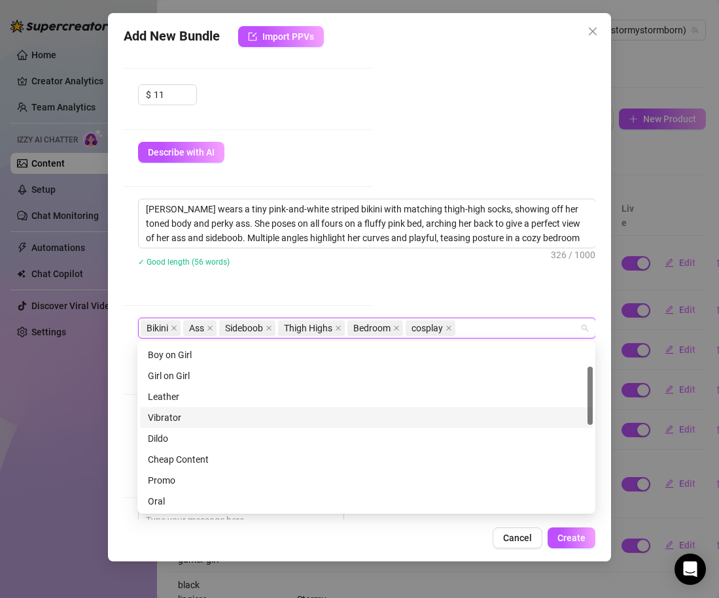
scroll to position [65, 0]
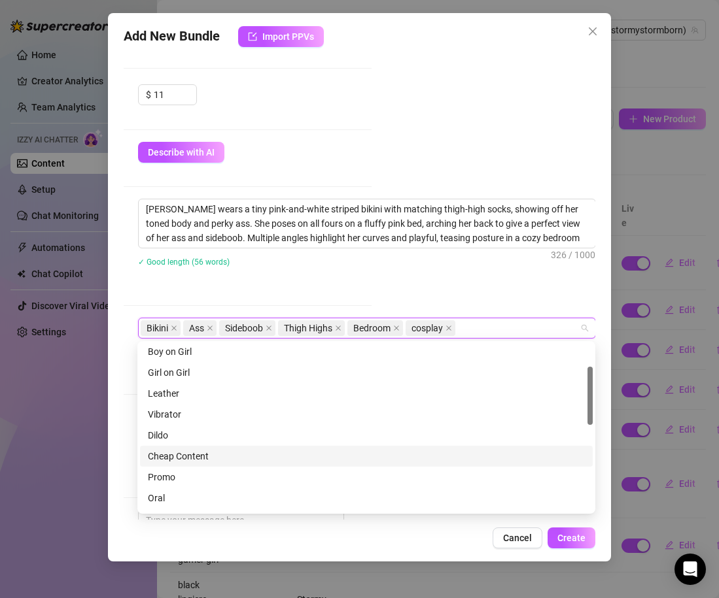
click at [228, 456] on div "Cheap Content" at bounding box center [366, 456] width 437 height 14
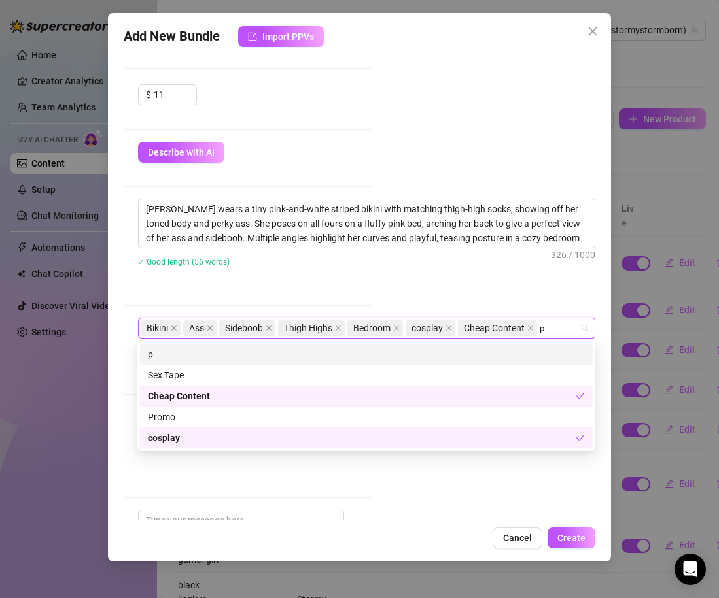
scroll to position [0, 0]
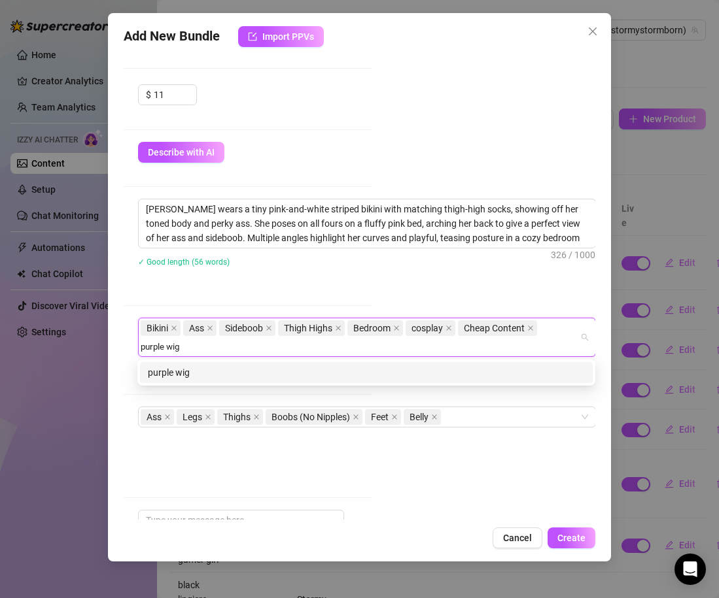
click at [326, 381] on div "purple wig" at bounding box center [366, 372] width 453 height 21
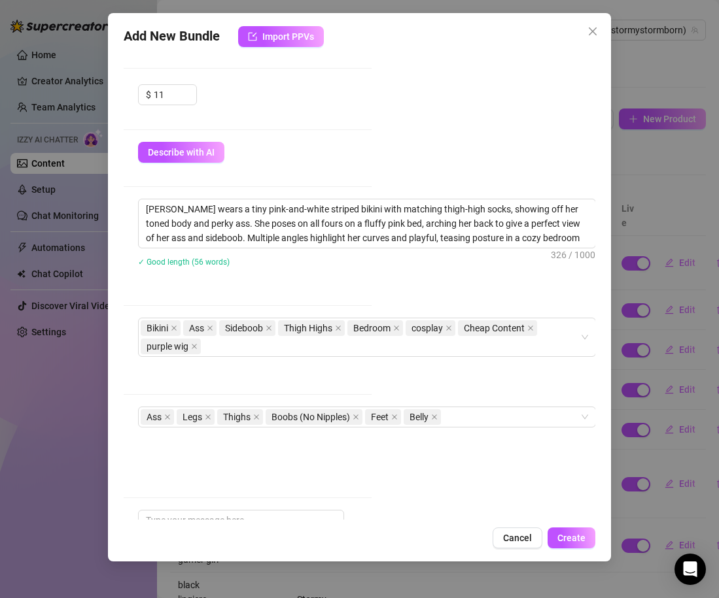
click at [325, 294] on div "Description Write a detailed description of the content in a few sentences. Avo…" at bounding box center [135, 246] width 471 height 95
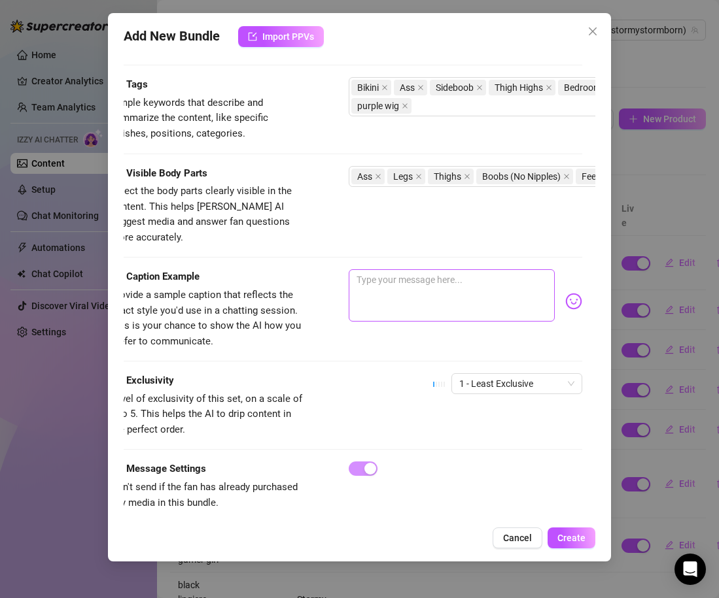
scroll to position [700, 7]
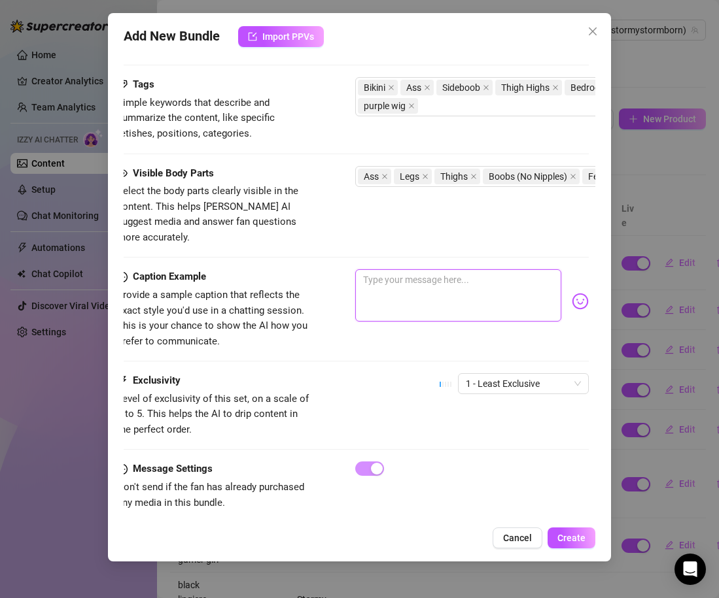
click at [433, 298] on textarea at bounding box center [458, 295] width 206 height 52
click at [572, 293] on img at bounding box center [580, 301] width 17 height 17
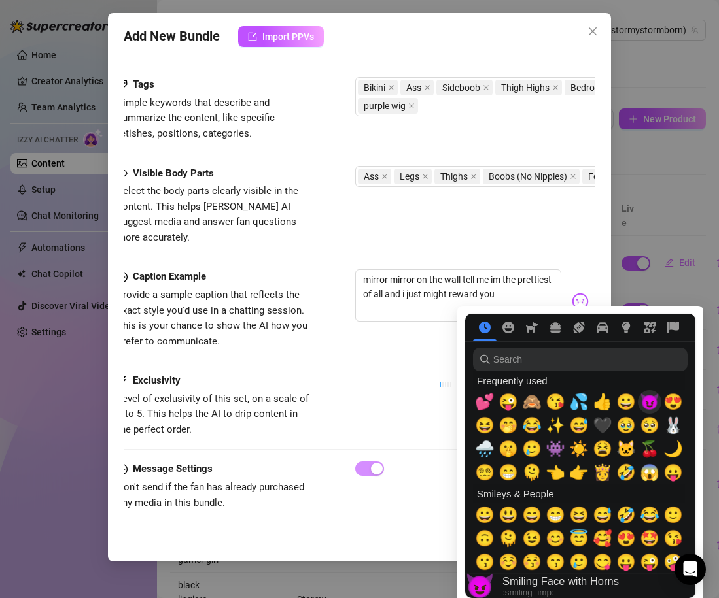
click at [641, 403] on span "😈" at bounding box center [650, 402] width 20 height 18
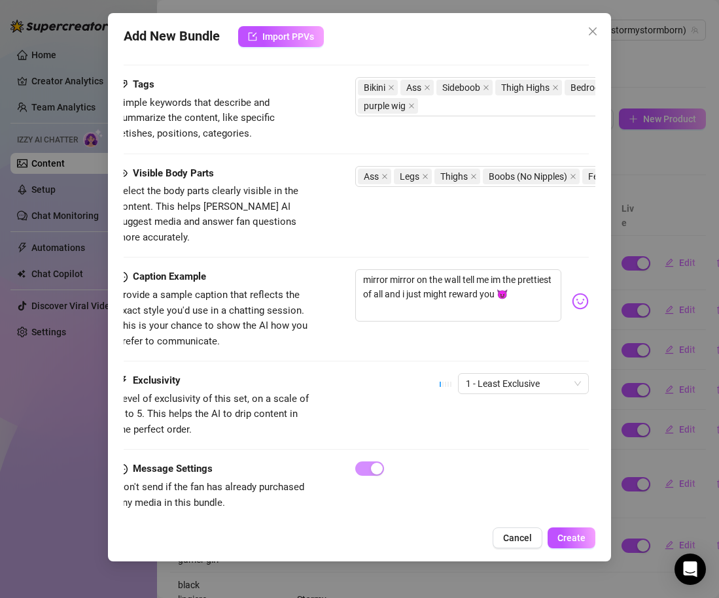
click at [422, 358] on div "Caption Example Provide a sample caption that reflects the exact style you'd us…" at bounding box center [352, 321] width 471 height 104
click at [469, 374] on span "1 - Least Exclusive" at bounding box center [523, 384] width 115 height 20
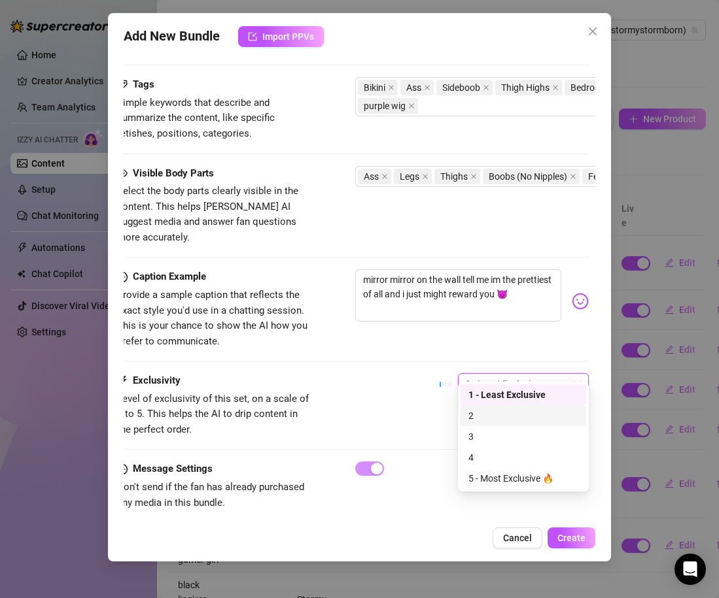
click at [484, 417] on div "2" at bounding box center [523, 416] width 110 height 14
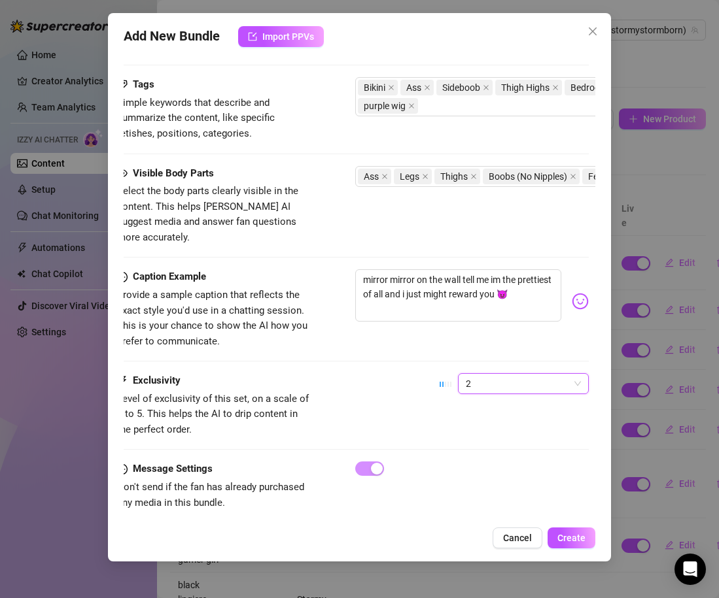
click at [501, 375] on span "2" at bounding box center [523, 384] width 115 height 20
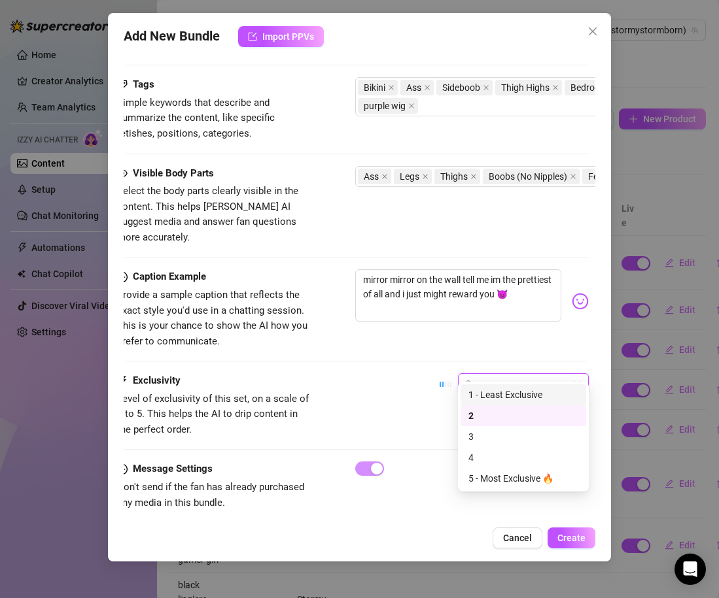
click at [487, 401] on div "1 - Least Exclusive" at bounding box center [523, 395] width 110 height 14
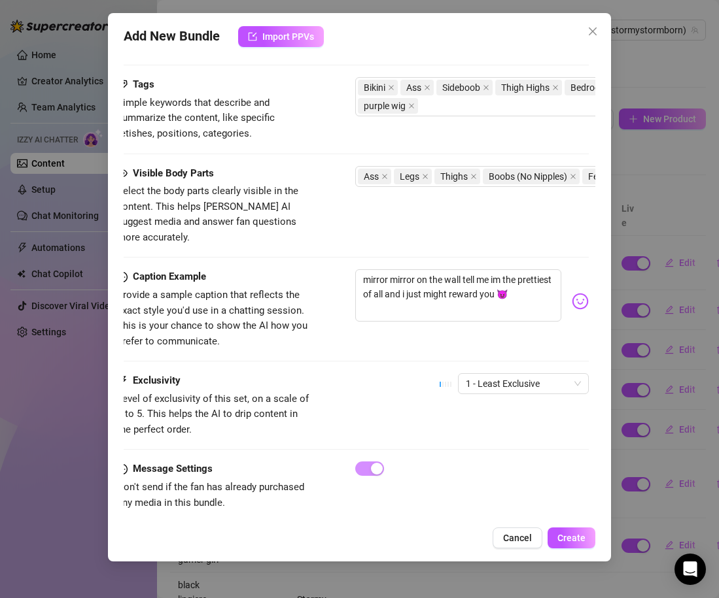
click at [400, 382] on div "Exclusivity Level of exclusivity of this set, on a scale of 1 to 5. This helps …" at bounding box center [352, 405] width 471 height 64
click at [581, 540] on span "Create" at bounding box center [571, 538] width 28 height 10
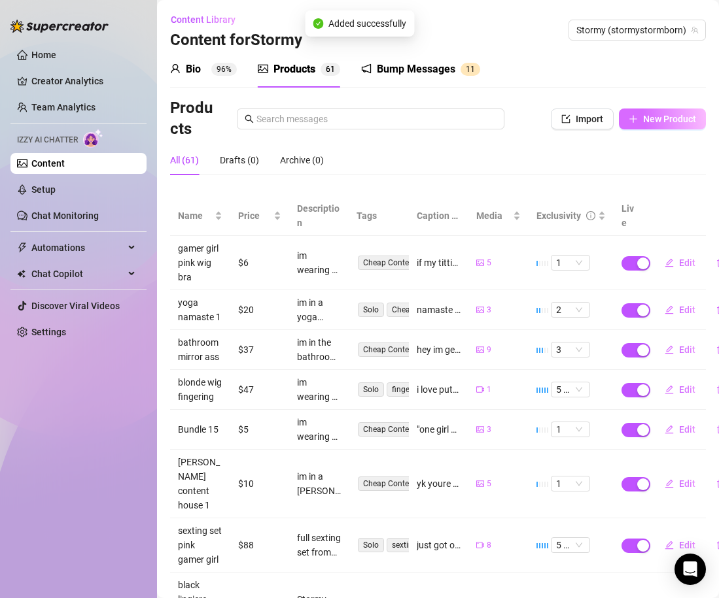
click at [663, 110] on button "New Product" at bounding box center [662, 119] width 87 height 21
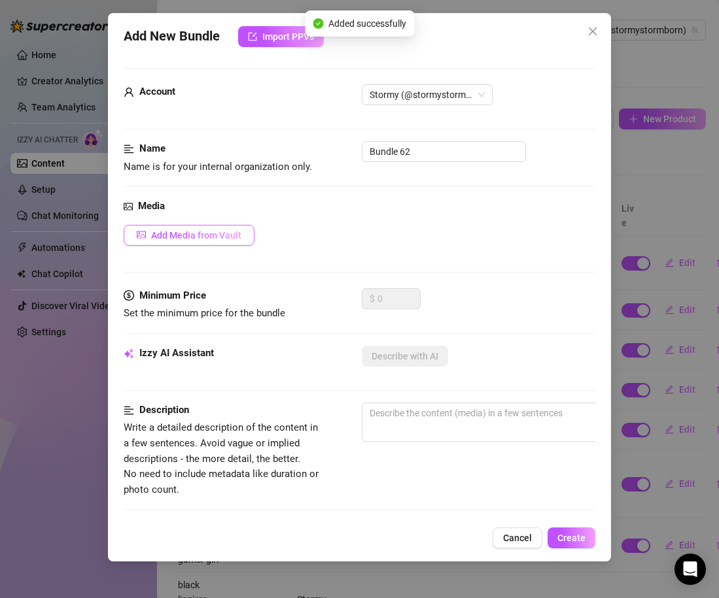
click at [165, 226] on button "Add Media from Vault" at bounding box center [189, 235] width 131 height 21
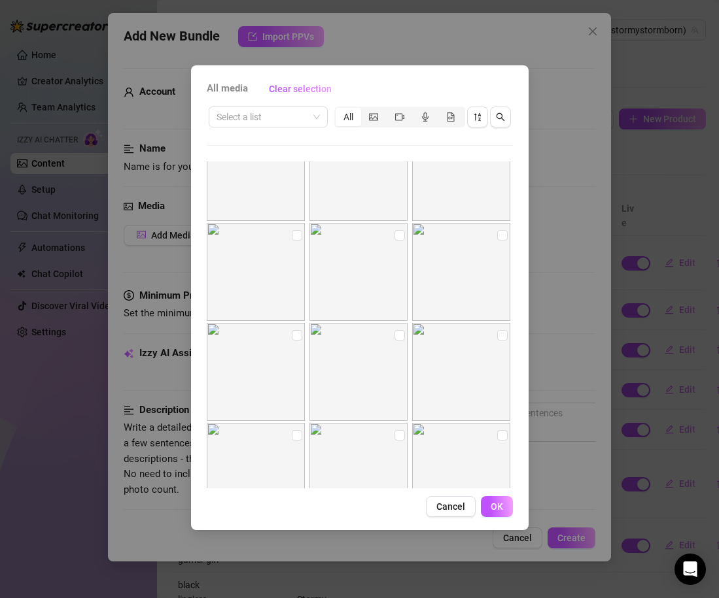
scroll to position [10952, 0]
click at [498, 230] on input "checkbox" at bounding box center [502, 227] width 10 height 10
click at [294, 327] on input "checkbox" at bounding box center [297, 327] width 10 height 10
click at [398, 328] on input "checkbox" at bounding box center [399, 327] width 10 height 10
click at [502, 328] on input "checkbox" at bounding box center [502, 327] width 10 height 10
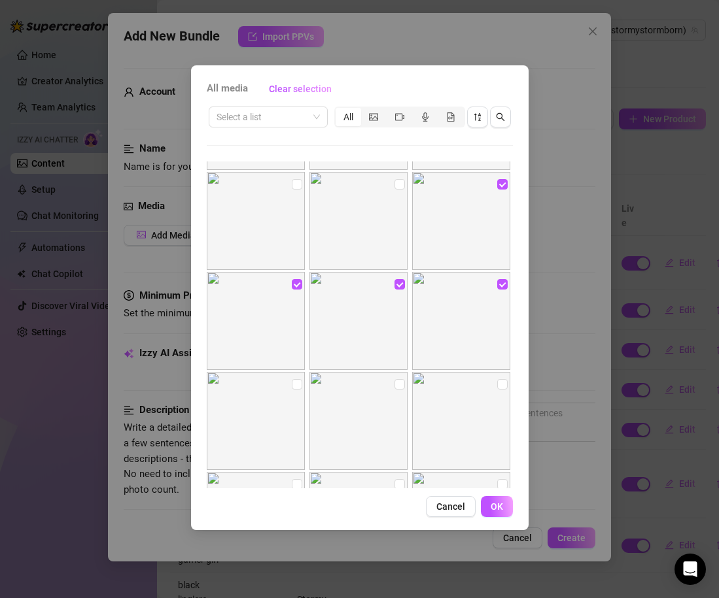
scroll to position [10991, 0]
click at [398, 295] on label at bounding box center [399, 288] width 10 height 14
click at [398, 294] on input "checkbox" at bounding box center [399, 288] width 10 height 10
click at [497, 292] on input "checkbox" at bounding box center [502, 288] width 10 height 10
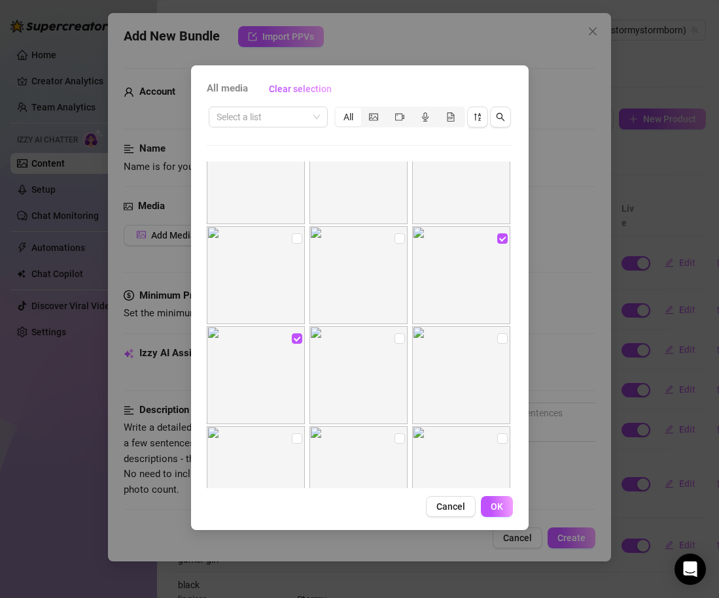
scroll to position [10942, 0]
click at [496, 510] on span "OK" at bounding box center [496, 507] width 12 height 10
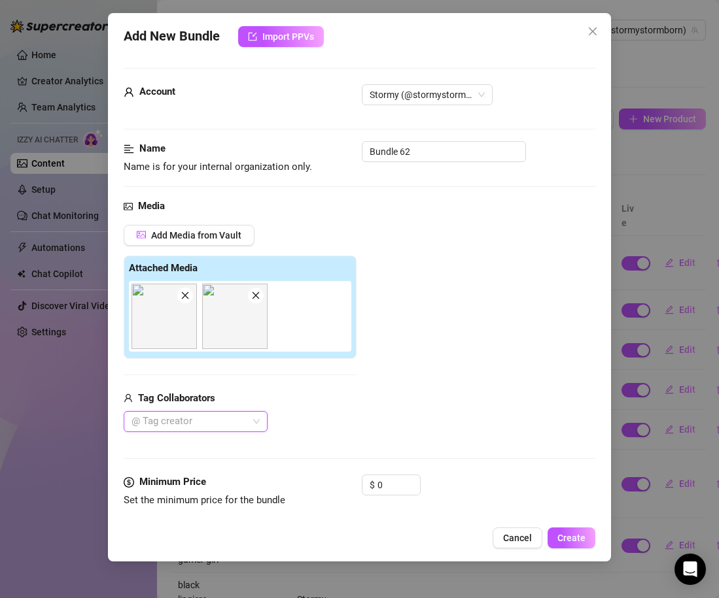
scroll to position [31, 0]
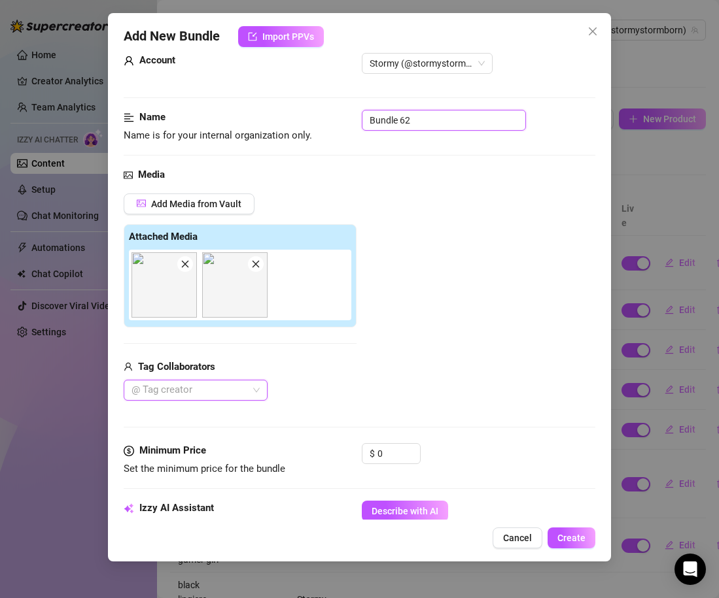
click at [380, 119] on input "Bundle 62" at bounding box center [444, 120] width 164 height 21
click at [386, 456] on input "0" at bounding box center [398, 454] width 43 height 20
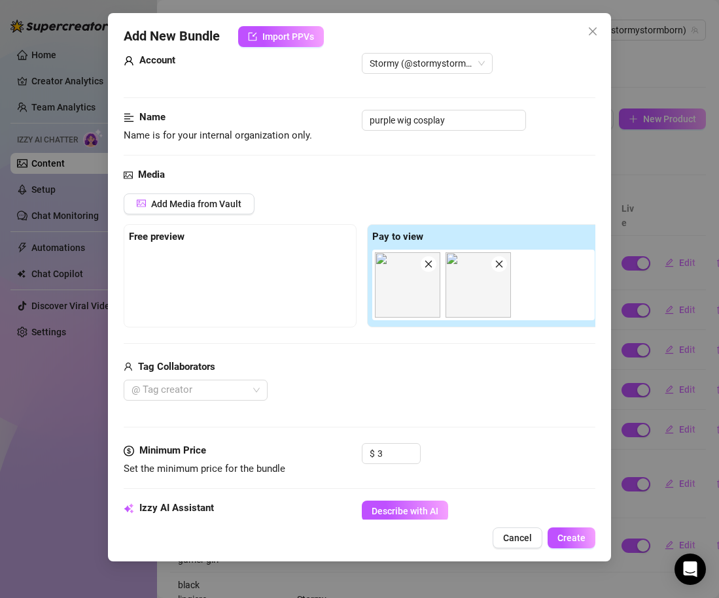
click at [412, 386] on div "@ Tag creator" at bounding box center [362, 390] width 476 height 21
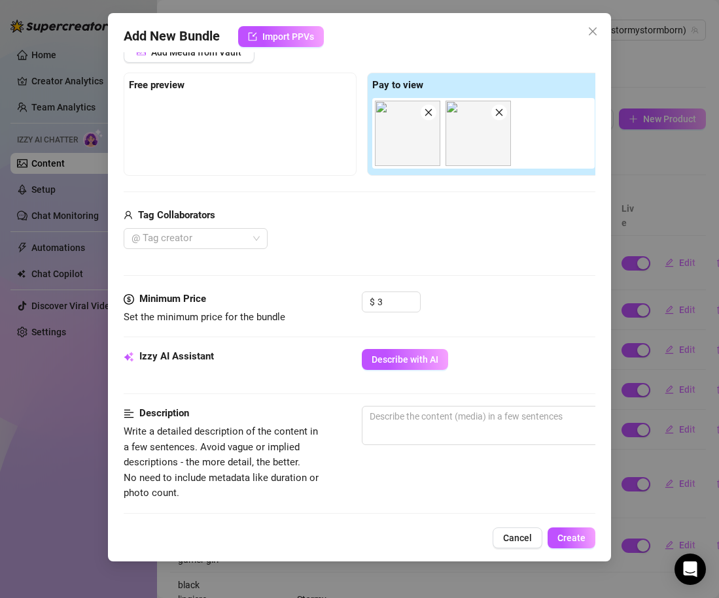
scroll to position [183, 7]
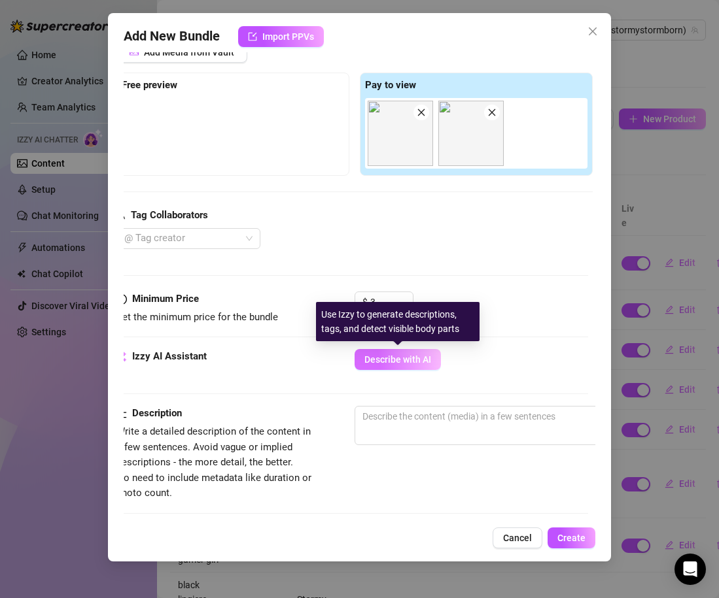
click at [397, 362] on span "Describe with AI" at bounding box center [397, 359] width 67 height 10
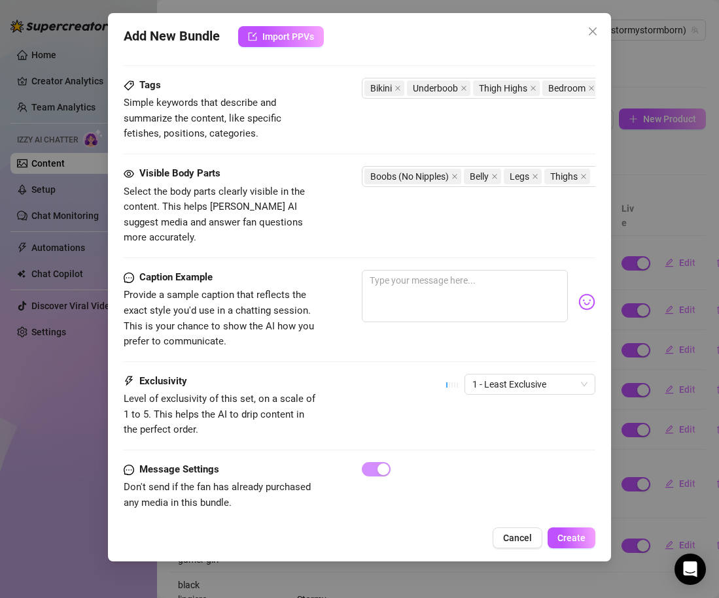
scroll to position [631, 1]
click at [442, 284] on textarea at bounding box center [464, 296] width 206 height 52
click at [564, 545] on button "Create" at bounding box center [571, 538] width 48 height 21
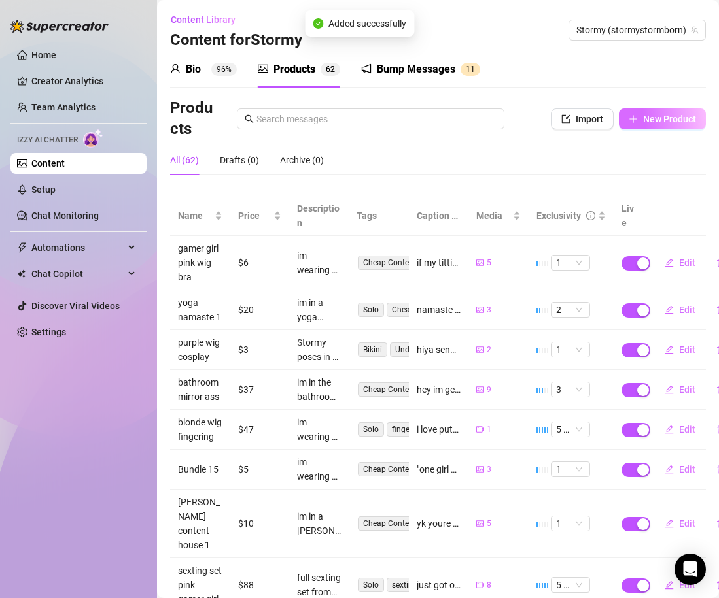
click at [664, 118] on span "New Product" at bounding box center [669, 119] width 53 height 10
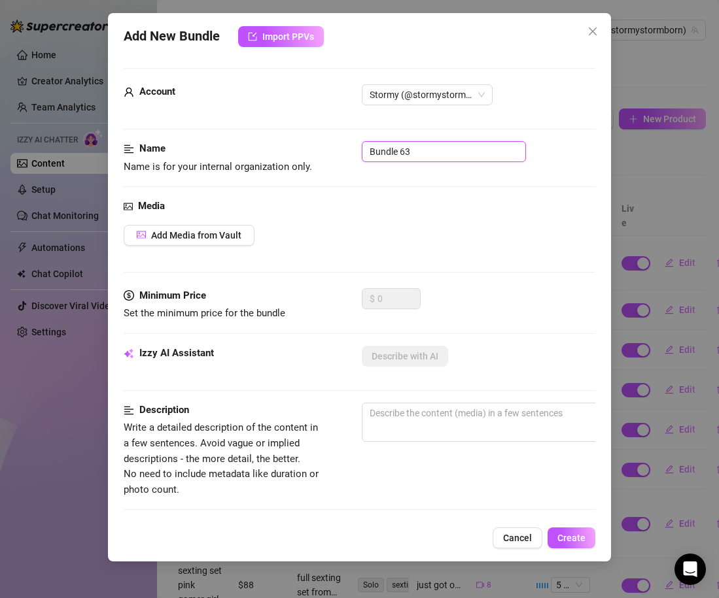
click at [393, 155] on input "Bundle 63" at bounding box center [444, 151] width 164 height 21
click at [147, 239] on button "Add Media from Vault" at bounding box center [189, 235] width 131 height 21
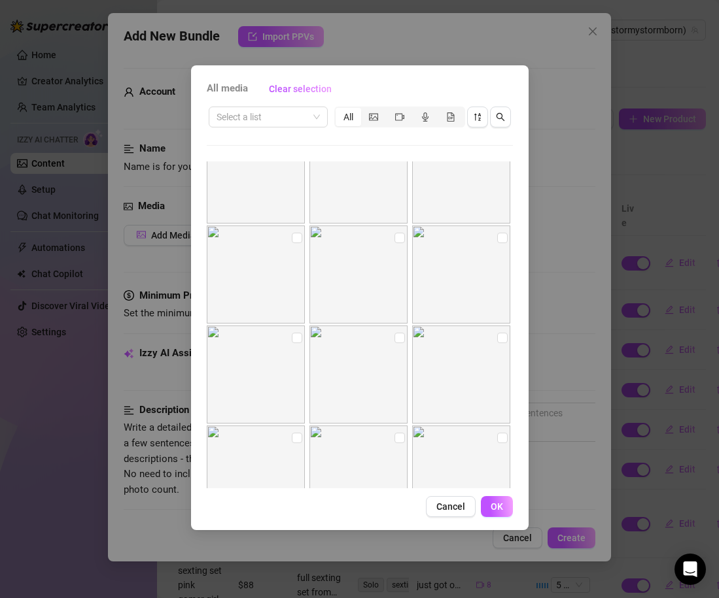
scroll to position [11046, 0]
click at [402, 233] on input "checkbox" at bounding box center [399, 233] width 10 height 10
click at [499, 237] on input "checkbox" at bounding box center [502, 233] width 10 height 10
click at [295, 334] on input "checkbox" at bounding box center [297, 333] width 10 height 10
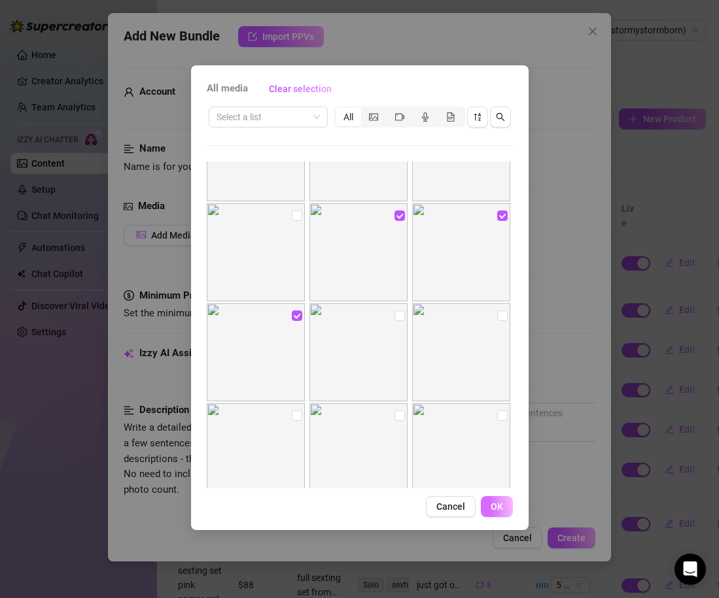
click at [498, 511] on span "OK" at bounding box center [496, 507] width 12 height 10
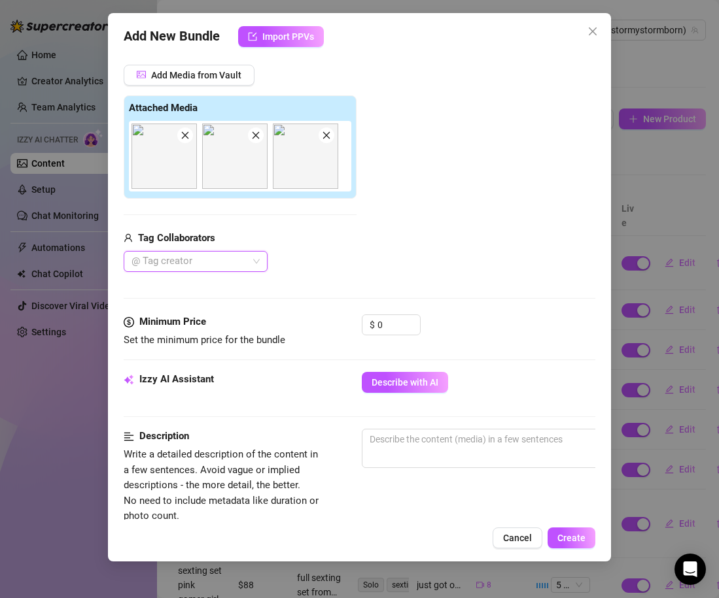
scroll to position [172, 0]
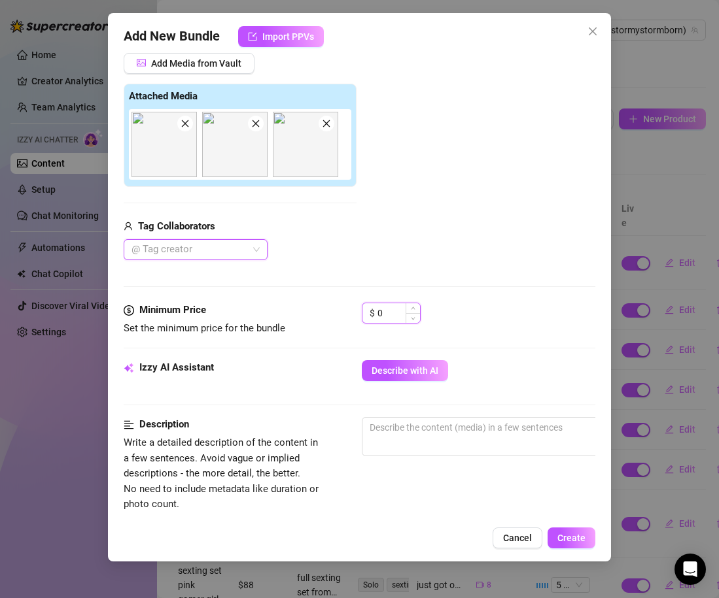
click at [393, 313] on input "0" at bounding box center [398, 313] width 43 height 20
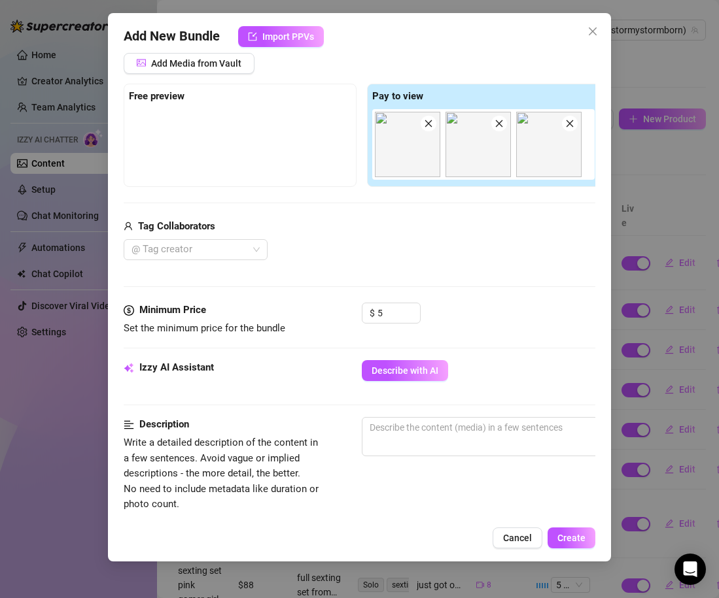
click at [445, 278] on div "Media Add Media from Vault Free preview Pay to view Tag Collaborators @ Tag cre…" at bounding box center [359, 165] width 471 height 276
click at [388, 374] on span "Describe with AI" at bounding box center [404, 371] width 67 height 10
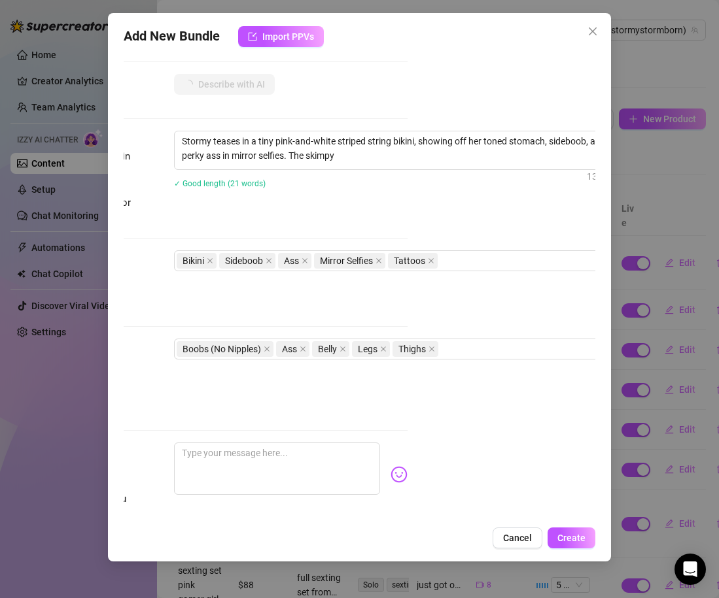
scroll to position [458, 224]
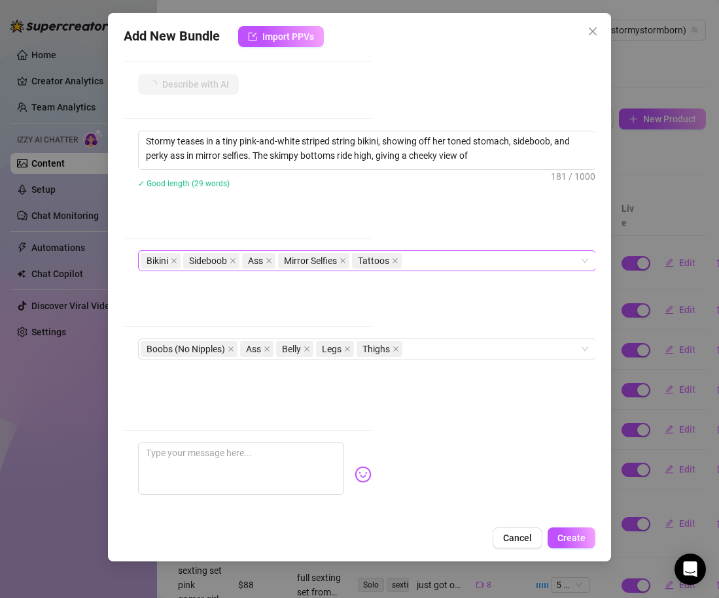
click at [449, 260] on div "Bikini Sideboob Ass Mirror Selfies Tattoos" at bounding box center [360, 261] width 439 height 18
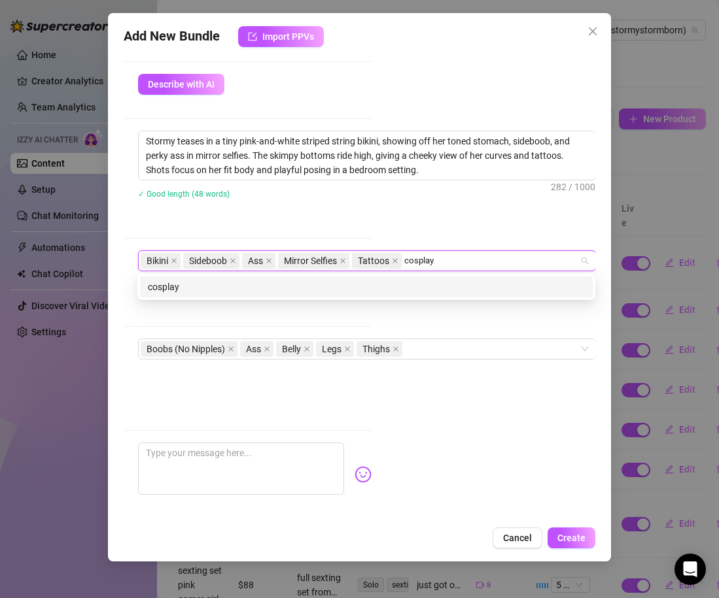
click at [325, 283] on div "cosplay" at bounding box center [366, 287] width 437 height 14
click at [281, 296] on div "purple wig" at bounding box center [366, 287] width 453 height 21
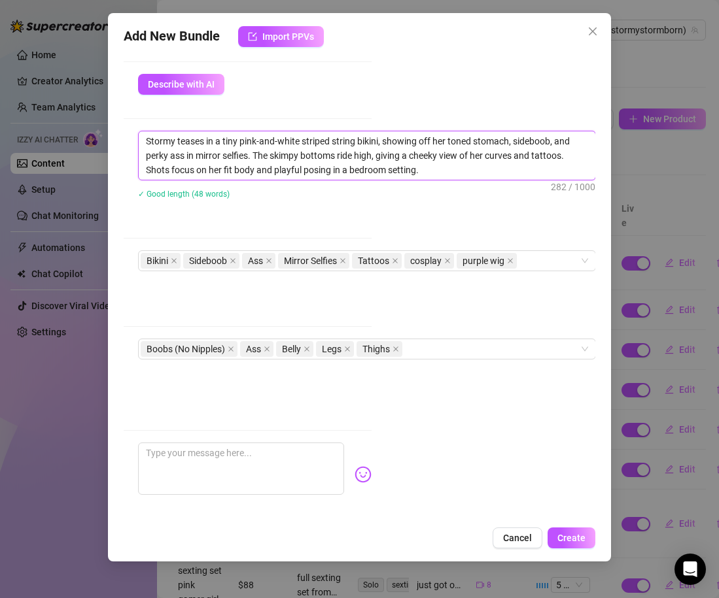
click at [288, 174] on textarea "Stormy teases in a tiny pink-and-white striped string bikini, showing off her t…" at bounding box center [367, 155] width 456 height 48
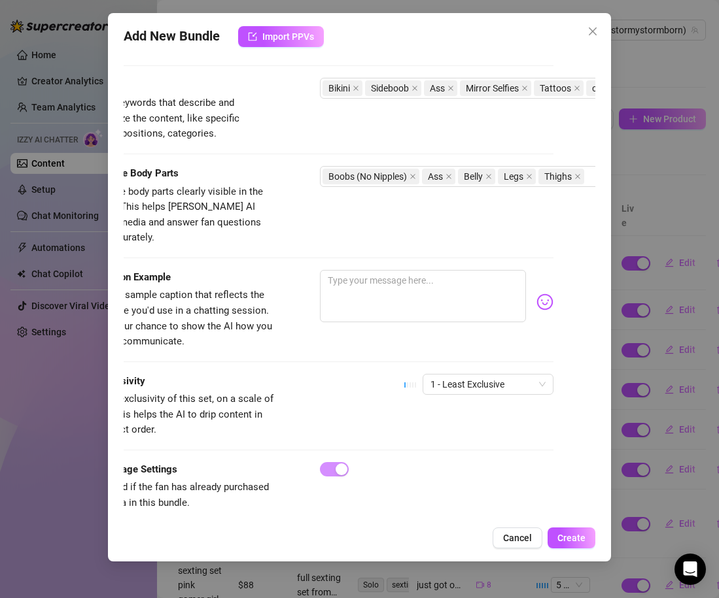
scroll to position [631, 9]
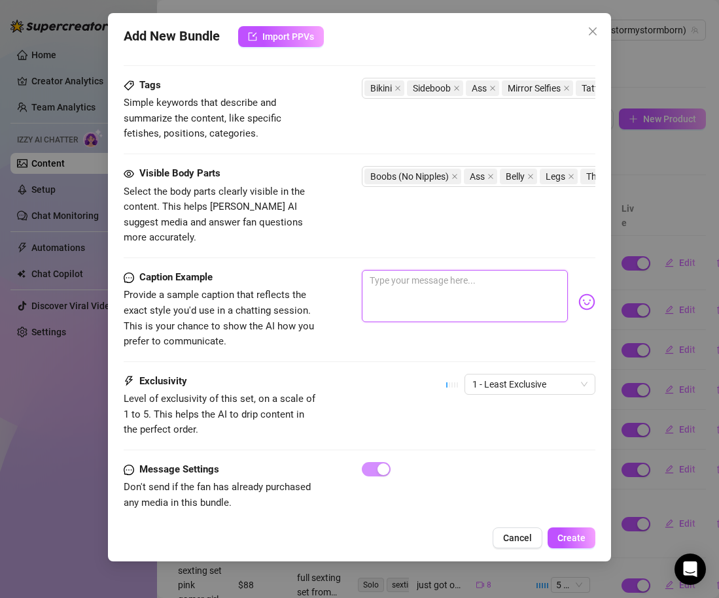
click at [392, 275] on textarea at bounding box center [465, 296] width 206 height 52
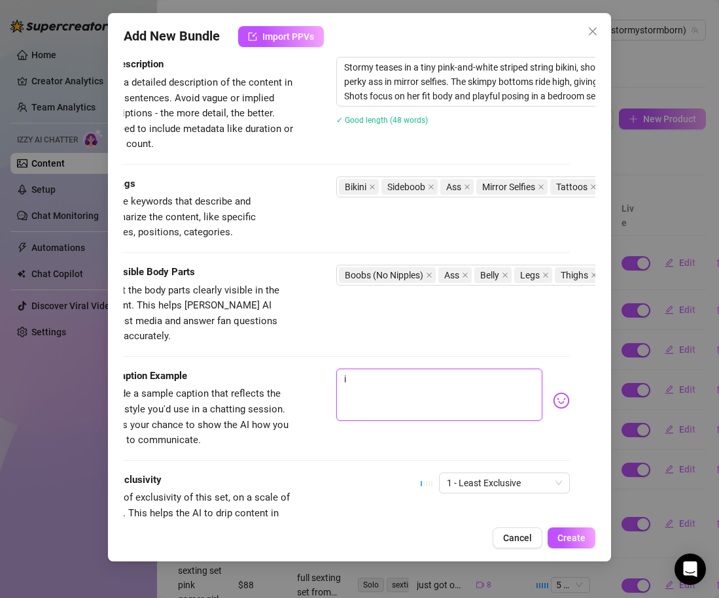
scroll to position [534, 26]
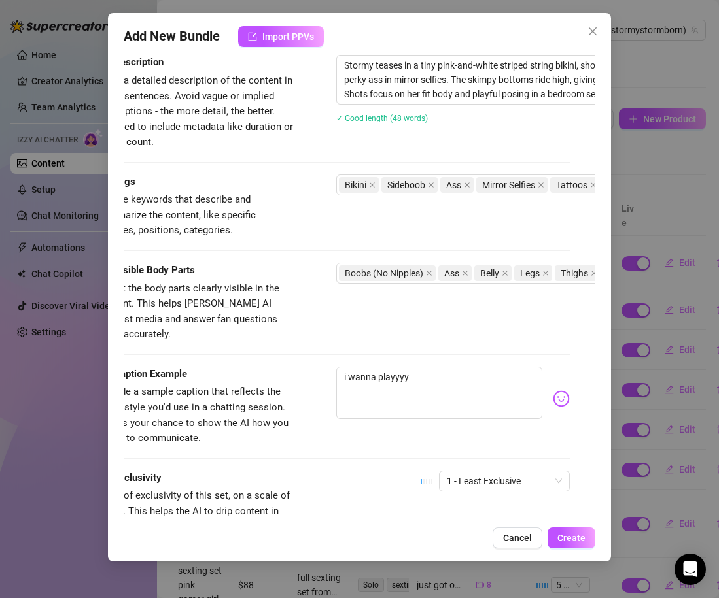
click at [567, 390] on img at bounding box center [561, 398] width 17 height 17
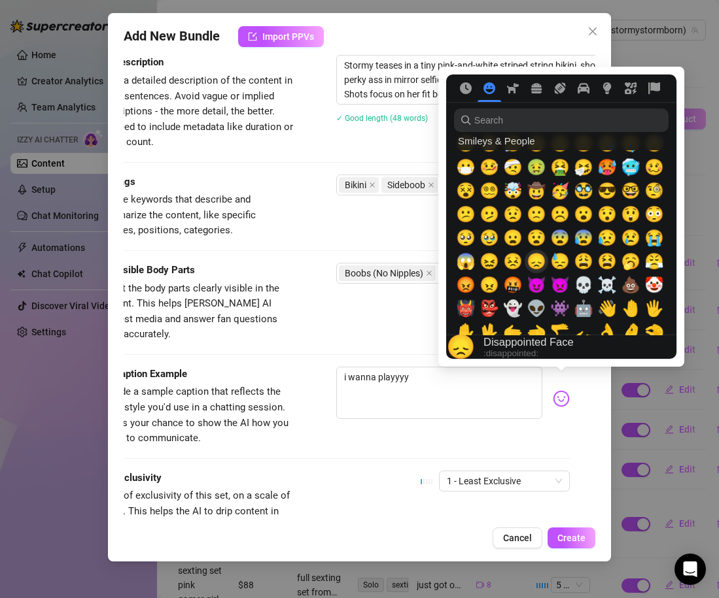
scroll to position [257, 0]
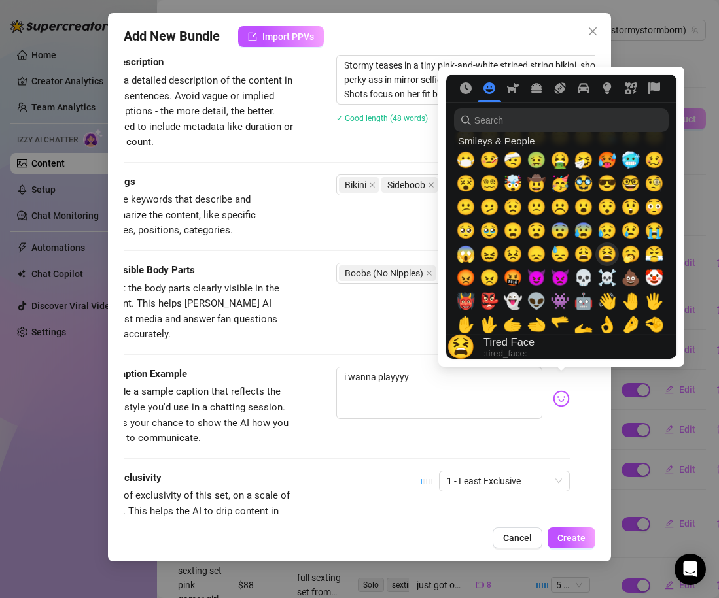
click at [610, 254] on span "😫" at bounding box center [607, 254] width 20 height 18
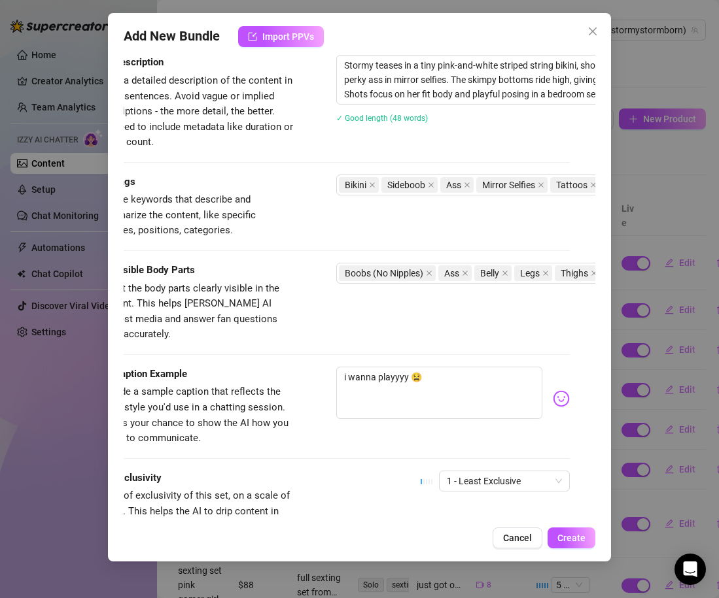
click at [420, 424] on div "Caption Example Provide a sample caption that reflects the exact style you'd us…" at bounding box center [333, 407] width 471 height 80
click at [577, 536] on span "Create" at bounding box center [571, 538] width 28 height 10
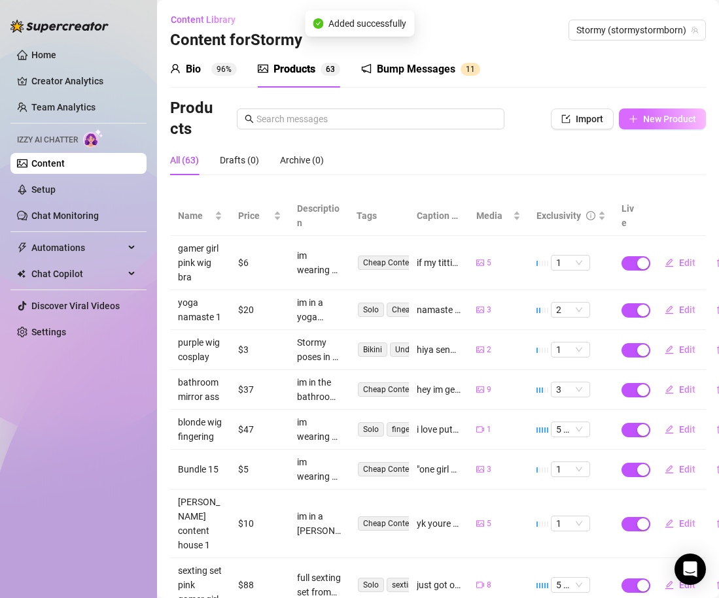
click at [647, 111] on button "New Product" at bounding box center [662, 119] width 87 height 21
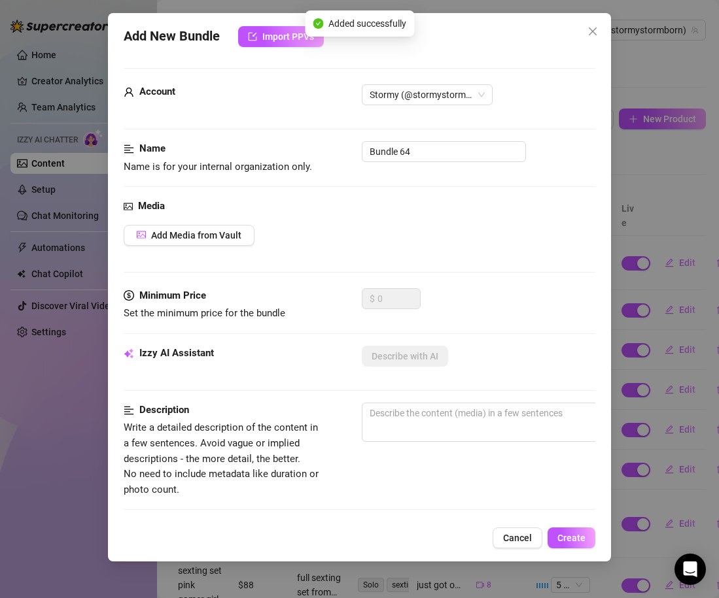
click at [198, 223] on div "Media Add Media from Vault" at bounding box center [359, 244] width 471 height 90
click at [201, 239] on span "Add Media from Vault" at bounding box center [196, 235] width 90 height 10
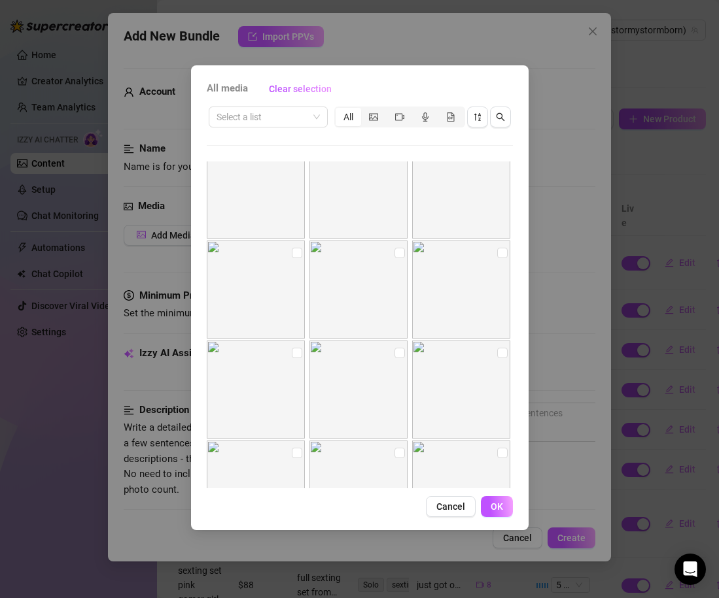
scroll to position [11126, 0]
click at [396, 260] on label at bounding box center [399, 254] width 10 height 14
click at [396, 259] on input "checkbox" at bounding box center [399, 253] width 10 height 10
click at [497, 254] on input "checkbox" at bounding box center [502, 253] width 10 height 10
click at [298, 352] on input "checkbox" at bounding box center [297, 354] width 10 height 10
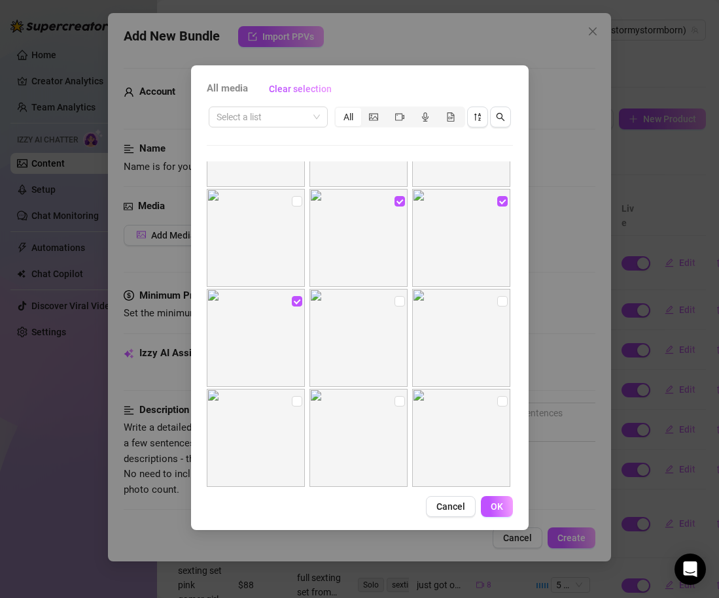
scroll to position [11178, 0]
click at [500, 517] on div "All media Clear selection Select a list All 00:33 00:05 00:03 00:06 00:12 00:10…" at bounding box center [359, 297] width 337 height 465
click at [496, 511] on span "OK" at bounding box center [496, 507] width 12 height 10
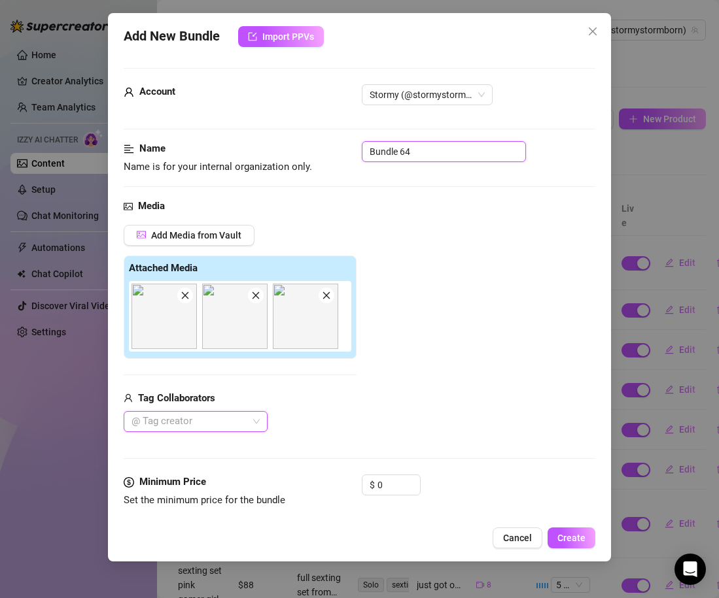
click at [380, 152] on input "Bundle 64" at bounding box center [444, 151] width 164 height 21
click at [394, 281] on div "Add Media from Vault Attached Media Tag Collaborators @ Tag creator" at bounding box center [359, 329] width 471 height 208
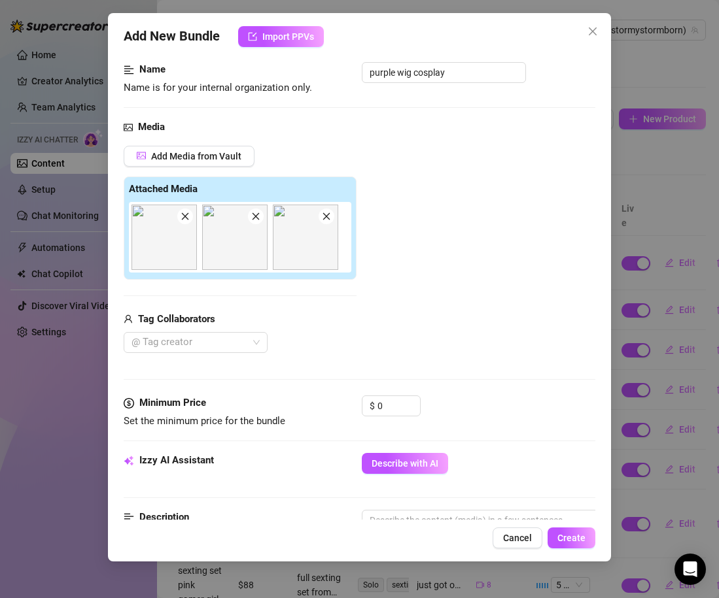
scroll to position [82, 0]
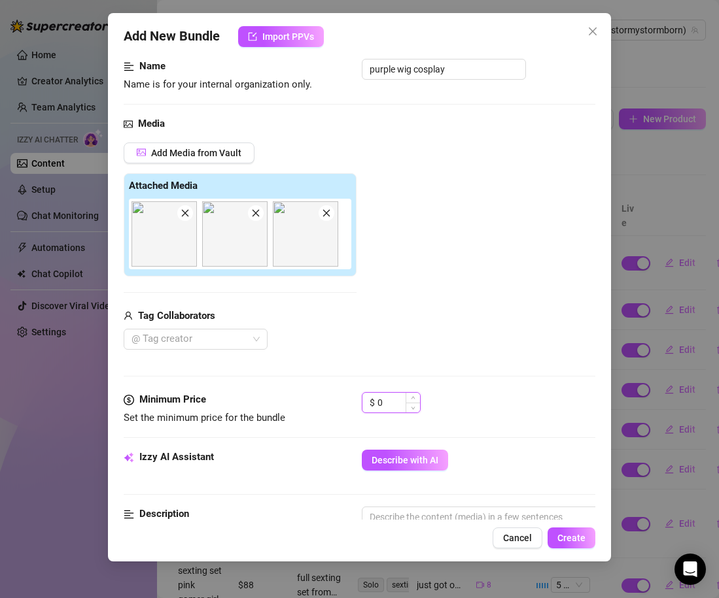
click at [396, 405] on input "0" at bounding box center [398, 403] width 43 height 20
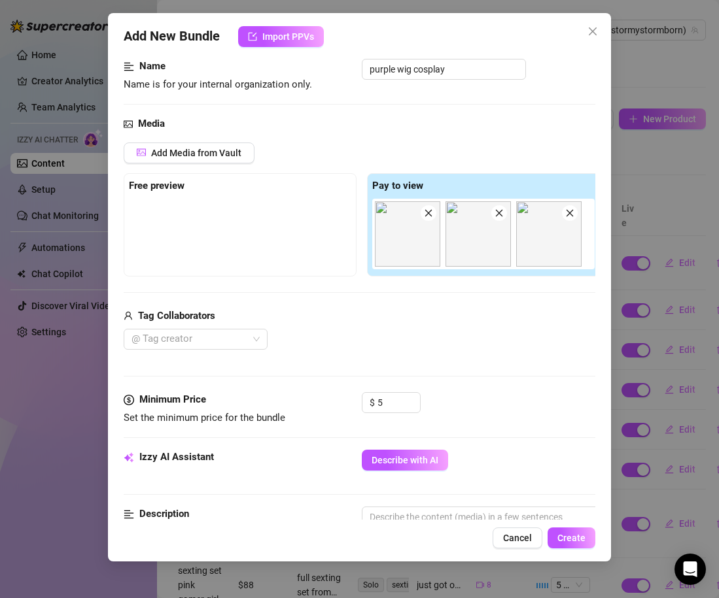
click at [470, 346] on div "@ Tag creator" at bounding box center [362, 339] width 476 height 21
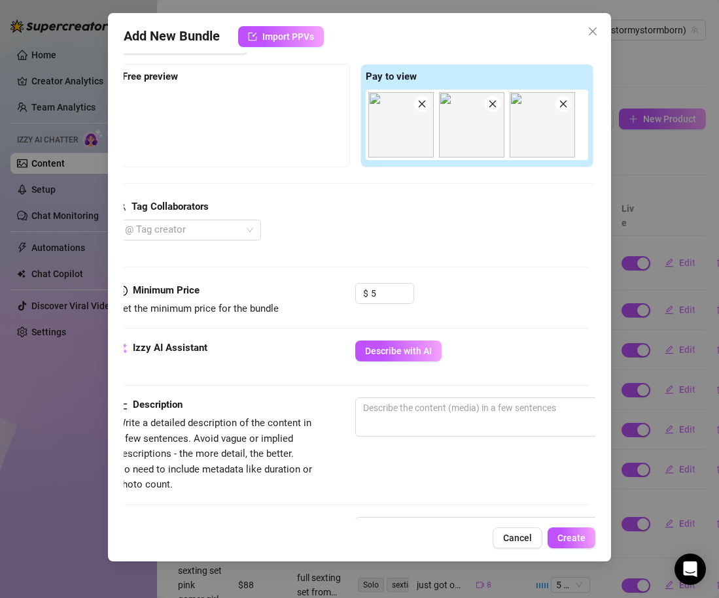
scroll to position [186, 10]
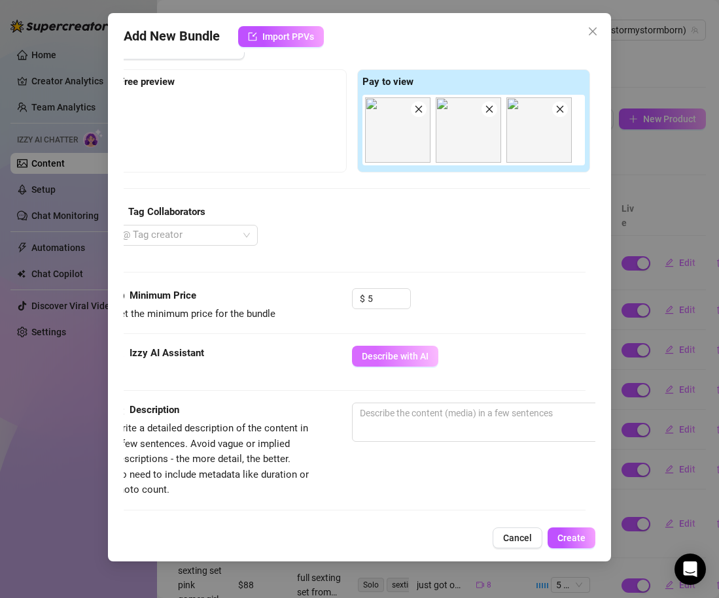
click at [396, 349] on button "Describe with AI" at bounding box center [395, 356] width 86 height 21
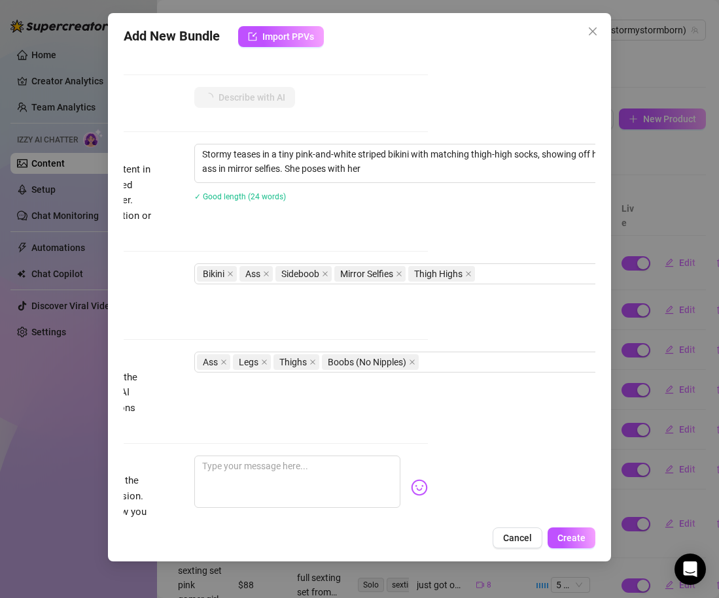
scroll to position [445, 174]
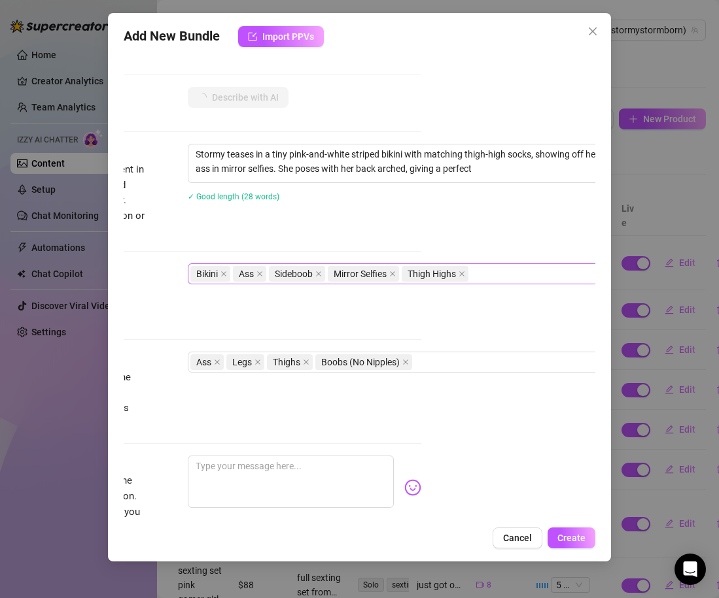
click at [489, 275] on div "Bikini Ass Sideboob Mirror Selfies Thigh Highs" at bounding box center [409, 274] width 439 height 18
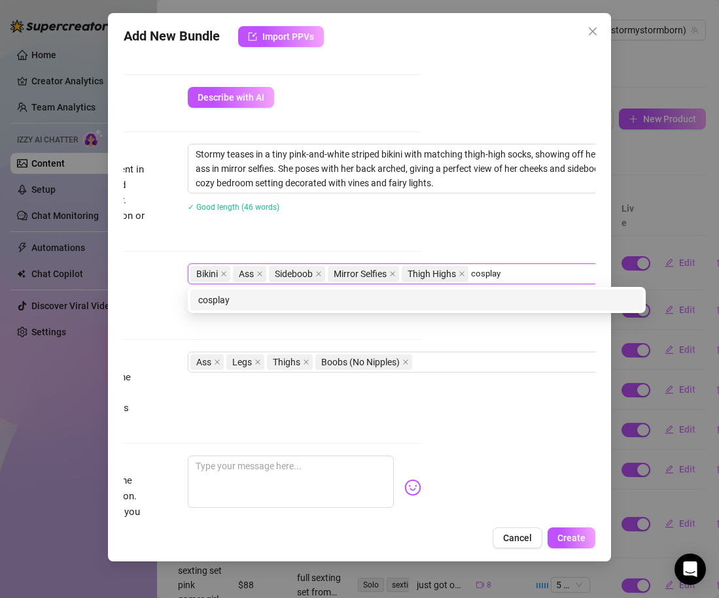
click at [485, 303] on div "cosplay" at bounding box center [416, 300] width 437 height 14
click at [418, 304] on div "purple wig" at bounding box center [416, 300] width 437 height 14
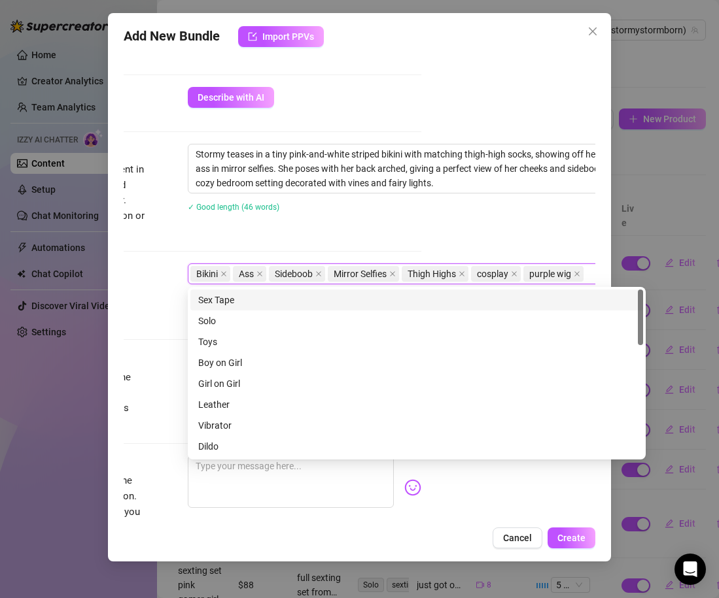
click at [310, 226] on div "Stormy teases in a tiny pink-and-white striped bikini with matching thigh-high …" at bounding box center [417, 186] width 458 height 85
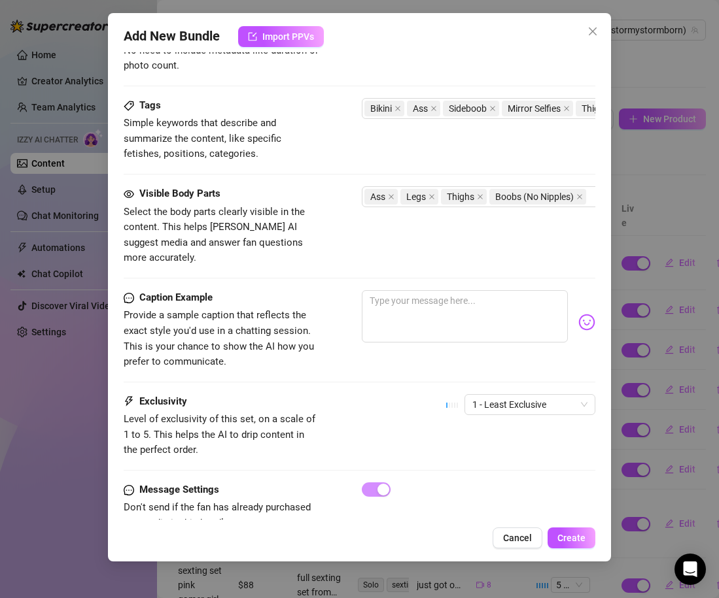
scroll to position [631, 0]
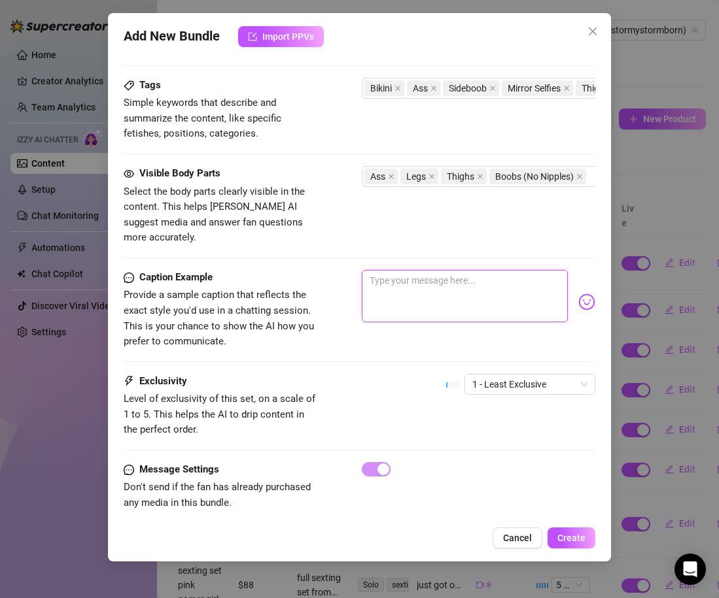
click at [433, 270] on textarea at bounding box center [465, 296] width 206 height 52
click at [586, 294] on img at bounding box center [586, 302] width 17 height 17
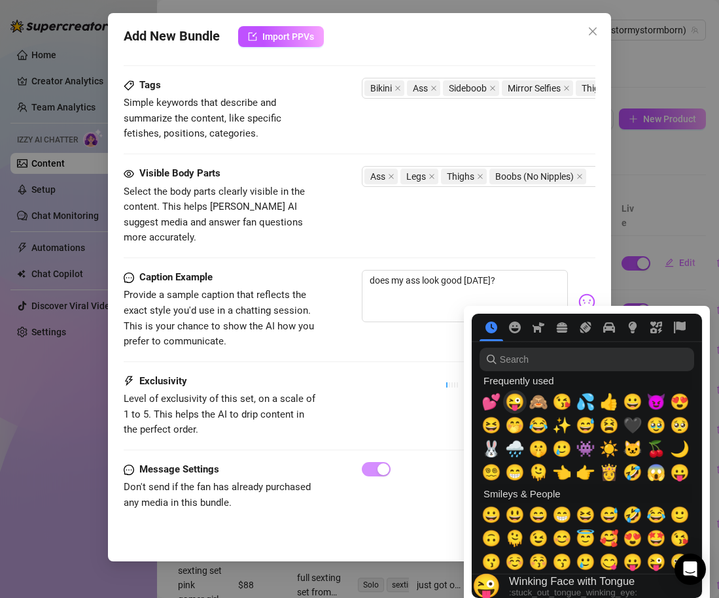
click at [519, 400] on span "😜" at bounding box center [515, 402] width 20 height 18
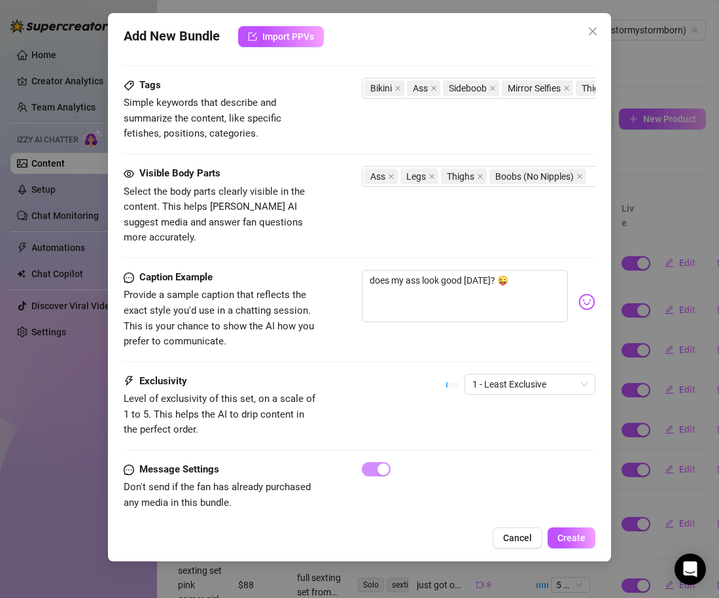
click at [384, 374] on div "Exclusivity Level of exclusivity of this set, on a scale of 1 to 5. This helps …" at bounding box center [359, 406] width 471 height 64
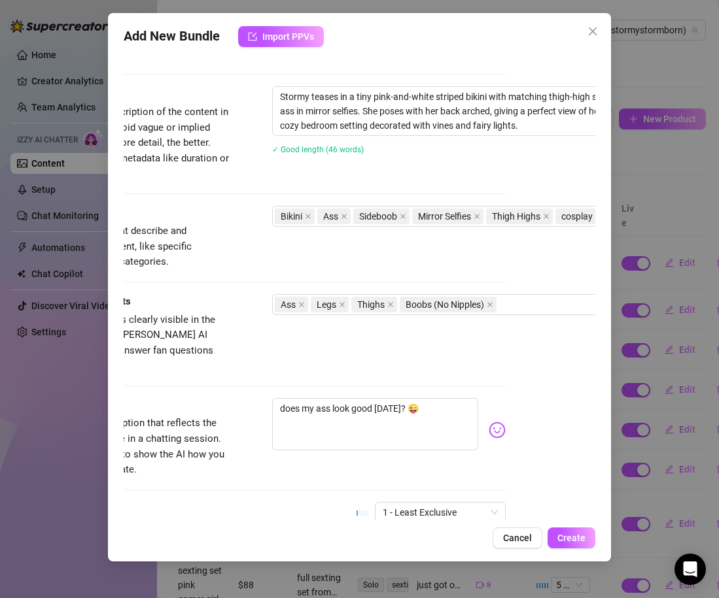
scroll to position [503, 224]
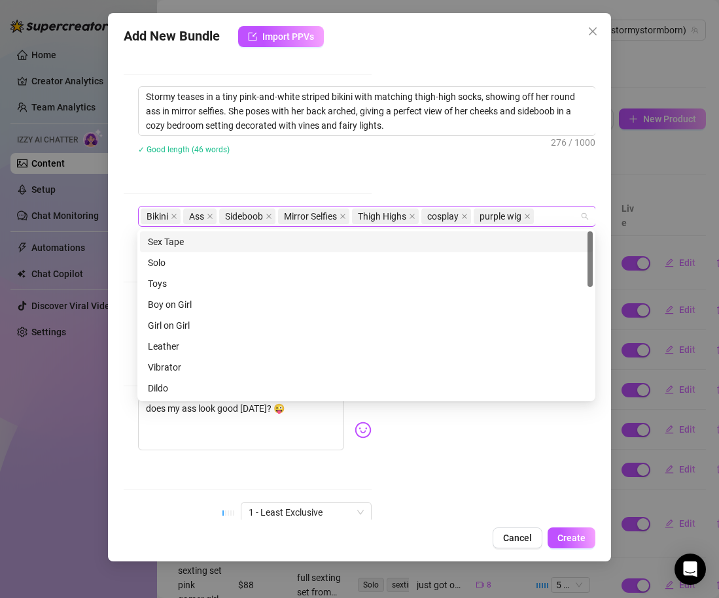
click at [549, 216] on div "Bikini Ass Sideboob Mirror Selfies Thigh Highs cosplay purple wig" at bounding box center [360, 216] width 439 height 18
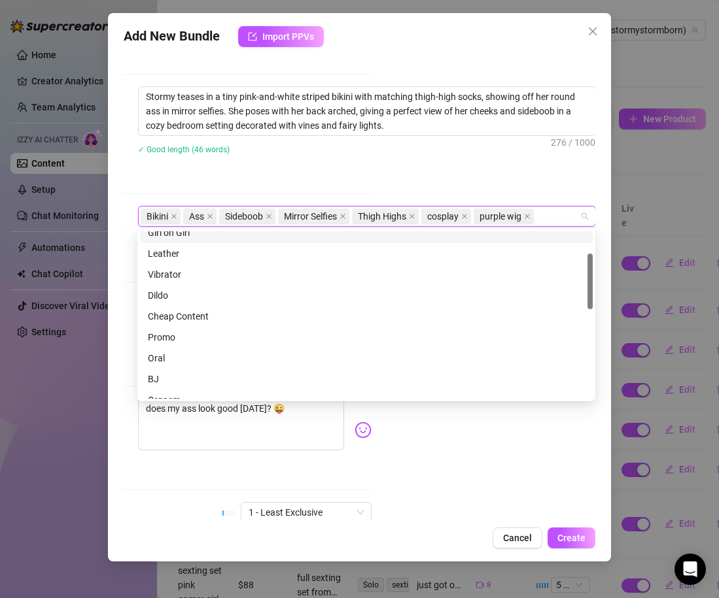
scroll to position [96, 0]
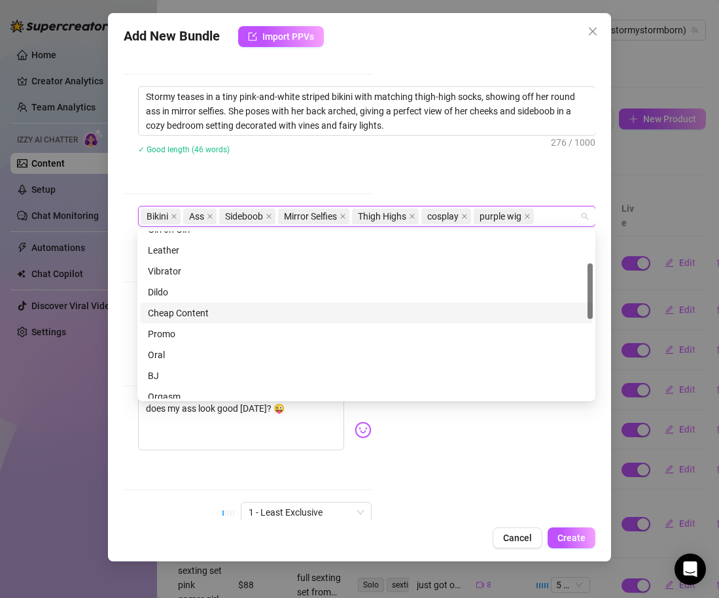
click at [273, 311] on div "Cheap Content" at bounding box center [366, 313] width 437 height 14
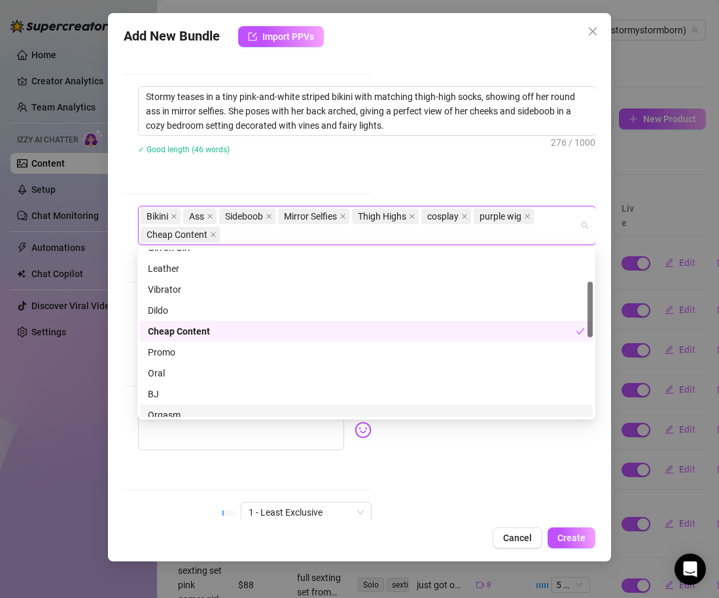
click at [439, 477] on div "Account Stormy (@stormystormborn) Name Name is for your internal organization o…" at bounding box center [359, 286] width 471 height 468
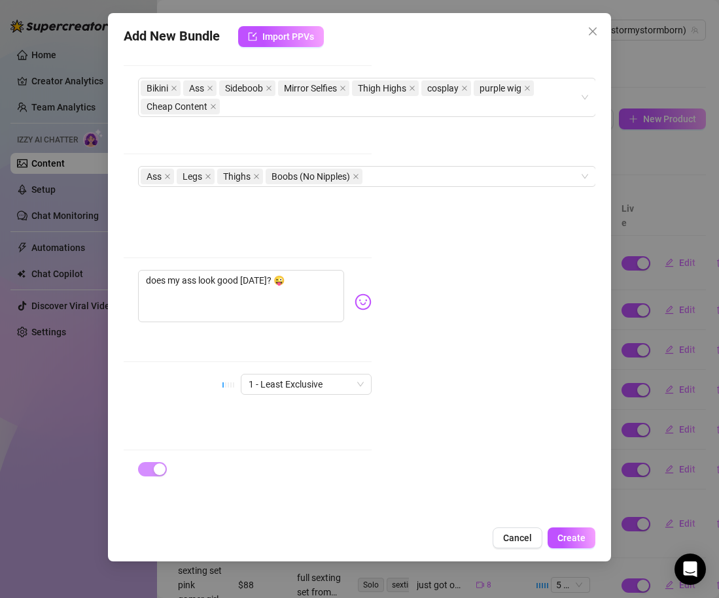
scroll to position [631, 0]
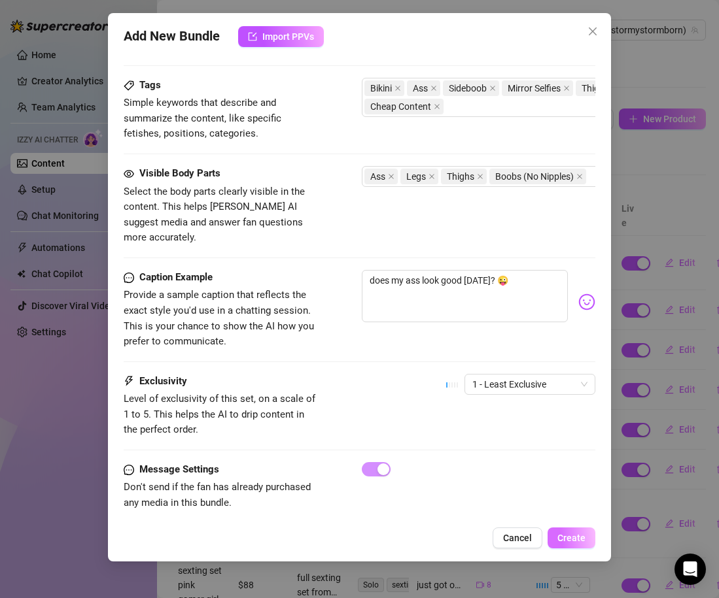
click at [565, 544] on button "Create" at bounding box center [571, 538] width 48 height 21
